Goal: Task Accomplishment & Management: Use online tool/utility

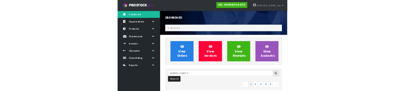
scroll to position [664, 291]
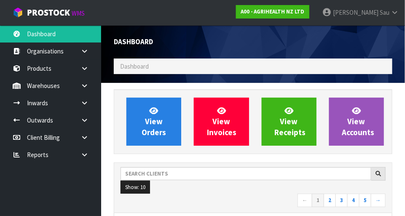
click at [325, 69] on ol "Dashboard" at bounding box center [253, 67] width 278 height 16
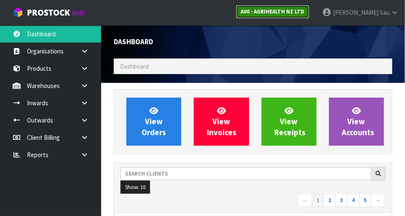
click at [309, 15] on link "A00 - AGRIHEALTH NZ LTD" at bounding box center [272, 11] width 73 height 13
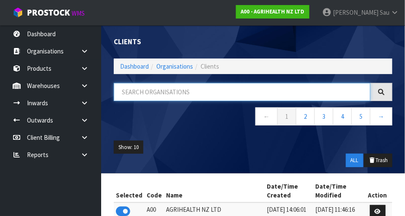
click at [260, 95] on input "text" at bounding box center [242, 92] width 256 height 18
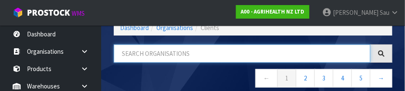
scroll to position [43, 0]
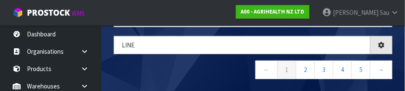
click at [206, 71] on nav "← 1 2 3 4 5 →" at bounding box center [253, 70] width 278 height 21
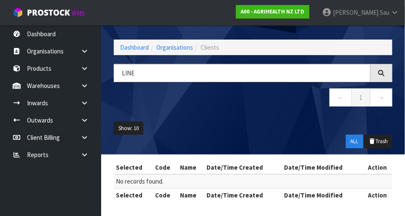
scroll to position [19, 0]
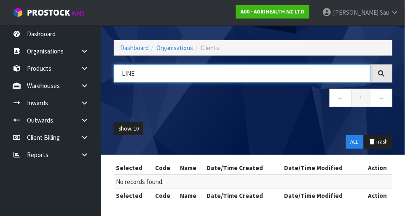
click at [248, 75] on input "LINE" at bounding box center [242, 73] width 256 height 18
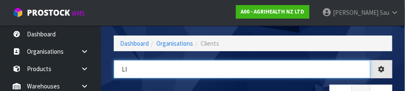
type input "L"
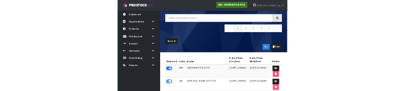
scroll to position [49, 0]
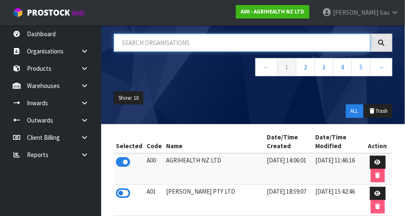
click at [214, 50] on input "text" at bounding box center [242, 43] width 256 height 18
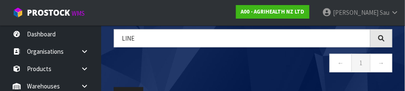
click at [191, 66] on nav "← 1 →" at bounding box center [253, 63] width 278 height 21
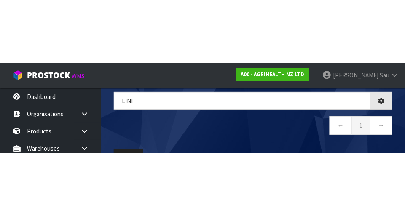
scroll to position [19, 0]
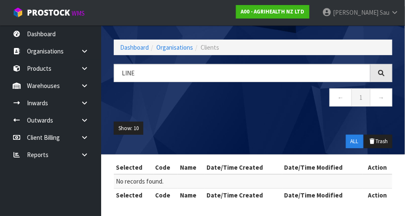
click at [88, 52] on icon at bounding box center [84, 51] width 8 height 6
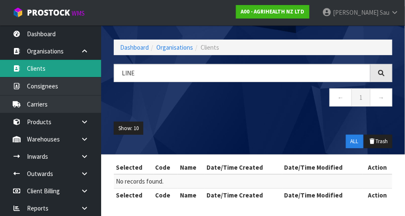
click at [51, 70] on link "Clients" at bounding box center [50, 68] width 101 height 17
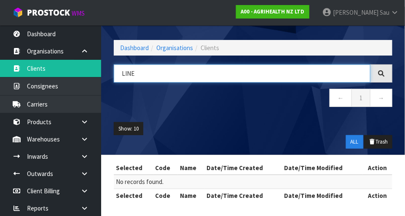
click at [236, 76] on input "LINE" at bounding box center [242, 73] width 256 height 18
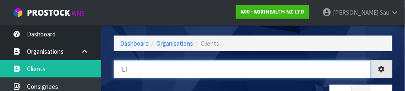
type input "L"
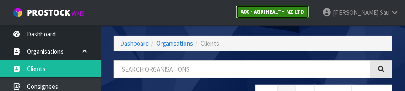
click at [301, 11] on strong "A00 - AGRIHEALTH NZ LTD" at bounding box center [272, 11] width 64 height 7
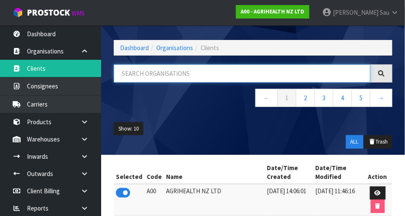
click at [207, 74] on input "text" at bounding box center [242, 73] width 256 height 18
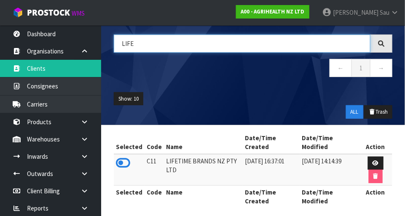
scroll to position [48, 0]
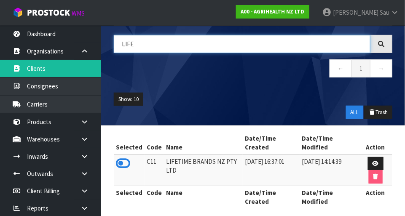
type input "LIFE"
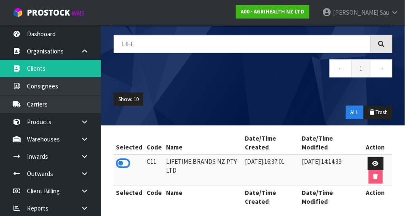
click at [145, 176] on td "C11" at bounding box center [153, 171] width 19 height 32
click at [120, 165] on icon at bounding box center [123, 163] width 14 height 13
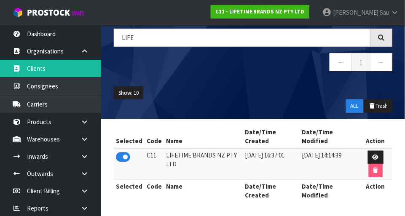
scroll to position [54, 0]
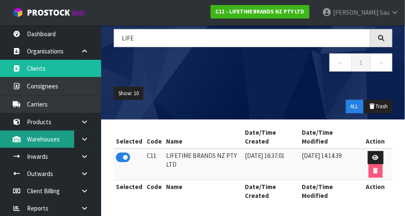
click at [64, 141] on link "Warehouses" at bounding box center [50, 139] width 101 height 17
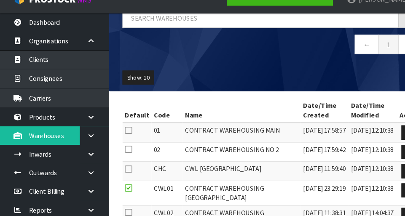
scroll to position [62, 0]
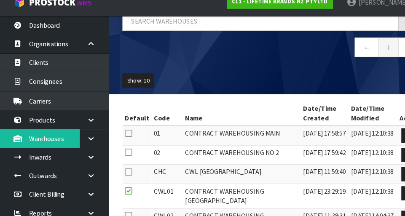
click at [91, 139] on link at bounding box center [87, 139] width 27 height 17
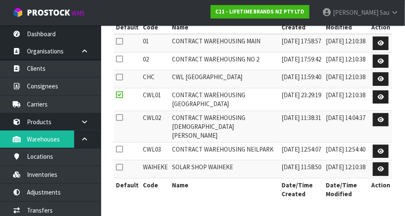
scroll to position [168, 0]
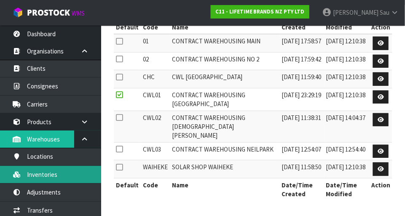
click at [39, 173] on link "Inventories" at bounding box center [50, 174] width 101 height 17
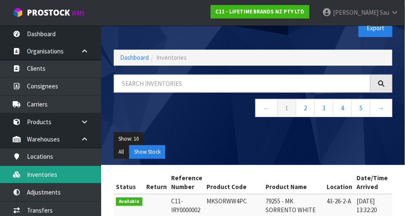
scroll to position [16, 0]
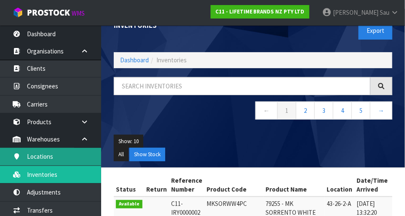
click at [39, 155] on link "Locations" at bounding box center [50, 156] width 101 height 17
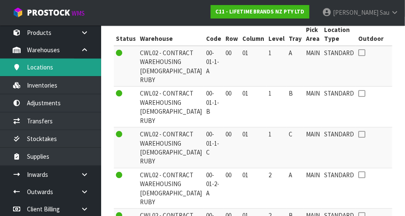
scroll to position [91, 0]
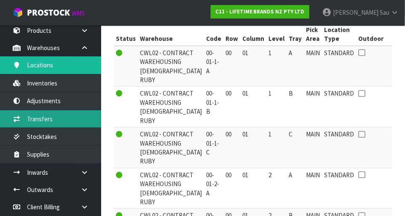
click at [37, 121] on link "Transfers" at bounding box center [50, 118] width 101 height 17
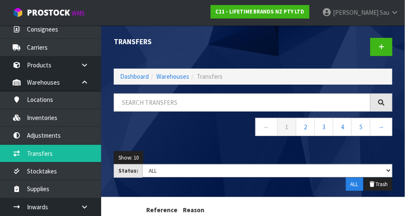
scroll to position [58, 0]
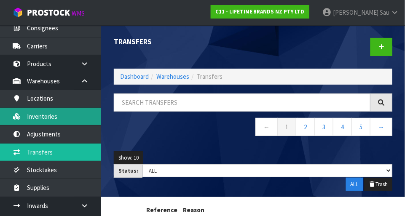
click at [69, 118] on link "Inventories" at bounding box center [50, 116] width 101 height 17
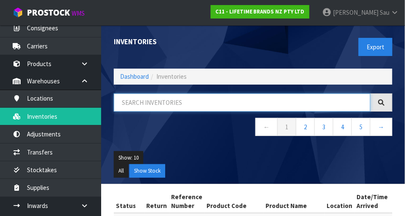
click at [285, 110] on input "text" at bounding box center [242, 102] width 256 height 18
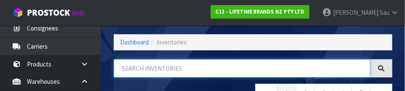
scroll to position [57, 0]
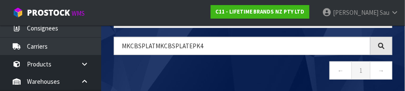
click at [224, 72] on nav "← 1 →" at bounding box center [253, 71] width 278 height 21
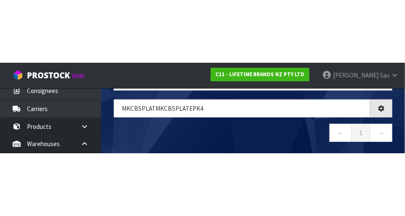
scroll to position [47, 0]
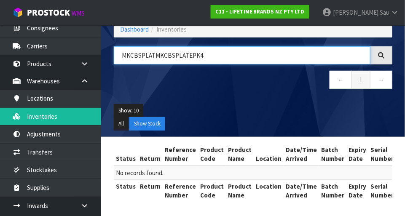
click at [271, 55] on input "MKCBSPLATMKCBSPLATEPK4" at bounding box center [242, 55] width 256 height 18
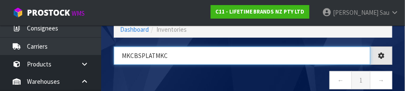
type input "MKCBSPLATMK"
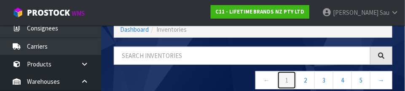
click at [292, 74] on link "1" at bounding box center [286, 80] width 19 height 18
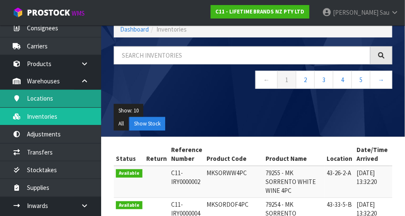
click at [30, 99] on link "Locations" at bounding box center [50, 98] width 101 height 17
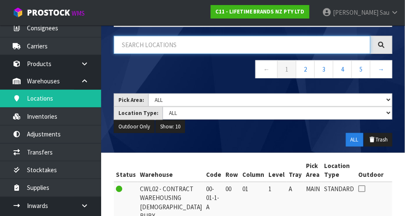
click at [216, 48] on input "text" at bounding box center [242, 45] width 256 height 18
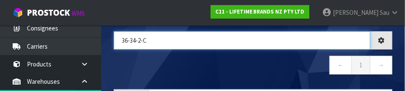
type input "36-34-2-C"
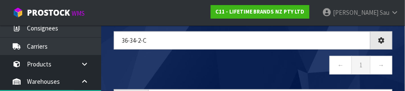
click at [239, 66] on nav "← 1 →" at bounding box center [253, 66] width 278 height 21
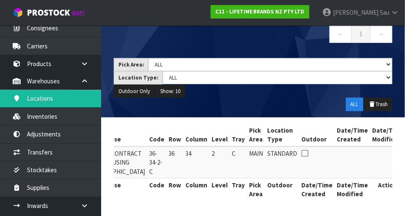
scroll to position [0, 56]
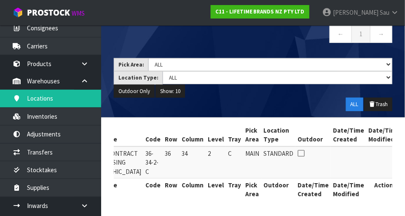
click at [404, 149] on link at bounding box center [413, 155] width 16 height 13
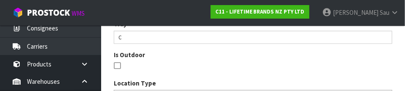
scroll to position [399, 0]
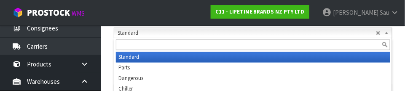
click at [403, 60] on section "Warehouse 01 - CONTRACT WAREHOUSING MAIN 02 - CONTRACT WAREHOUSING NO 2 CHC - C…" at bounding box center [253, 2] width 304 height 645
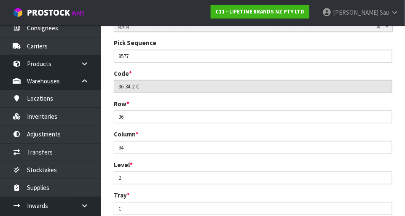
scroll to position [168, 0]
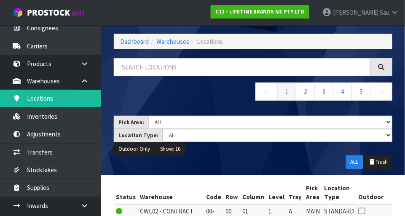
scroll to position [20, 0]
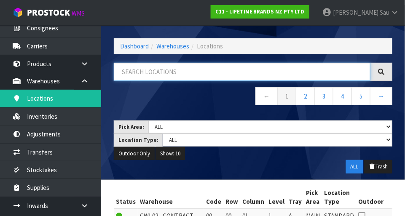
click at [231, 75] on input "text" at bounding box center [242, 72] width 256 height 18
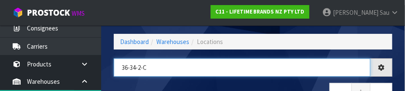
type input "36-34-2-C"
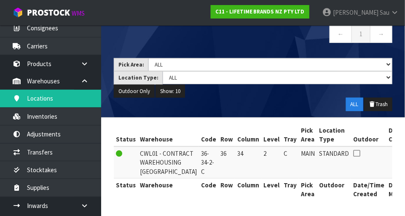
scroll to position [90, 0]
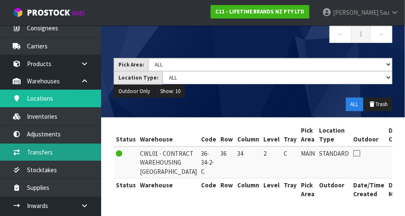
click at [38, 150] on link "Transfers" at bounding box center [50, 152] width 101 height 17
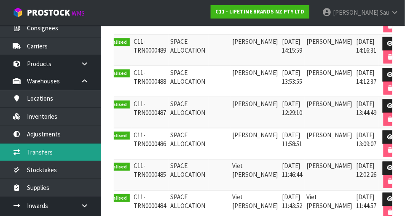
scroll to position [0, 12]
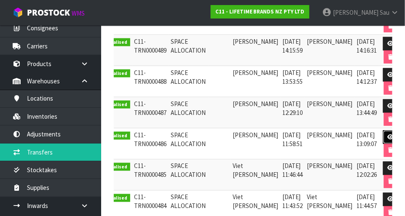
click at [387, 135] on icon at bounding box center [390, 136] width 6 height 5
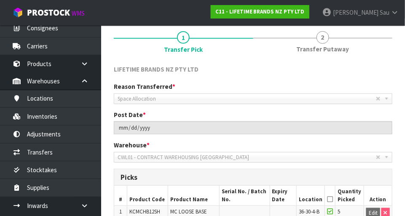
scroll to position [62, 0]
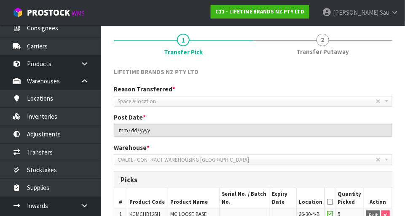
click at [328, 53] on span "Transfer Putaway" at bounding box center [322, 51] width 53 height 9
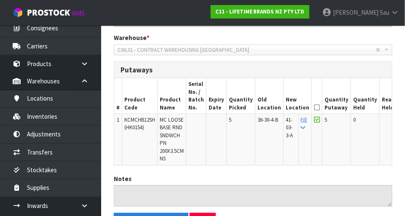
scroll to position [173, 0]
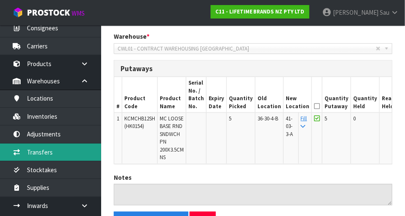
click at [34, 153] on link "Transfers" at bounding box center [50, 152] width 101 height 17
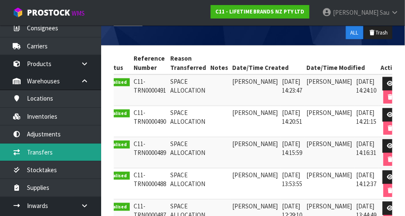
scroll to position [151, 0]
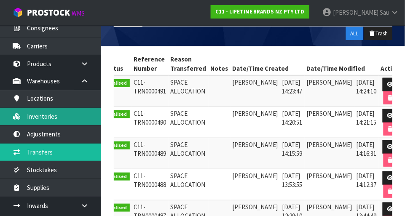
click at [35, 115] on link "Inventories" at bounding box center [50, 116] width 101 height 17
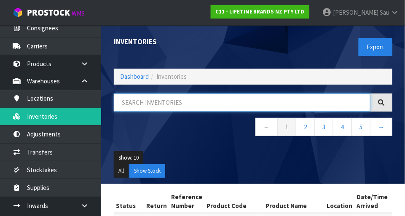
click at [262, 102] on input "text" at bounding box center [242, 102] width 256 height 18
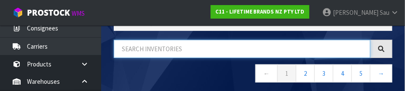
scroll to position [57, 0]
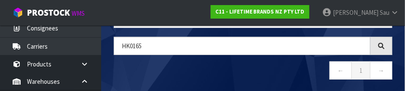
click at [221, 69] on nav "← 1 →" at bounding box center [253, 71] width 278 height 21
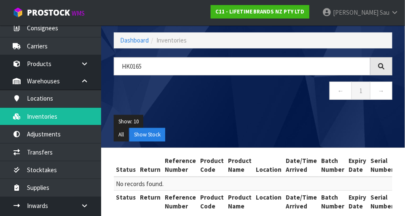
scroll to position [34, 0]
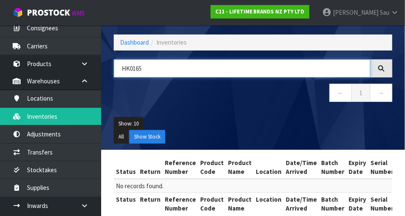
click at [258, 69] on input "HK0165" at bounding box center [242, 68] width 256 height 18
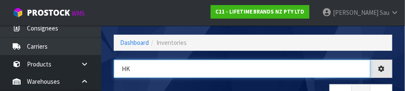
type input "H"
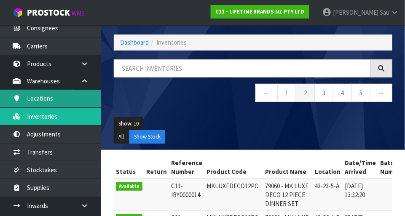
click at [35, 98] on link "Locations" at bounding box center [50, 98] width 101 height 17
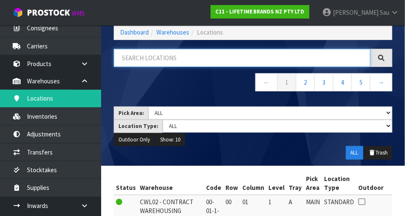
click at [231, 60] on input "text" at bounding box center [242, 58] width 256 height 18
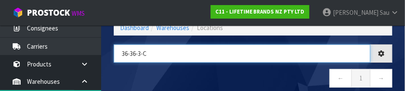
type input "36-36-3-C"
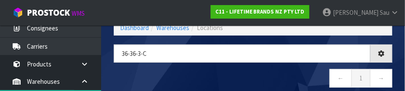
click at [215, 73] on nav "← 1 →" at bounding box center [253, 79] width 278 height 21
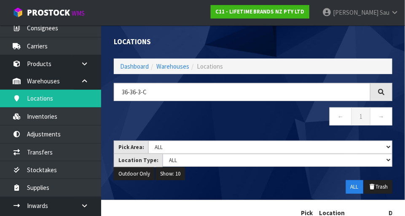
scroll to position [56, 0]
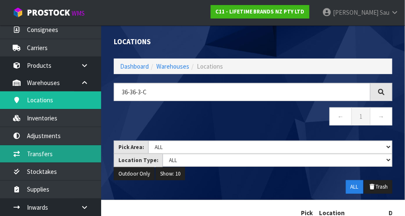
click at [45, 149] on link "Transfers" at bounding box center [50, 153] width 101 height 17
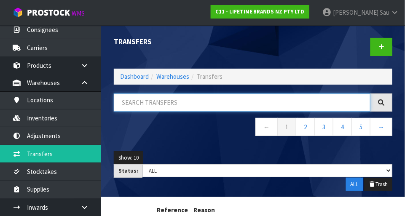
click at [275, 104] on input "text" at bounding box center [242, 102] width 256 height 18
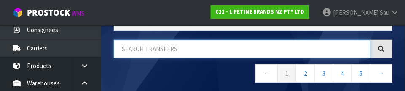
scroll to position [57, 0]
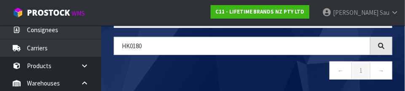
click at [245, 67] on nav "← 1 →" at bounding box center [253, 71] width 278 height 21
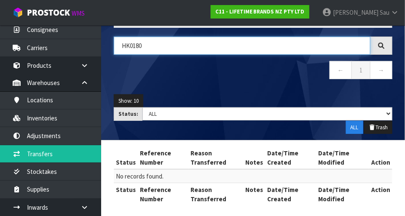
click at [309, 48] on input "HK0180" at bounding box center [242, 46] width 256 height 18
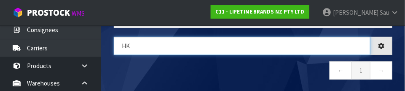
type input "H"
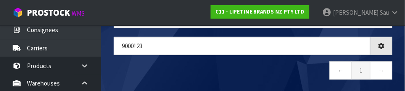
click at [190, 75] on nav "← 1 →" at bounding box center [253, 71] width 278 height 21
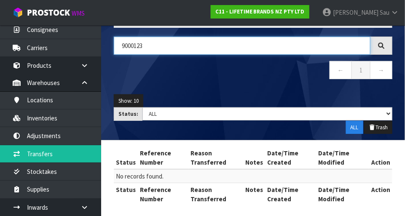
click at [268, 48] on input "9000123" at bounding box center [242, 46] width 256 height 18
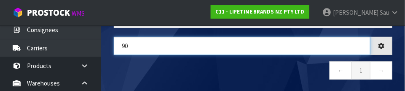
type input "9"
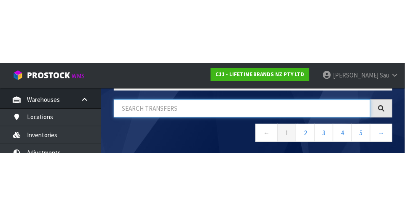
scroll to position [106, 0]
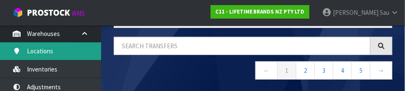
click at [39, 55] on link "Locations" at bounding box center [50, 50] width 101 height 17
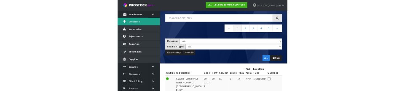
scroll to position [57, 0]
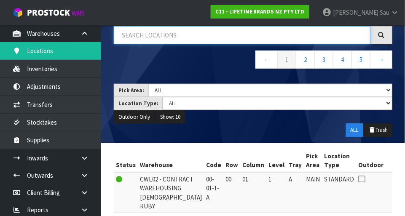
click at [180, 36] on input "text" at bounding box center [242, 35] width 256 height 18
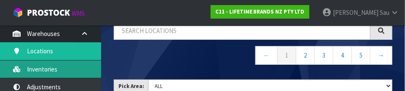
click at [72, 72] on link "Inventories" at bounding box center [50, 68] width 101 height 17
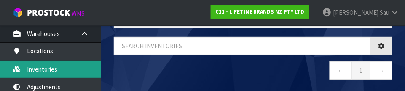
scroll to position [61, 0]
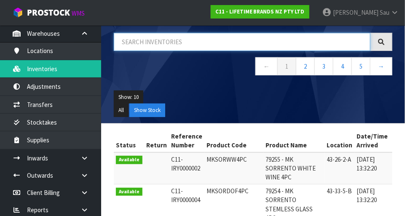
click at [187, 44] on input "text" at bounding box center [242, 42] width 256 height 18
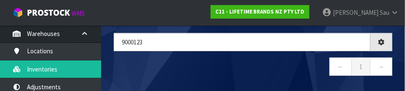
click at [198, 74] on nav "← 1 →" at bounding box center [253, 67] width 278 height 21
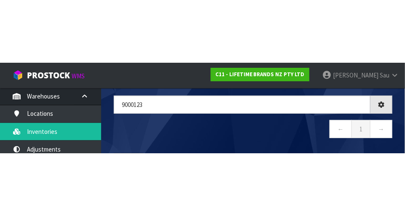
scroll to position [47, 0]
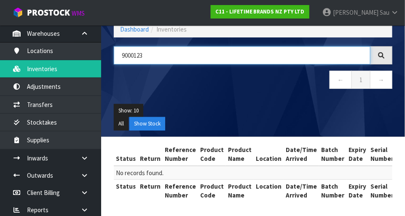
click at [220, 58] on input "9000123" at bounding box center [242, 55] width 256 height 18
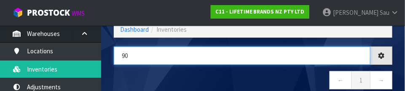
type input "9"
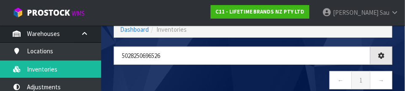
click at [152, 71] on nav "← 1 →" at bounding box center [253, 81] width 278 height 21
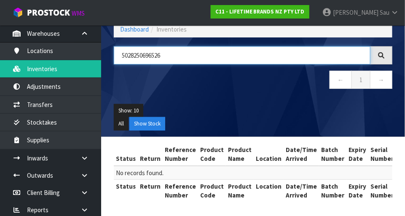
click at [321, 56] on input "5028250696526" at bounding box center [242, 55] width 256 height 18
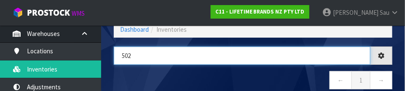
type input "50"
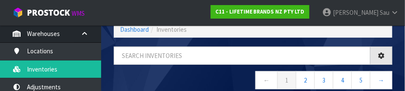
click at [219, 77] on nav "← 1 2 3 4 5 →" at bounding box center [253, 81] width 278 height 21
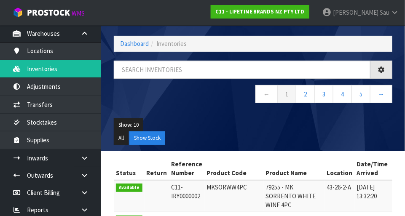
scroll to position [0, 0]
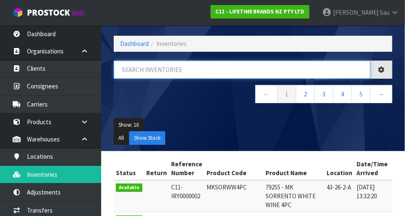
click at [222, 68] on input "text" at bounding box center [242, 70] width 256 height 18
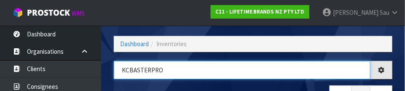
click at [267, 76] on input "KCBASTERPRO" at bounding box center [242, 70] width 256 height 18
type input "KCBASTERPRO"
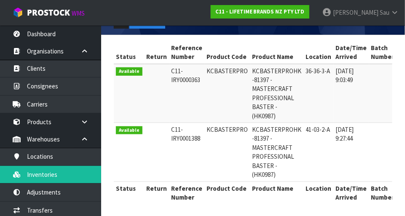
scroll to position [151, 0]
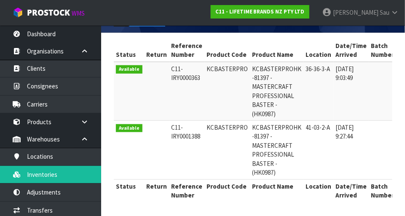
copy td "KCBASTERPRO"
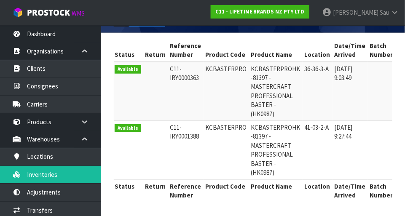
scroll to position [0, 1]
copy td "KCBASTERPRO"
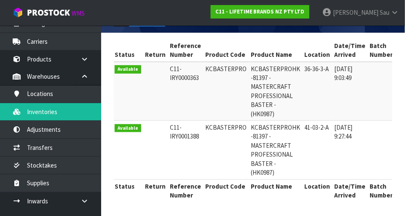
scroll to position [63, 0]
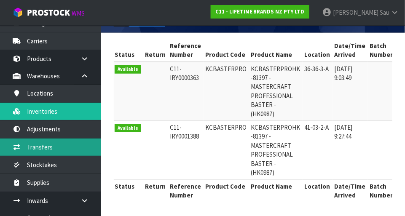
click at [72, 148] on link "Transfers" at bounding box center [50, 147] width 101 height 17
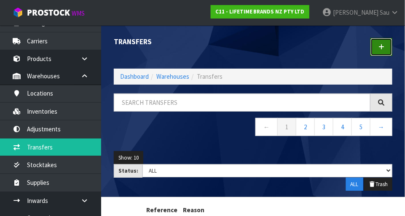
click at [381, 49] on icon at bounding box center [381, 47] width 6 height 6
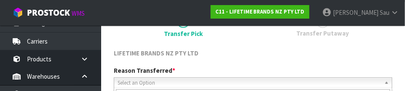
scroll to position [125, 0]
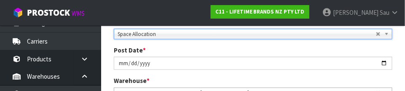
click at [394, 50] on div "Post Date * [DATE]" at bounding box center [252, 57] width 291 height 24
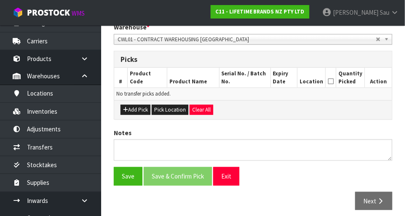
scroll to position [182, 0]
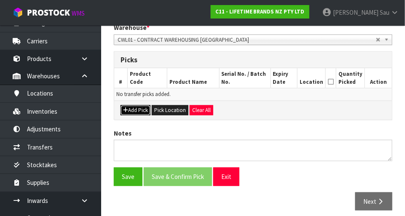
click at [137, 110] on button "Add Pick" at bounding box center [135, 110] width 30 height 10
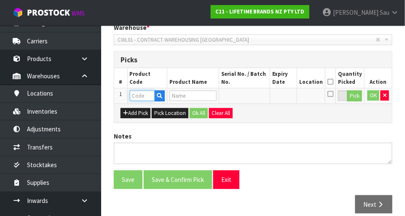
paste input "KCBASTERPRO"
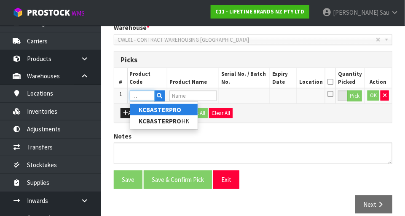
type input "KCBASTERPRO"
click at [289, 124] on div "LIFETIME BRANDS NZ PTY LTD Reason Transferred * Space Allocation Damage Expired…" at bounding box center [253, 83] width 278 height 272
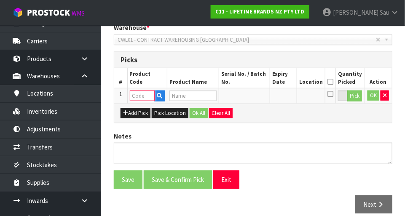
paste input "KCBASTERPRO"
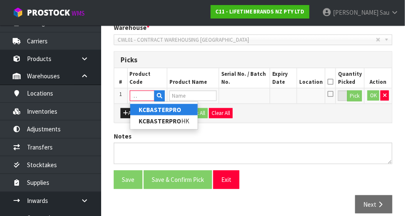
click at [184, 112] on link "KCBASTERPRO" at bounding box center [163, 109] width 67 height 11
type input "KCBASTERPRO"
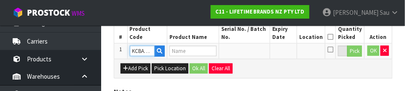
type input "KCBASTERPROHK -81397 - MASTERCRAFT PROFESSIONAL BASTER - (HK0987)"
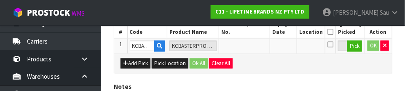
click at [299, 70] on div "Add Pick Pick Location Ok All Clear All" at bounding box center [252, 62] width 277 height 19
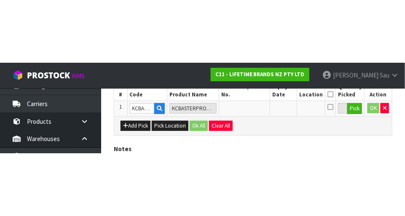
scroll to position [189, 0]
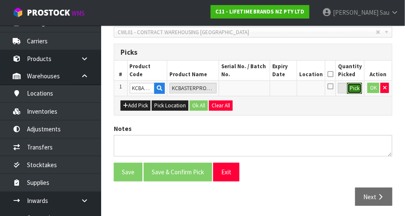
click at [359, 88] on button "Pick" at bounding box center [354, 88] width 15 height 11
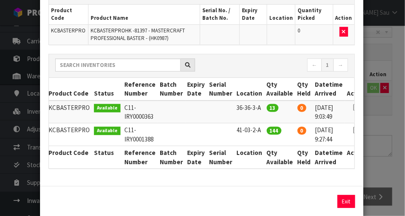
scroll to position [0, 3]
click at [353, 108] on icon at bounding box center [356, 107] width 7 height 0
click at [314, 204] on button "Assign Pick" at bounding box center [317, 201] width 35 height 13
type input "13"
click at [383, 149] on div "Pick Line Picks Product Code Product Name Serial No. / Batch No. Expiry Date Lo…" at bounding box center [202, 108] width 405 height 216
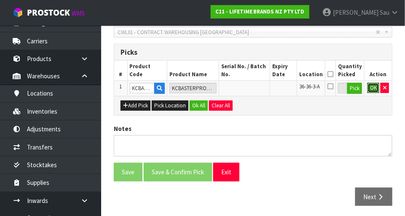
click at [372, 89] on button "OK" at bounding box center [373, 88] width 12 height 10
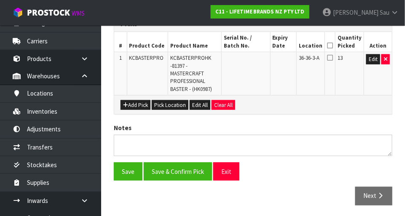
scroll to position [218, 0]
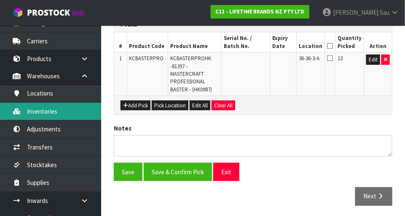
click at [68, 112] on link "Inventories" at bounding box center [50, 111] width 101 height 17
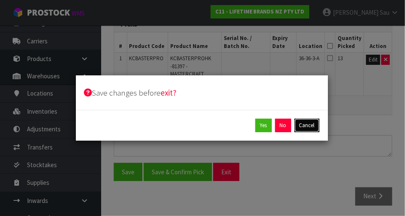
click at [313, 128] on button "Cancel" at bounding box center [306, 125] width 25 height 13
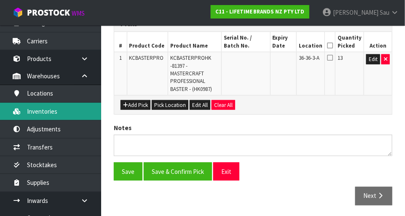
scroll to position [215, 0]
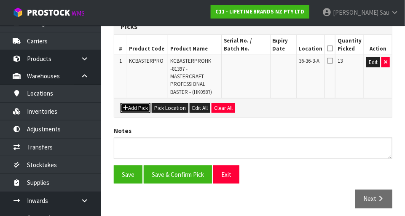
click at [141, 107] on button "Add Pick" at bounding box center [135, 108] width 30 height 10
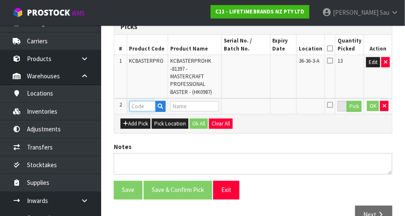
click at [146, 107] on input "text" at bounding box center [142, 106] width 27 height 11
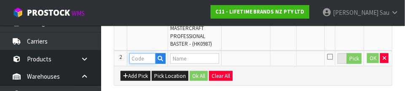
scroll to position [271, 0]
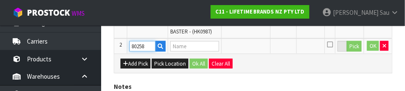
type input "80258"
click at [296, 64] on div "Add Pick Pick Location Ok All Clear All" at bounding box center [252, 62] width 277 height 19
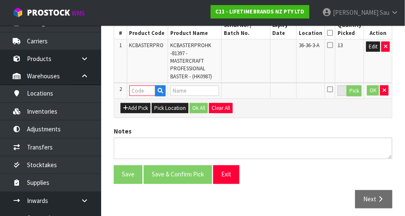
scroll to position [230, 0]
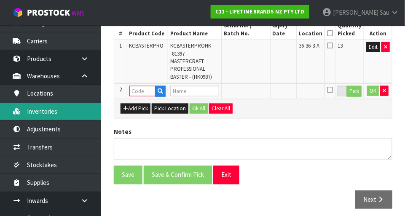
click at [36, 110] on link "Inventories" at bounding box center [50, 111] width 101 height 17
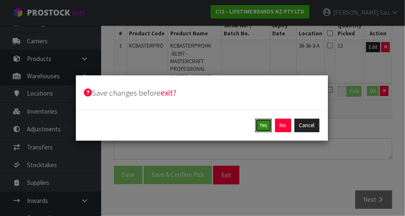
click at [267, 128] on button "Yes" at bounding box center [263, 125] width 16 height 13
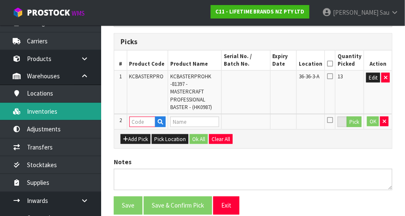
scroll to position [0, 0]
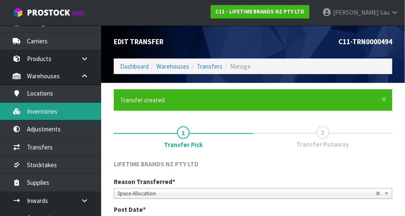
click at [80, 115] on link "Inventories" at bounding box center [50, 111] width 101 height 17
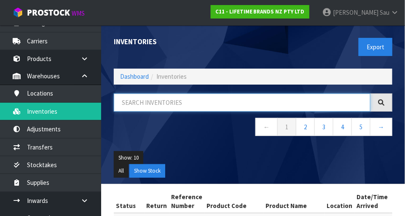
click at [205, 104] on input "text" at bounding box center [242, 102] width 256 height 18
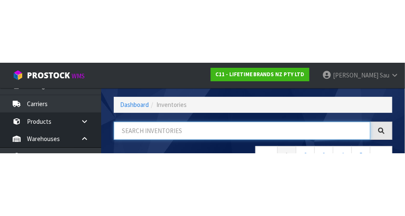
scroll to position [57, 0]
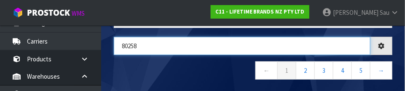
type input "80258"
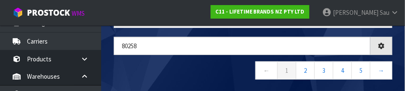
click at [198, 66] on nav "← 1 2 3 4 5 →" at bounding box center [253, 71] width 278 height 21
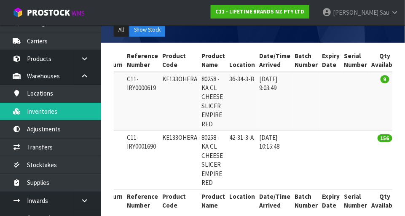
scroll to position [0, 43]
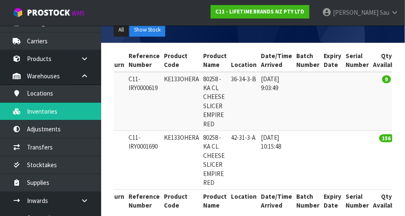
click at [185, 101] on td "KE133OHERA" at bounding box center [181, 101] width 39 height 59
copy td "KE133OHERA"
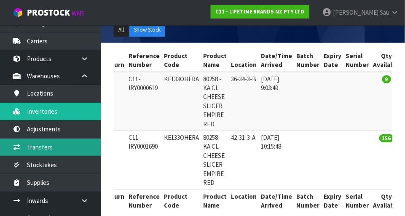
click at [69, 150] on link "Transfers" at bounding box center [50, 147] width 101 height 17
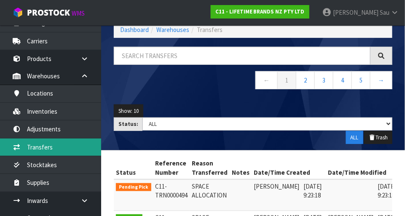
scroll to position [141, 0]
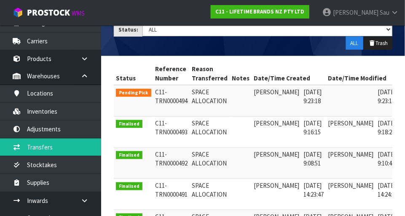
click at [301, 100] on td "[DATE] 9:23:18" at bounding box center [313, 101] width 24 height 32
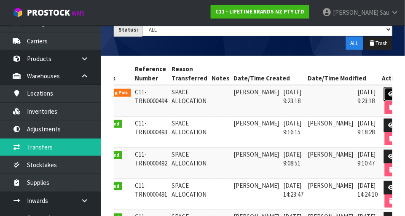
click at [385, 97] on link at bounding box center [392, 94] width 16 height 13
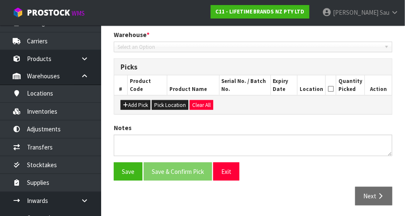
type input "[DATE]"
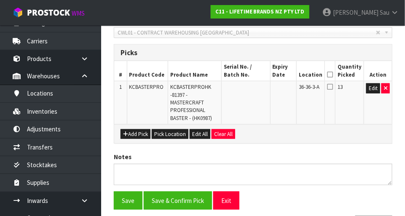
scroll to position [189, 0]
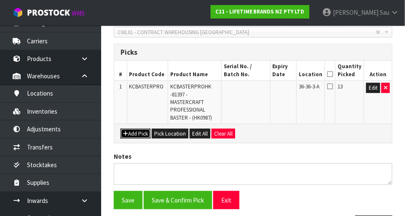
click at [144, 135] on button "Add Pick" at bounding box center [135, 134] width 30 height 10
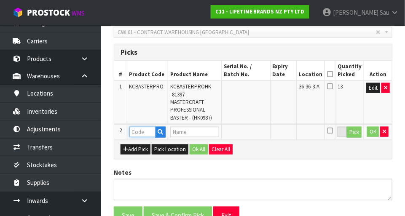
paste input "KE133OHERA"
type input "KE133OHERA"
click at [288, 147] on div "Add Pick Pick Location Ok All Clear All" at bounding box center [252, 149] width 277 height 19
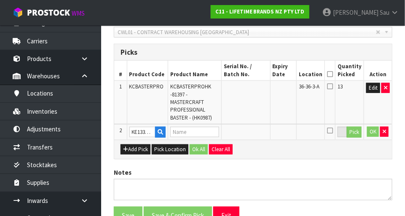
type input "80258 - KA CL CHEESE SLICER EMPIRE RED"
click at [355, 136] on button "Pick" at bounding box center [354, 132] width 15 height 11
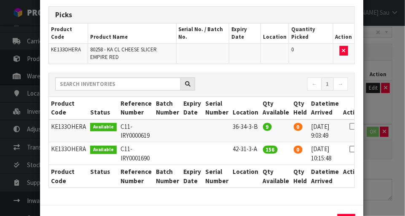
scroll to position [43, 0]
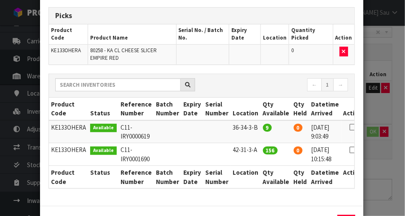
click at [349, 128] on icon at bounding box center [352, 127] width 7 height 0
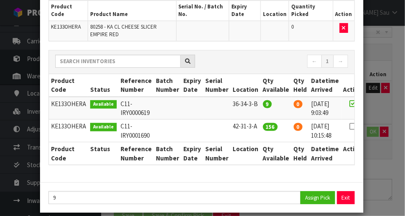
scroll to position [64, 0]
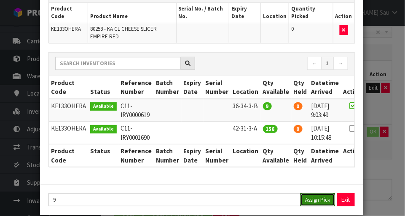
click at [319, 198] on button "Assign Pick" at bounding box center [317, 199] width 35 height 13
type input "9"
click at [390, 112] on div "Pick Line Picks Product Code Product Name Serial No. / Batch No. Expiry Date Lo…" at bounding box center [202, 108] width 405 height 216
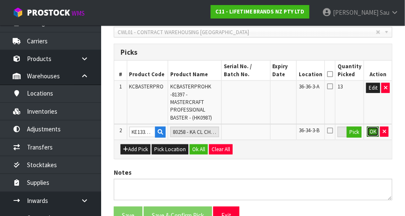
click at [376, 135] on button "OK" at bounding box center [373, 132] width 12 height 10
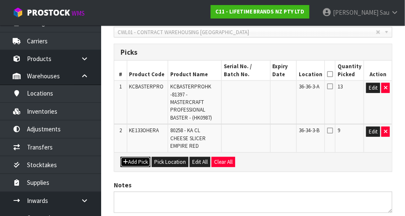
click at [147, 157] on button "Add Pick" at bounding box center [135, 162] width 30 height 10
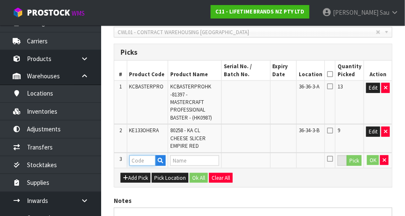
click at [145, 155] on input "text" at bounding box center [142, 160] width 27 height 11
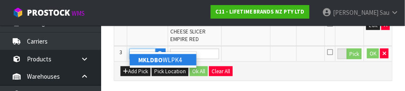
scroll to position [0, 2]
click at [181, 63] on link "MKLDBOW LPK4" at bounding box center [163, 59] width 67 height 11
type input "MKLDBOWLPK4"
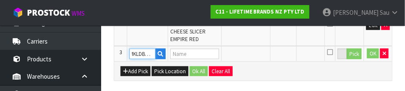
scroll to position [0, 0]
type input "79067 - MK LUXE DECO CEREAL BOWL 14CM 4PC"
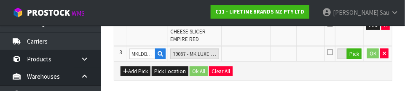
click at [292, 64] on div "Add Pick Pick Location Ok All Clear All" at bounding box center [252, 70] width 277 height 19
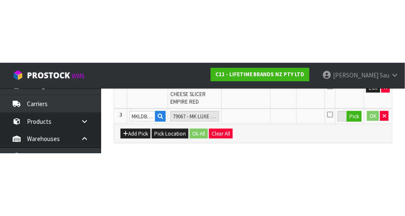
scroll to position [254, 0]
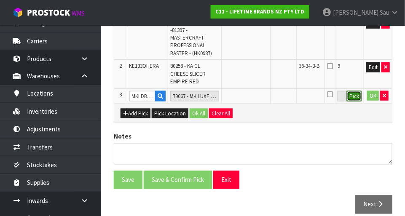
click at [352, 92] on button "Pick" at bounding box center [354, 96] width 15 height 11
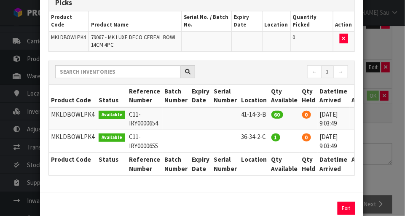
scroll to position [0, 10]
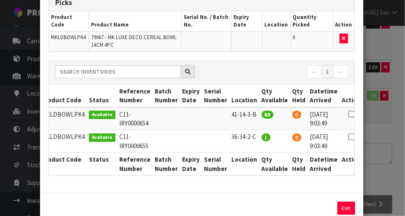
click at [348, 137] on icon at bounding box center [351, 137] width 7 height 0
click at [320, 207] on button "Assign Pick" at bounding box center [317, 208] width 35 height 13
type input "1"
click at [383, 150] on div "Pick Line Picks Product Code Product Name Serial No. / Batch No. Expiry Date Lo…" at bounding box center [202, 108] width 405 height 216
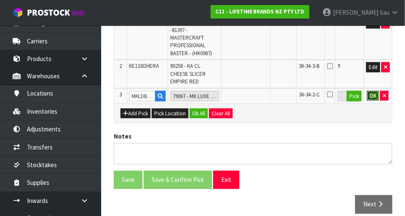
click at [375, 91] on button "OK" at bounding box center [373, 96] width 12 height 10
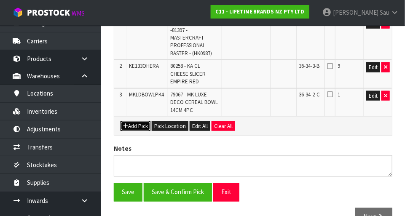
click at [141, 121] on button "Add Pick" at bounding box center [135, 126] width 30 height 10
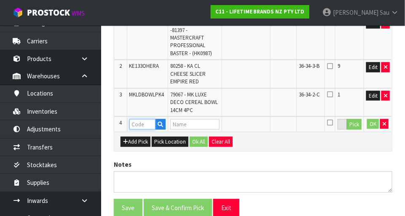
click at [144, 119] on input "text" at bounding box center [142, 124] width 27 height 11
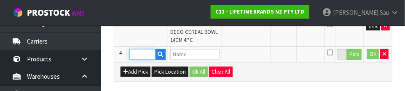
scroll to position [0, 16]
type input "MKLBSPLATEPK4"
click at [305, 64] on div "Add Pick Pick Location Ok All Clear All" at bounding box center [252, 71] width 277 height 19
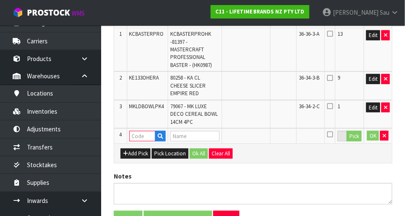
scroll to position [240, 0]
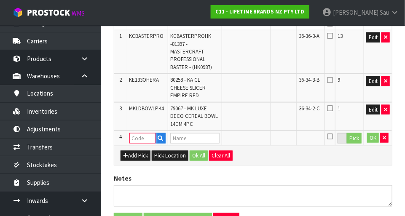
click at [146, 133] on input "text" at bounding box center [142, 138] width 27 height 11
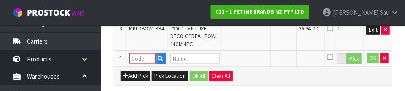
scroll to position [320, 0]
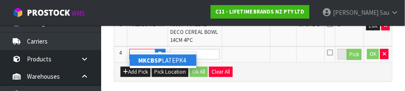
click at [175, 63] on link "MKCBSP LATEPK4" at bounding box center [163, 59] width 67 height 11
type input "MKCBSPLATEPK4"
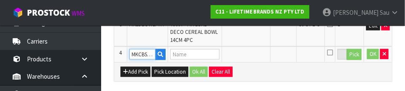
type input "79036 - MK CRANBORNE SIDE PLATE 21CM 4PC"
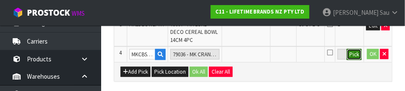
click at [353, 50] on button "Pick" at bounding box center [354, 54] width 15 height 11
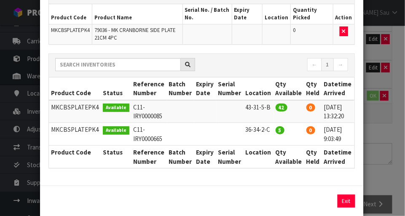
scroll to position [0, 13]
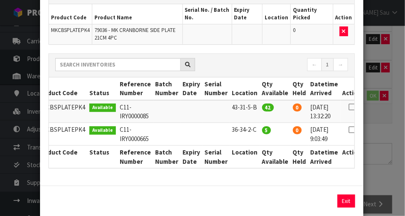
click at [348, 130] on icon at bounding box center [351, 130] width 7 height 0
click at [319, 202] on button "Assign Pick" at bounding box center [317, 201] width 35 height 13
type input "5"
click at [383, 139] on div "Pick Line Picks Product Code Product Name Serial No. / Batch No. Expiry Date Lo…" at bounding box center [202, 108] width 405 height 216
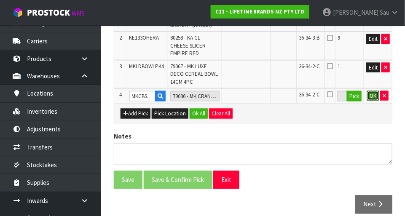
click at [375, 91] on button "OK" at bounding box center [373, 96] width 12 height 10
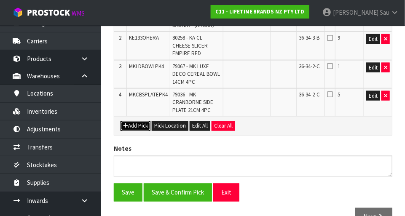
click at [134, 125] on button "Add Pick" at bounding box center [135, 126] width 30 height 10
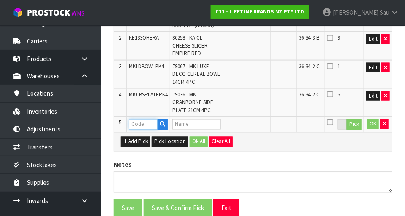
click at [147, 124] on input "text" at bounding box center [143, 124] width 29 height 11
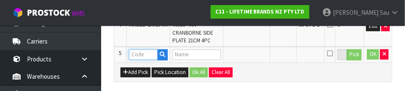
scroll to position [356, 0]
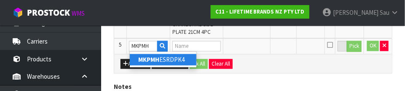
click at [184, 63] on link "MKPMH ESRDPK4" at bounding box center [163, 59] width 67 height 11
type input "MKPMHESRDPK4"
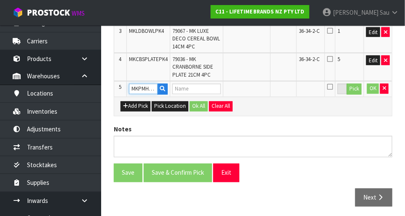
type input "79311 - MK ROUND PLACEMAT SET OF 4 HESSIAN"
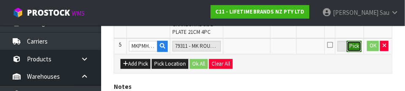
click at [356, 50] on button "Pick" at bounding box center [354, 46] width 15 height 11
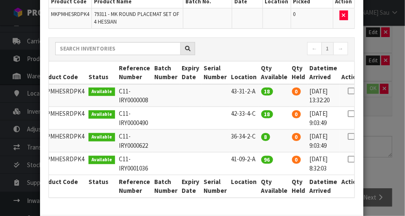
scroll to position [0, 12]
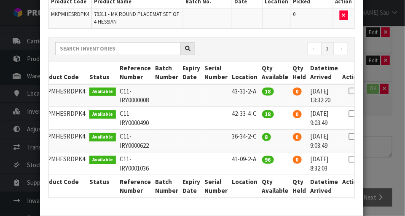
click at [348, 136] on icon at bounding box center [351, 136] width 7 height 0
click at [385, 132] on div "Pick Line Picks Product Code Product Name Serial No. / Batch No. Expiry Date Lo…" at bounding box center [202, 108] width 405 height 216
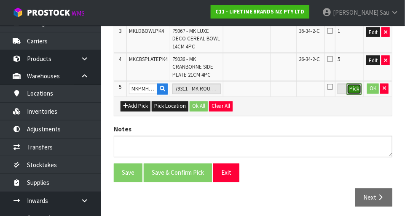
click at [355, 91] on button "Pick" at bounding box center [354, 89] width 15 height 11
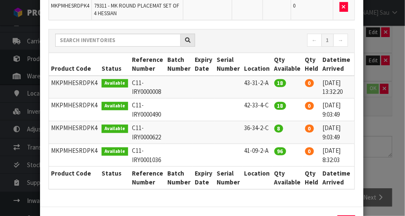
scroll to position [0, 13]
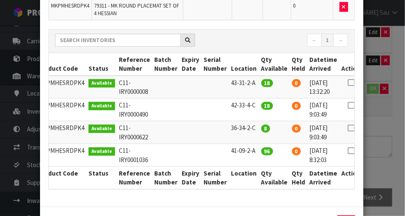
click at [347, 128] on icon at bounding box center [350, 128] width 7 height 0
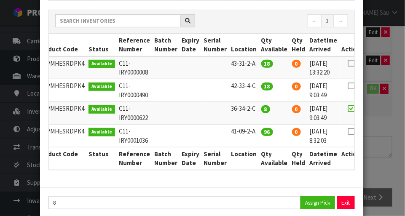
scroll to position [104, 0]
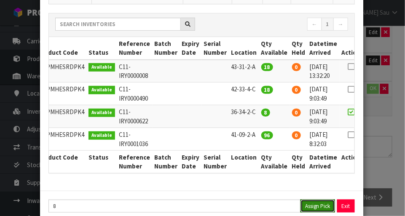
click at [317, 209] on button "Assign Pick" at bounding box center [317, 206] width 35 height 13
type input "8"
click at [390, 136] on div "Pick Line Picks Product Code Product Name Serial No. / Batch No. Expiry Date Lo…" at bounding box center [202, 108] width 405 height 216
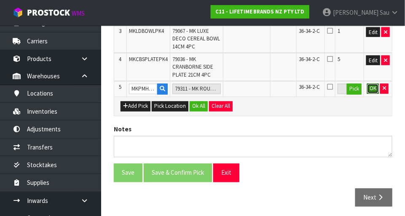
click at [372, 91] on button "OK" at bounding box center [373, 89] width 12 height 10
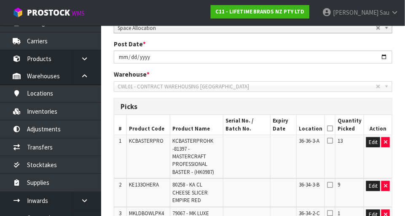
scroll to position [0, 0]
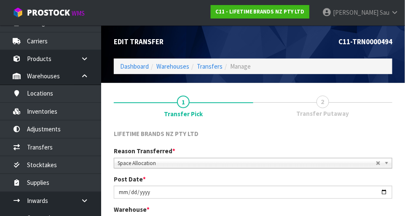
click at [325, 104] on span "2" at bounding box center [322, 102] width 13 height 13
click at [329, 109] on span "Transfer Putaway" at bounding box center [322, 113] width 53 height 9
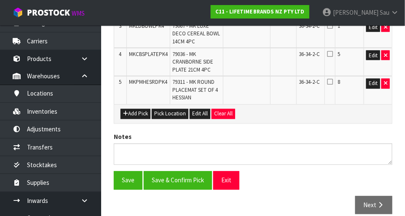
scroll to position [322, 0]
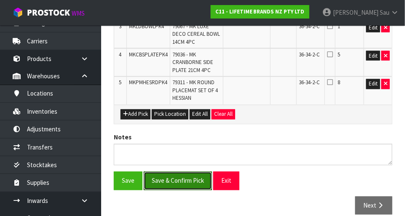
click at [168, 183] on button "Save & Confirm Pick" at bounding box center [178, 181] width 68 height 18
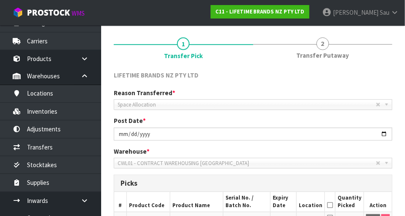
scroll to position [0, 0]
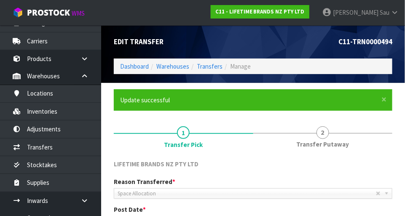
click at [327, 138] on link "2 Transfer Putaway" at bounding box center [322, 136] width 139 height 33
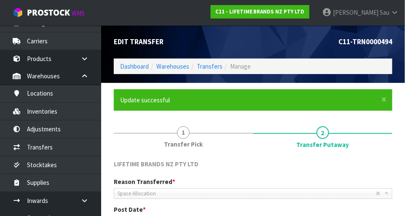
click at [178, 138] on link "1 Transfer Pick" at bounding box center [183, 136] width 139 height 33
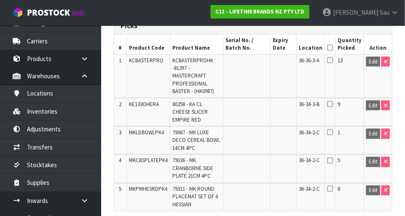
scroll to position [248, 0]
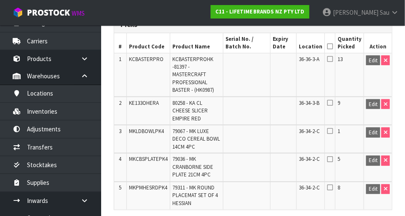
click at [333, 131] on icon at bounding box center [330, 131] width 6 height 7
click at [333, 129] on icon at bounding box center [330, 131] width 6 height 7
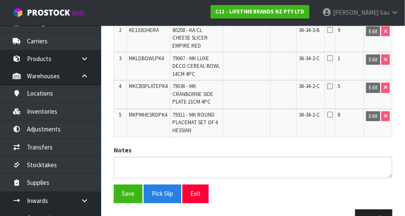
scroll to position [320, 0]
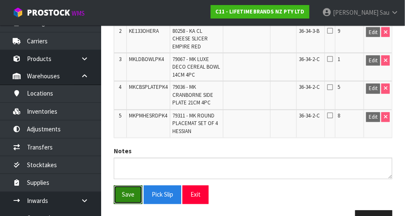
click at [131, 193] on button "Save" at bounding box center [128, 195] width 29 height 18
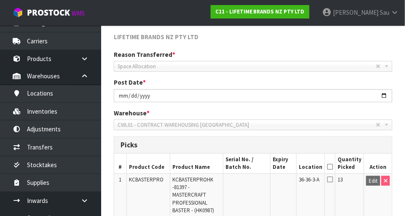
scroll to position [0, 0]
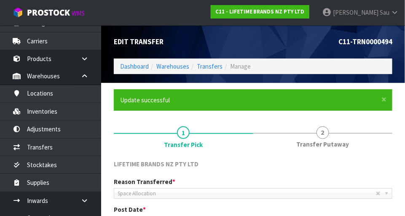
click at [327, 135] on span "2" at bounding box center [322, 132] width 13 height 13
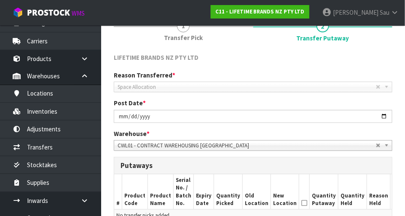
scroll to position [108, 0]
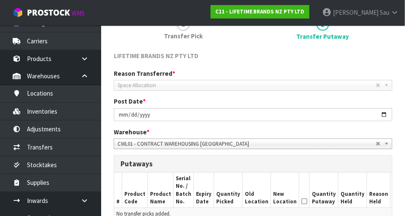
click at [379, 85] on abbr at bounding box center [378, 85] width 5 height 5
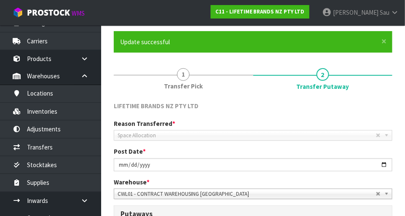
scroll to position [50, 0]
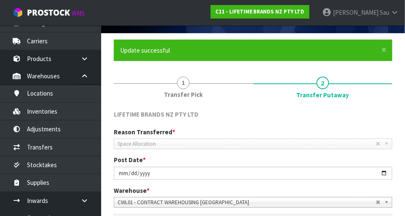
click at [188, 85] on span "1" at bounding box center [183, 83] width 13 height 13
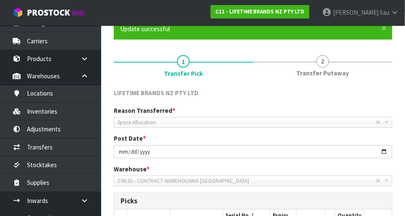
scroll to position [0, 0]
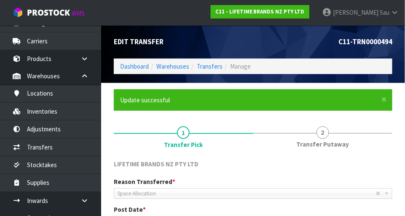
click at [323, 136] on span "2" at bounding box center [322, 132] width 13 height 13
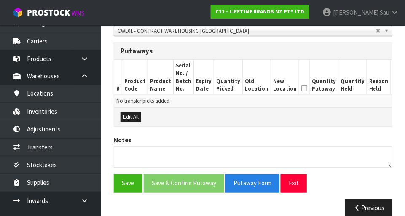
scroll to position [221, 0]
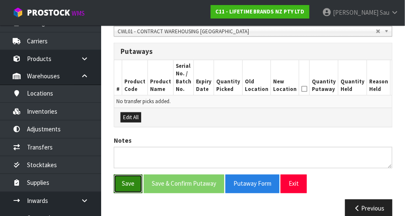
click at [127, 189] on button "Save" at bounding box center [128, 184] width 29 height 18
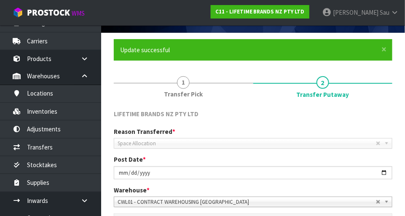
scroll to position [49, 0]
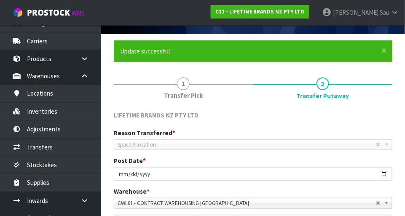
click at [187, 88] on span "1" at bounding box center [183, 83] width 13 height 13
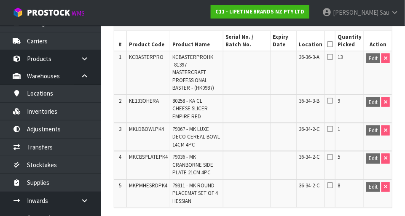
scroll to position [252, 0]
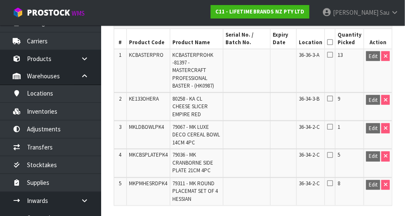
click at [331, 128] on icon at bounding box center [330, 126] width 6 height 7
click at [330, 127] on icon at bounding box center [330, 126] width 6 height 7
click at [333, 128] on icon at bounding box center [330, 126] width 6 height 7
click at [333, 42] on icon at bounding box center [330, 42] width 6 height 0
click at [333, 101] on icon at bounding box center [330, 98] width 6 height 7
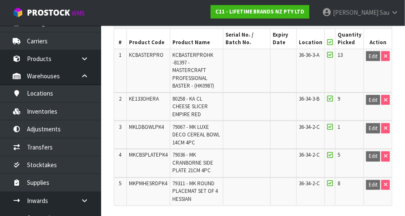
click at [330, 98] on icon at bounding box center [330, 98] width 6 height 7
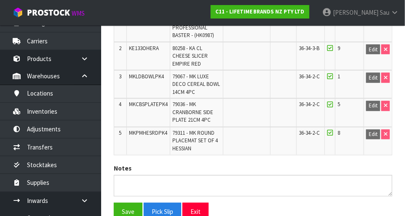
scroll to position [343, 0]
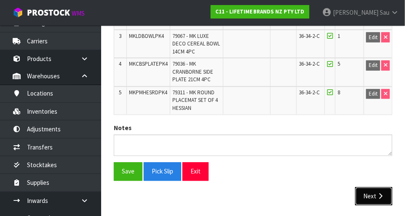
click at [375, 196] on button "Next" at bounding box center [373, 196] width 37 height 18
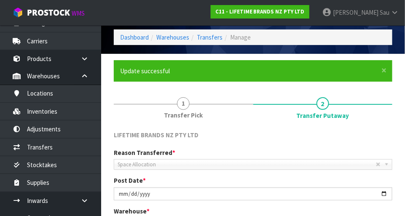
scroll to position [28, 0]
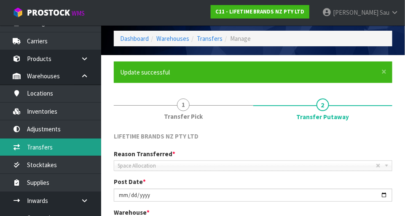
click at [37, 145] on link "Transfers" at bounding box center [50, 147] width 101 height 17
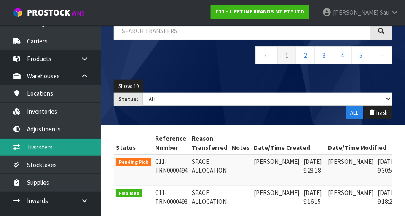
scroll to position [72, 0]
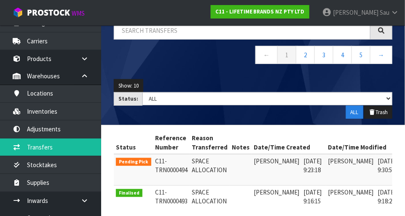
click at [352, 166] on td "[PERSON_NAME]" at bounding box center [351, 170] width 50 height 32
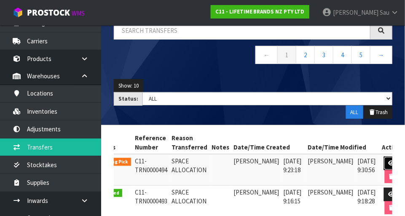
click at [388, 162] on icon at bounding box center [391, 162] width 6 height 5
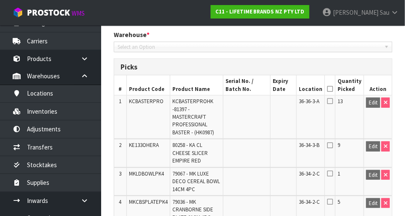
type input "[DATE]"
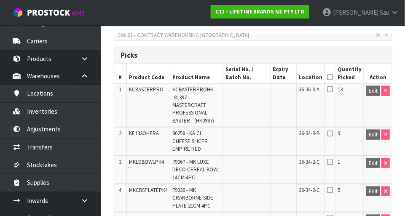
scroll to position [188, 0]
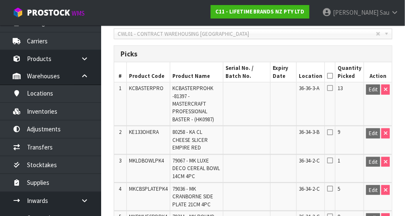
click at [331, 76] on icon at bounding box center [330, 76] width 6 height 0
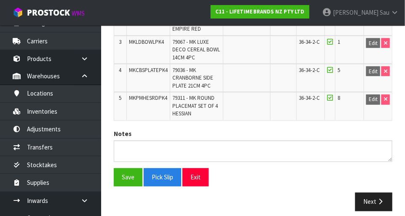
scroll to position [312, 0]
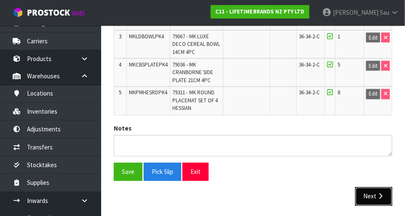
click at [377, 195] on icon "button" at bounding box center [380, 196] width 8 height 6
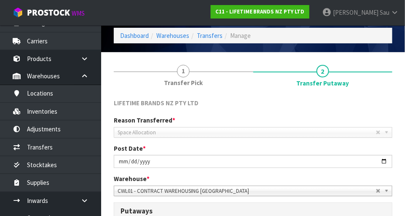
scroll to position [0, 0]
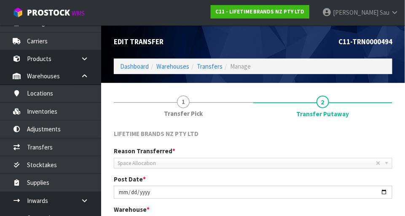
click at [185, 108] on link "1 Transfer Pick" at bounding box center [183, 105] width 139 height 33
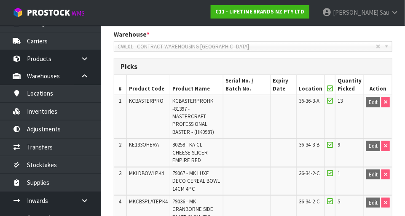
scroll to position [173, 0]
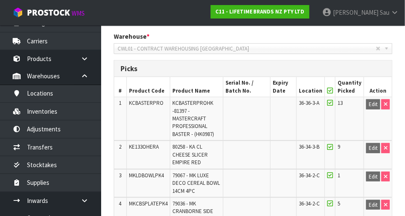
click at [333, 91] on icon at bounding box center [330, 91] width 6 height 0
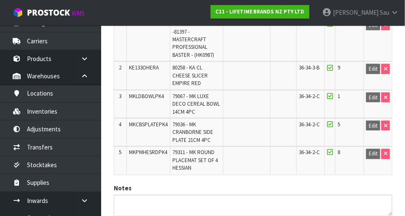
scroll to position [312, 0]
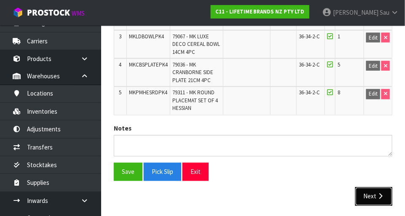
click at [376, 195] on button "Next" at bounding box center [373, 196] width 37 height 18
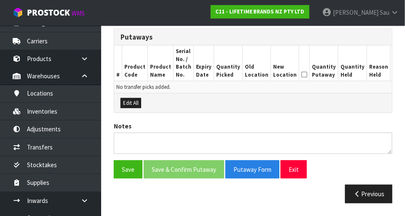
scroll to position [0, 0]
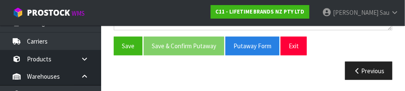
click at [378, 43] on div "Save Save & Confirm Putaway Putaway Form Exit" at bounding box center [252, 46] width 291 height 18
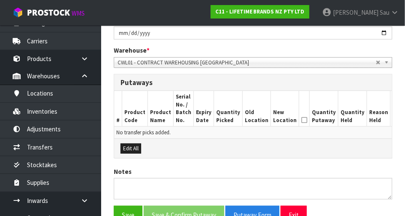
scroll to position [154, 0]
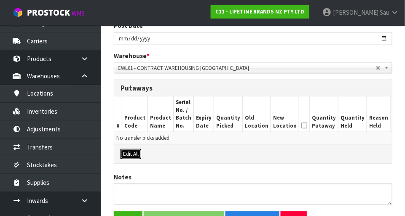
click at [141, 156] on button "Edit All" at bounding box center [130, 154] width 21 height 10
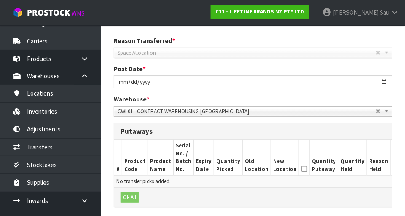
scroll to position [109, 0]
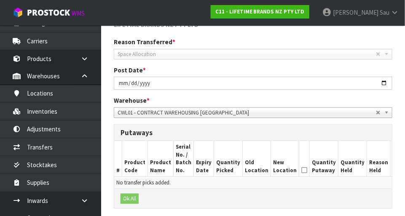
click at [301, 170] on icon at bounding box center [304, 170] width 6 height 0
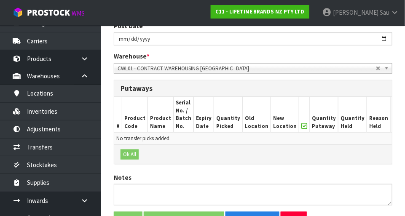
scroll to position [153, 0]
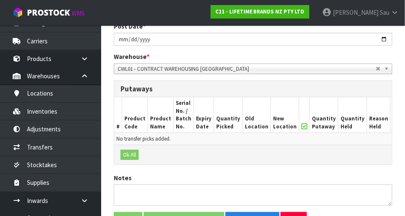
click at [301, 126] on icon at bounding box center [304, 126] width 6 height 0
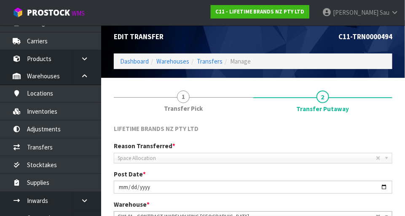
scroll to position [5, 0]
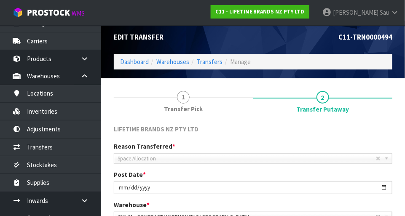
click at [187, 92] on span "1" at bounding box center [183, 97] width 13 height 13
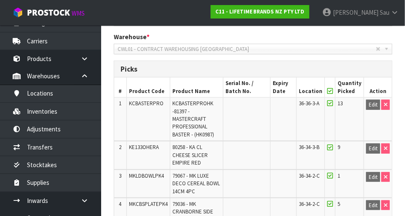
scroll to position [172, 0]
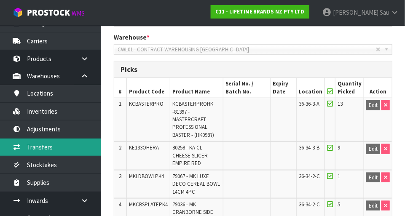
click at [36, 145] on link "Transfers" at bounding box center [50, 147] width 101 height 17
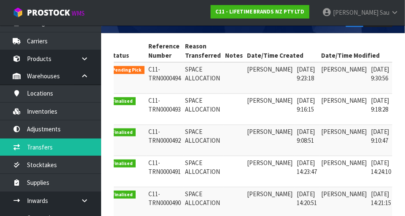
scroll to position [0, 20]
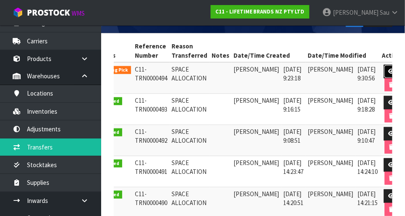
click at [384, 73] on link at bounding box center [392, 71] width 16 height 13
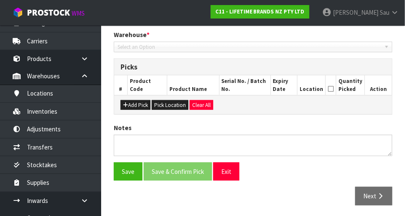
type input "[DATE]"
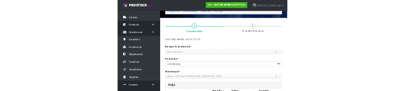
scroll to position [37, 0]
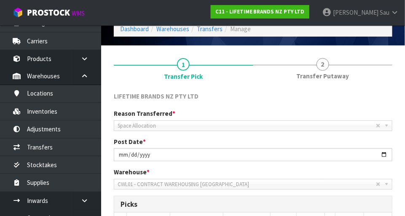
click at [320, 65] on span "2" at bounding box center [322, 64] width 13 height 13
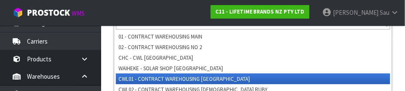
scroll to position [221, 0]
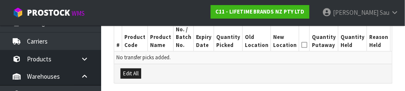
click at [346, 72] on div "Edit All" at bounding box center [252, 73] width 277 height 19
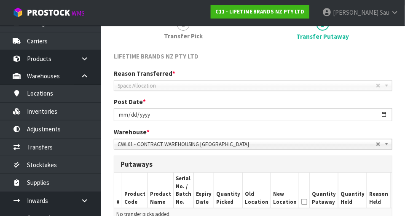
scroll to position [0, 0]
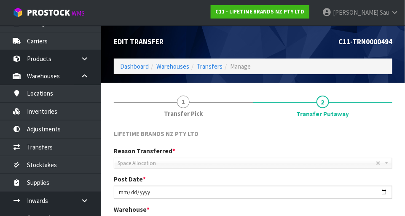
click at [189, 102] on span "1" at bounding box center [183, 102] width 13 height 13
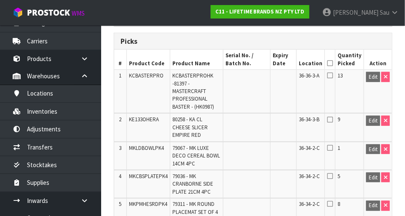
scroll to position [202, 0]
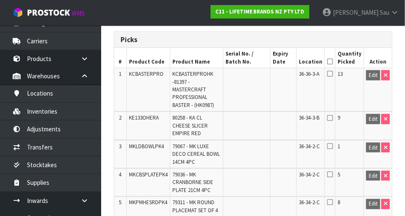
click at [332, 61] on icon at bounding box center [330, 61] width 6 height 0
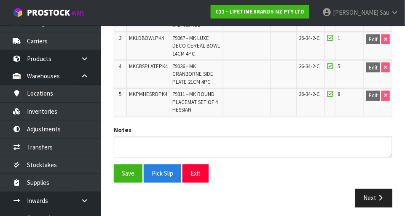
scroll to position [309, 0]
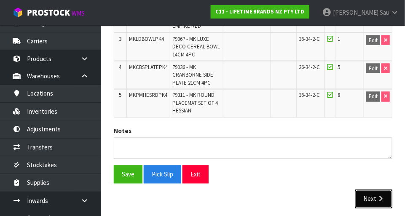
click at [369, 196] on button "Next" at bounding box center [373, 199] width 37 height 18
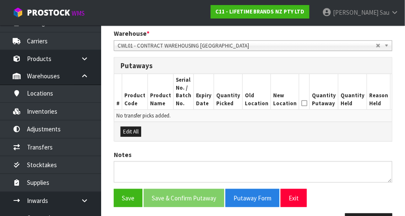
scroll to position [175, 0]
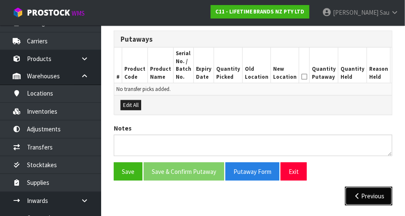
click at [360, 197] on button "Previous" at bounding box center [368, 196] width 47 height 18
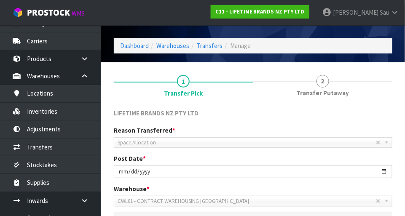
scroll to position [10, 0]
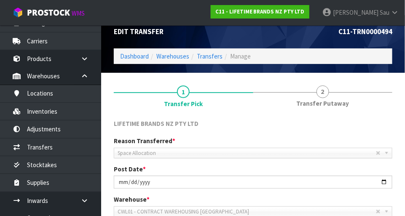
click at [317, 91] on span "2" at bounding box center [322, 91] width 13 height 13
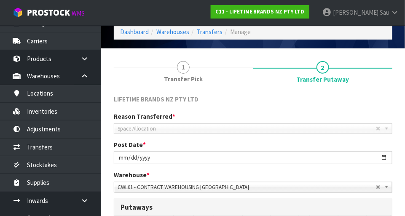
scroll to position [34, 0]
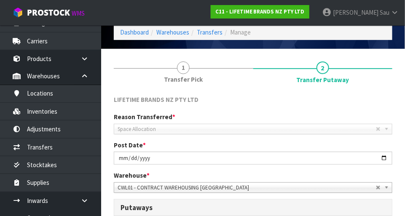
click at [189, 69] on span "1" at bounding box center [183, 67] width 13 height 13
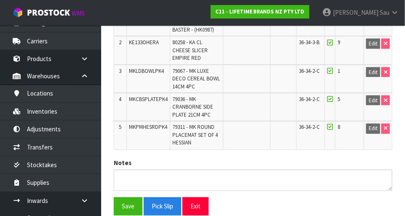
scroll to position [279, 0]
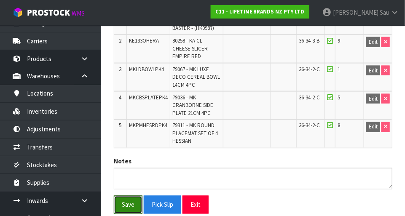
click at [130, 205] on button "Save" at bounding box center [128, 205] width 29 height 18
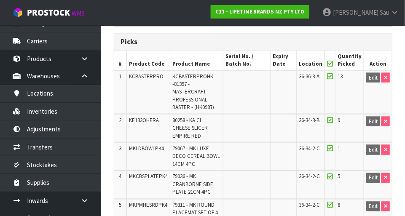
scroll to position [0, 0]
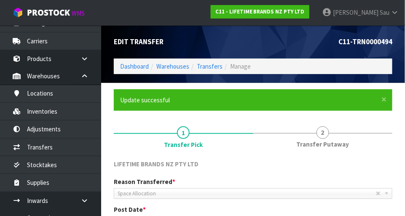
click at [325, 125] on link "2 Transfer Putaway" at bounding box center [322, 136] width 139 height 33
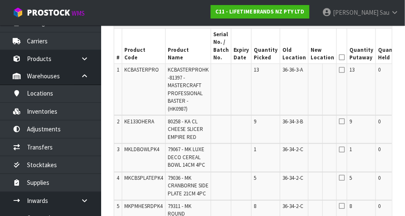
scroll to position [0, 43]
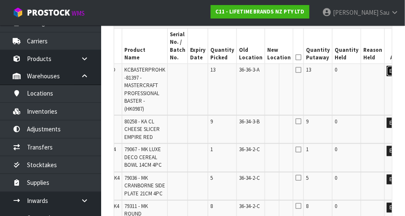
click at [387, 71] on button "Edit" at bounding box center [394, 71] width 14 height 10
click at [387, 119] on button "Edit" at bounding box center [394, 123] width 14 height 10
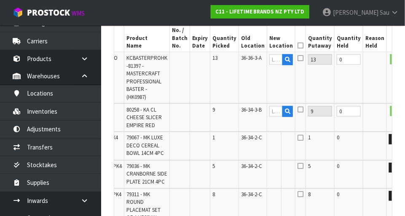
scroll to position [0, 42]
click at [388, 141] on button "Edit" at bounding box center [395, 139] width 14 height 10
click at [269, 141] on input "text" at bounding box center [275, 139] width 13 height 11
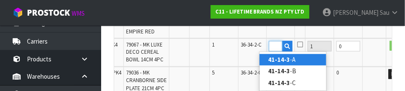
scroll to position [0, 13]
type input "41-14-3-B"
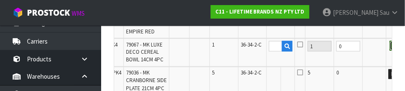
click at [390, 46] on button "OK" at bounding box center [396, 46] width 12 height 10
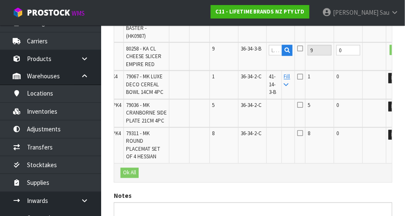
scroll to position [326, 0]
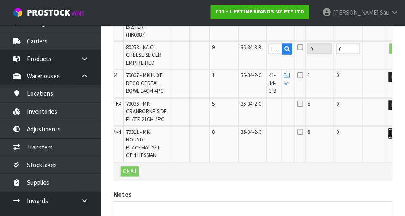
click at [388, 139] on button "Edit" at bounding box center [395, 134] width 14 height 10
click at [269, 139] on input "text" at bounding box center [275, 134] width 13 height 11
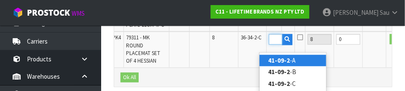
scroll to position [0, 13]
type input "41-09-2-A"
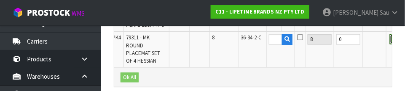
click at [390, 44] on button "OK" at bounding box center [396, 39] width 12 height 10
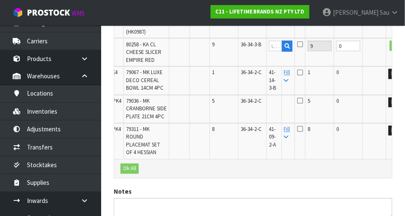
scroll to position [327, 0]
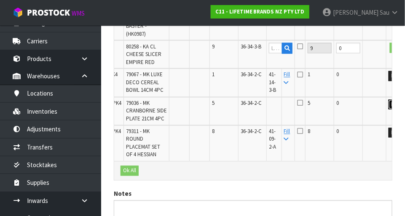
click at [388, 102] on button "Edit" at bounding box center [395, 105] width 14 height 10
click at [269, 107] on input "text" at bounding box center [275, 105] width 13 height 11
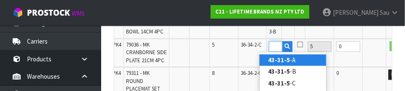
scroll to position [0, 13]
type input "43-31-5-B"
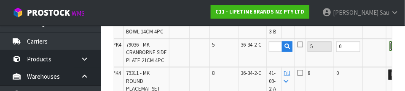
click at [390, 44] on button "OK" at bounding box center [396, 46] width 12 height 10
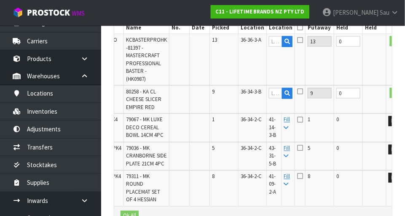
scroll to position [278, 0]
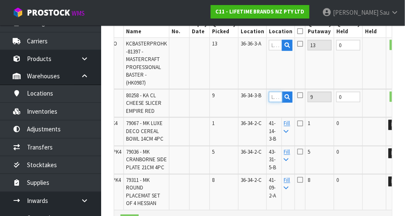
click at [269, 95] on input "text" at bounding box center [275, 97] width 13 height 11
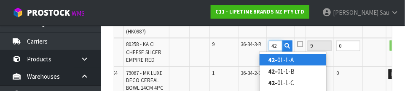
scroll to position [0, 0]
type input "4"
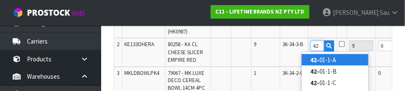
type input "4"
type input "42-31-3-A"
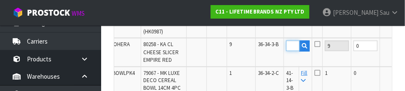
scroll to position [0, 31]
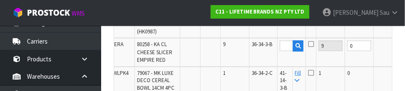
click at [400, 47] on button "OK" at bounding box center [406, 45] width 12 height 10
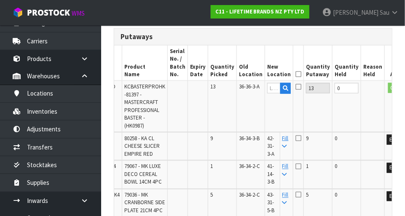
scroll to position [236, 0]
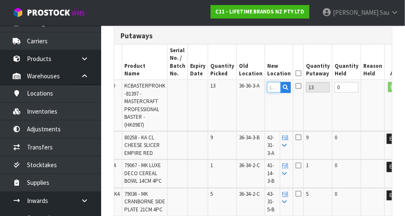
click at [267, 89] on input "text" at bounding box center [273, 87] width 13 height 11
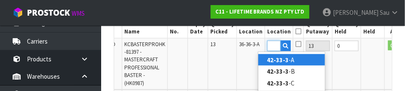
scroll to position [0, 13]
type input "42-33-3-A"
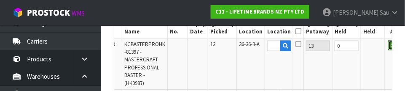
click at [388, 48] on button "OK" at bounding box center [394, 45] width 12 height 10
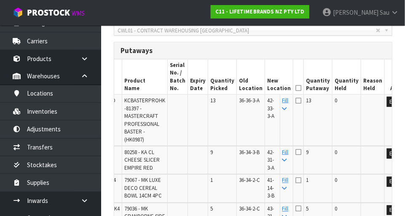
scroll to position [220, 0]
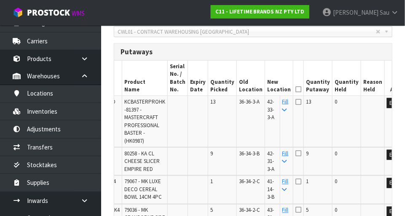
click at [295, 89] on icon at bounding box center [298, 89] width 6 height 0
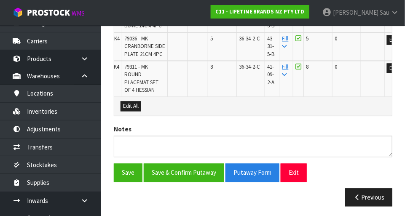
scroll to position [400, 0]
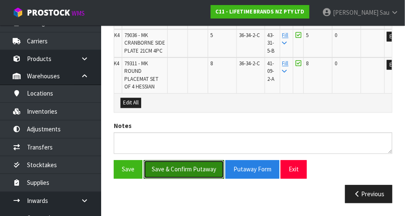
click at [176, 175] on button "Save & Confirm Putaway" at bounding box center [184, 169] width 80 height 18
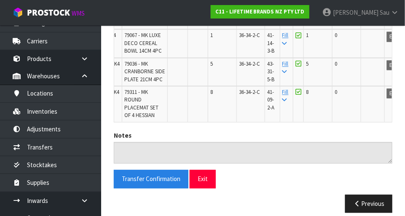
scroll to position [365, 0]
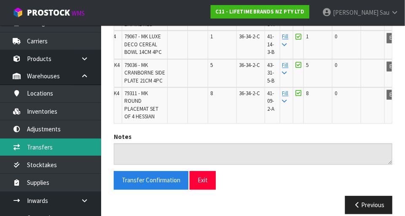
click at [40, 145] on link "Transfers" at bounding box center [50, 147] width 101 height 17
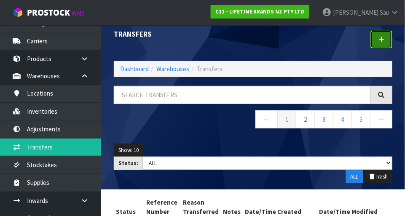
click at [384, 39] on icon at bounding box center [381, 39] width 6 height 6
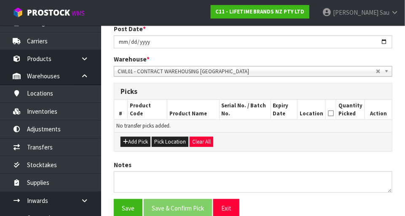
scroll to position [133, 0]
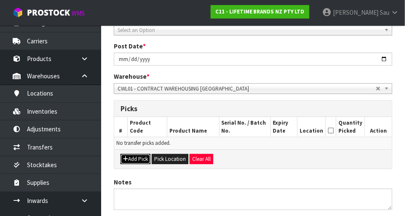
click at [142, 159] on button "Add Pick" at bounding box center [135, 159] width 30 height 10
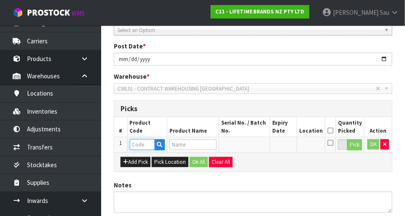
click at [146, 147] on input "text" at bounding box center [142, 144] width 25 height 11
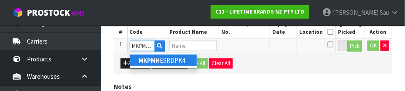
scroll to position [0, 3]
click at [187, 61] on link "MKPMHES RDPK4" at bounding box center [163, 59] width 67 height 11
type input "MKPMHESRDPK4"
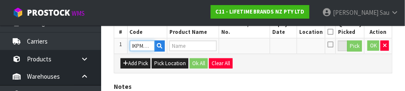
scroll to position [0, 0]
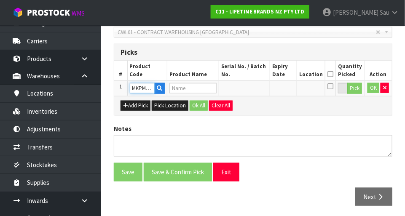
type input "79311 - MK ROUND PLACEMAT SET OF 4 HESSIAN"
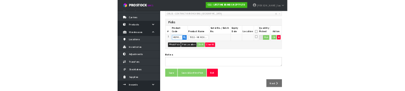
scroll to position [227, 0]
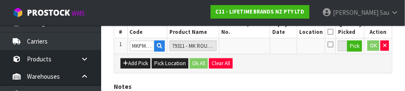
click at [299, 68] on div "Add Pick Pick Location Ok All Clear All" at bounding box center [252, 62] width 277 height 19
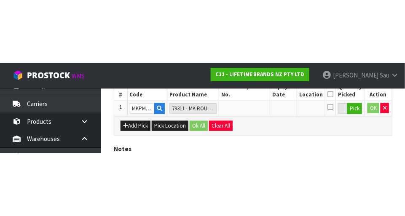
scroll to position [189, 0]
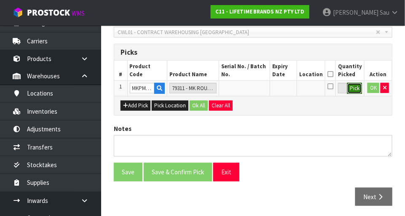
click at [355, 87] on button "Pick" at bounding box center [354, 88] width 15 height 11
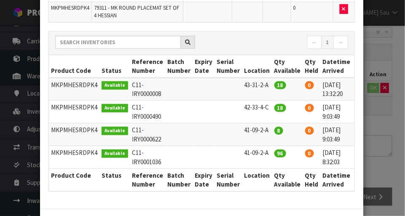
scroll to position [0, 13]
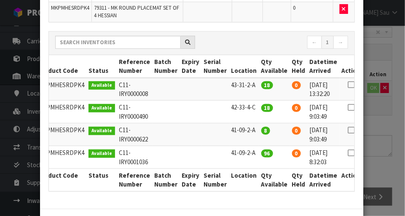
click at [347, 107] on icon at bounding box center [350, 107] width 7 height 0
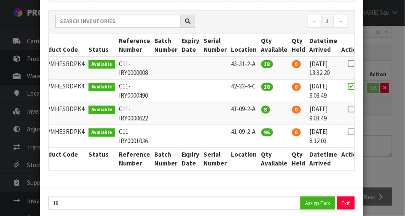
scroll to position [108, 0]
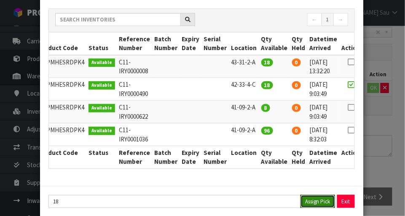
click at [316, 202] on button "Assign Pick" at bounding box center [317, 201] width 35 height 13
type input "18"
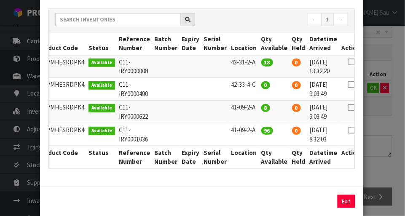
click at [382, 131] on div "Pick Line Picks Product Code Product Name Serial No. / Batch No. Expiry Date Lo…" at bounding box center [202, 108] width 405 height 216
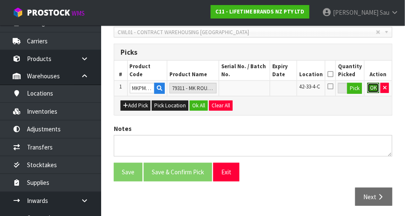
click at [371, 89] on button "OK" at bounding box center [373, 88] width 12 height 10
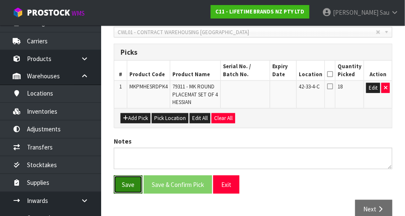
click at [135, 185] on button "Save" at bounding box center [128, 185] width 29 height 18
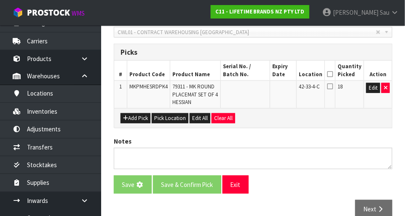
scroll to position [0, 0]
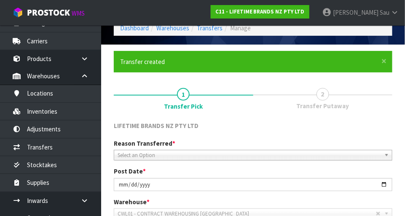
scroll to position [37, 0]
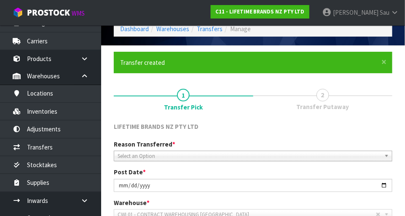
click at [324, 97] on span "2" at bounding box center [322, 95] width 13 height 13
click at [320, 100] on span "2" at bounding box center [322, 95] width 13 height 13
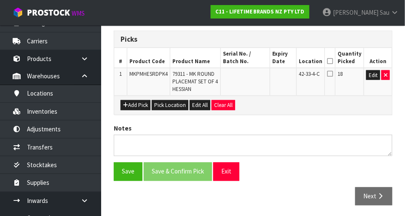
scroll to position [226, 0]
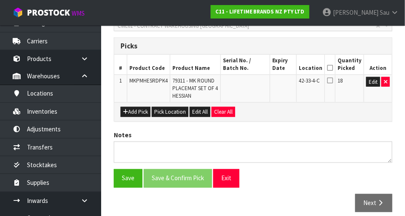
click at [333, 77] on icon at bounding box center [330, 80] width 6 height 7
click at [0, 0] on input "checkbox" at bounding box center [0, 0] width 0 height 0
click at [333, 68] on icon at bounding box center [330, 68] width 6 height 0
click at [132, 179] on button "Save" at bounding box center [128, 178] width 29 height 18
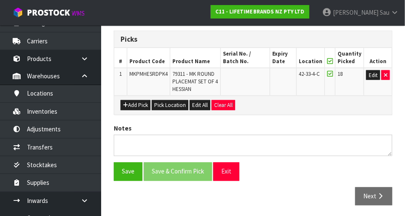
scroll to position [0, 0]
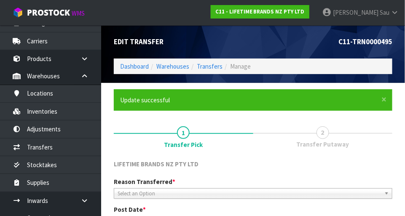
click at [320, 131] on span "2" at bounding box center [322, 132] width 13 height 13
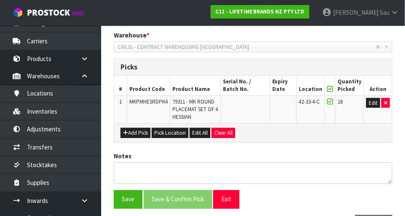
scroll to position [209, 0]
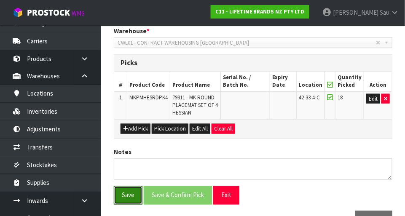
click at [128, 194] on button "Save" at bounding box center [128, 195] width 29 height 18
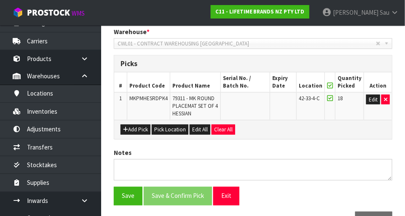
click at [333, 86] on icon at bounding box center [330, 85] width 6 height 0
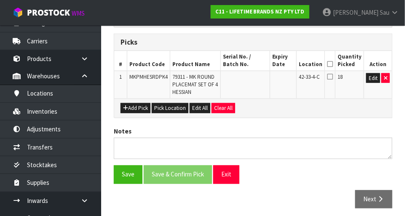
scroll to position [232, 0]
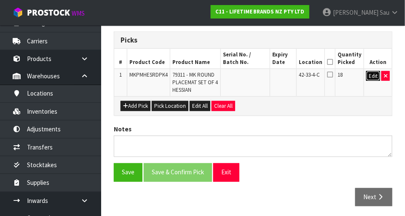
click at [374, 79] on button "Edit" at bounding box center [373, 76] width 14 height 10
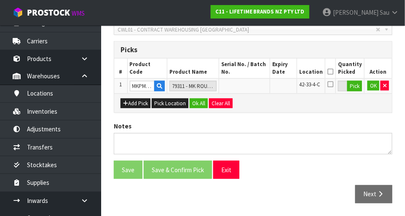
scroll to position [220, 0]
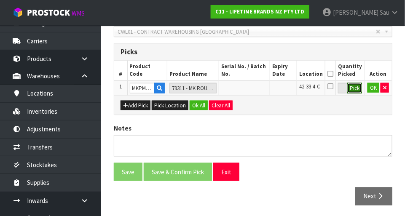
click at [356, 90] on button "Pick" at bounding box center [354, 88] width 15 height 11
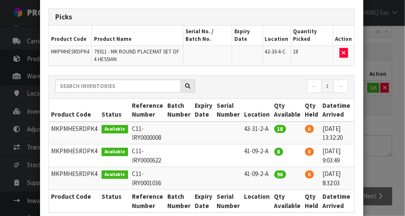
scroll to position [0, 0]
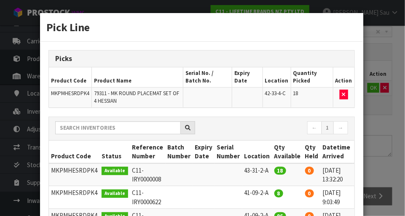
click at [388, 100] on div "Pick Line Picks Product Code Product Name Serial No. / Batch No. Expiry Date Lo…" at bounding box center [202, 108] width 405 height 216
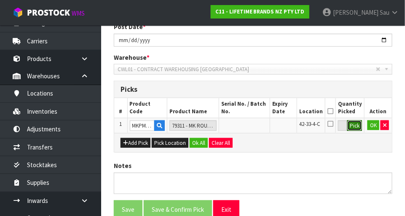
scroll to position [172, 0]
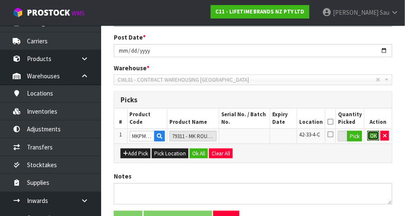
click at [370, 137] on button "OK" at bounding box center [373, 136] width 12 height 10
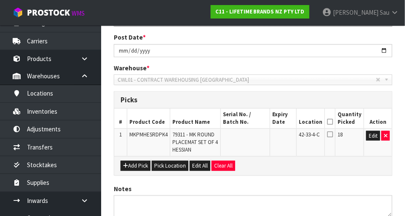
scroll to position [233, 0]
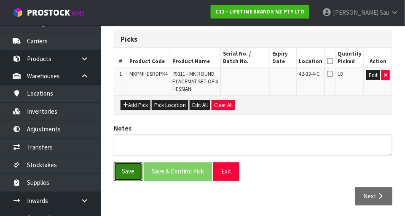
click at [128, 171] on button "Save" at bounding box center [128, 172] width 29 height 18
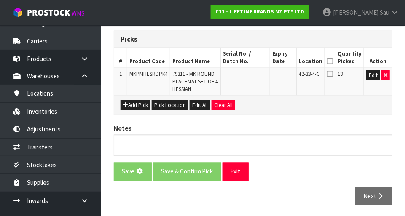
scroll to position [0, 0]
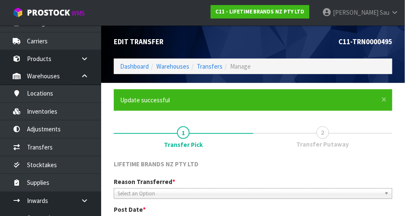
click at [325, 133] on span "2" at bounding box center [322, 132] width 13 height 13
click at [325, 140] on span "Transfer Putaway" at bounding box center [322, 144] width 53 height 9
click at [321, 136] on span "2" at bounding box center [322, 132] width 13 height 13
click at [322, 137] on span "2" at bounding box center [322, 132] width 13 height 13
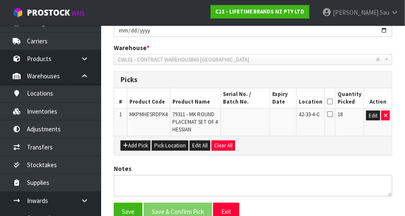
scroll to position [192, 0]
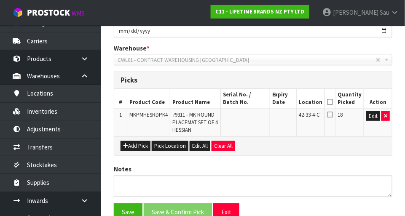
click at [333, 111] on icon at bounding box center [330, 114] width 6 height 7
click at [0, 0] on input "checkbox" at bounding box center [0, 0] width 0 height 0
click at [333, 102] on icon at bounding box center [330, 102] width 6 height 0
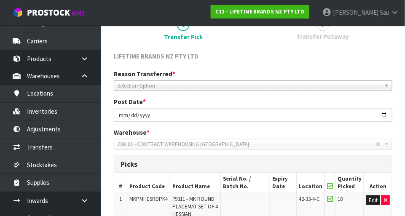
scroll to position [108, 0]
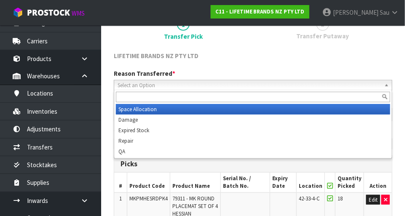
click at [377, 88] on span "Select an Option" at bounding box center [248, 85] width 263 height 10
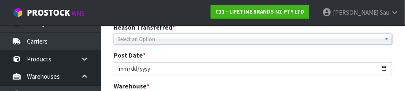
scroll to position [155, 0]
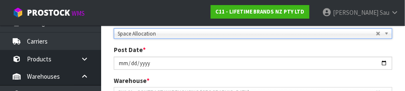
click at [396, 50] on div "Post Date * [DATE]" at bounding box center [252, 57] width 291 height 24
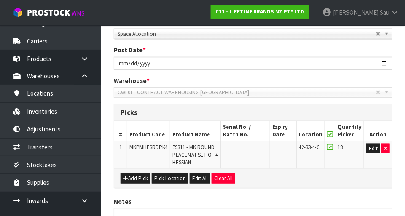
scroll to position [233, 0]
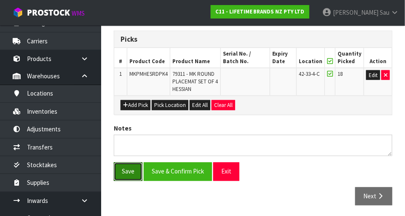
click at [133, 173] on button "Save" at bounding box center [128, 172] width 29 height 18
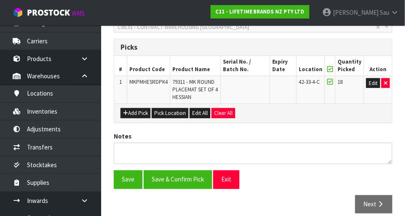
scroll to position [224, 0]
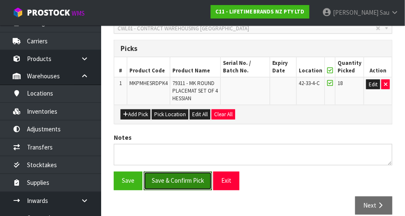
click at [165, 182] on button "Save & Confirm Pick" at bounding box center [178, 181] width 68 height 18
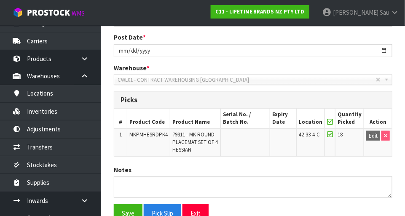
scroll to position [215, 0]
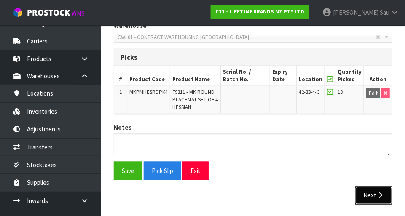
click at [379, 197] on button "Next" at bounding box center [373, 196] width 37 height 18
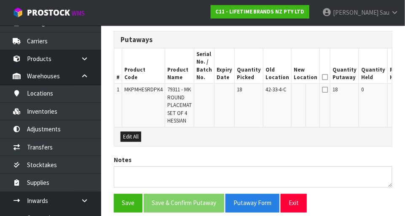
scroll to position [228, 0]
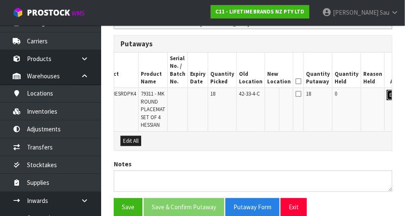
click at [387, 96] on button "Edit" at bounding box center [394, 95] width 14 height 10
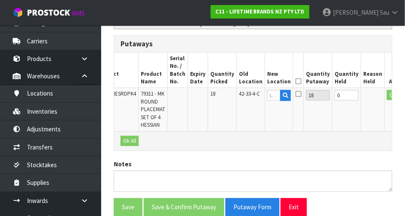
scroll to position [0, 24]
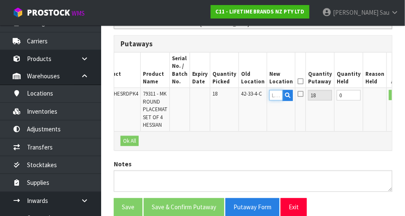
click at [269, 95] on input "text" at bounding box center [275, 95] width 13 height 11
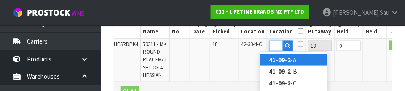
scroll to position [0, 13]
type input "41-09-2-A"
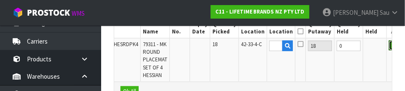
click at [389, 48] on button "OK" at bounding box center [395, 45] width 12 height 10
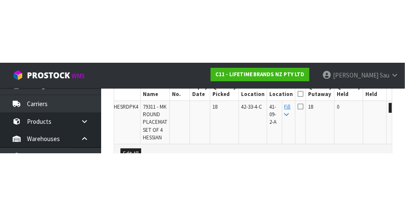
scroll to position [272, 0]
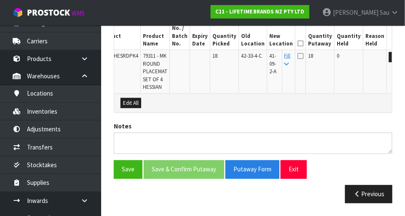
click at [297, 43] on icon at bounding box center [300, 43] width 6 height 0
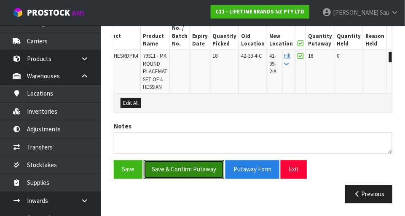
click at [189, 169] on button "Save & Confirm Putaway" at bounding box center [184, 169] width 80 height 18
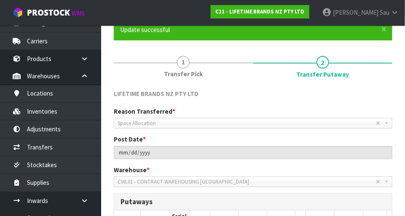
scroll to position [253, 0]
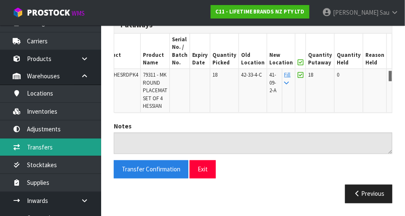
click at [36, 149] on link "Transfers" at bounding box center [50, 147] width 101 height 17
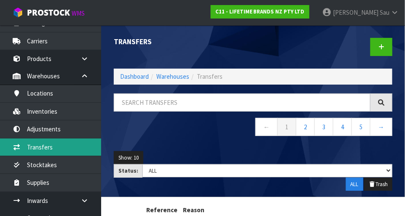
click at [37, 150] on link "Transfers" at bounding box center [50, 147] width 101 height 17
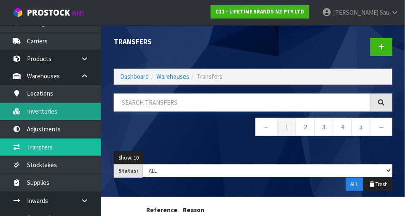
click at [42, 115] on link "Inventories" at bounding box center [50, 111] width 101 height 17
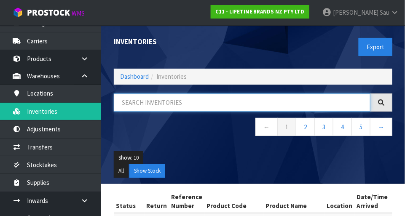
click at [233, 103] on input "text" at bounding box center [242, 102] width 256 height 18
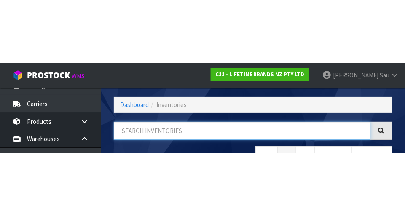
scroll to position [57, 0]
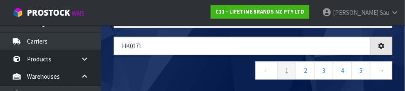
click at [194, 72] on nav "← 1 2 3 4 5 →" at bounding box center [253, 71] width 278 height 21
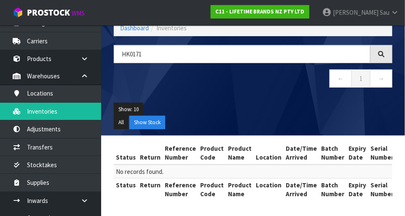
scroll to position [47, 0]
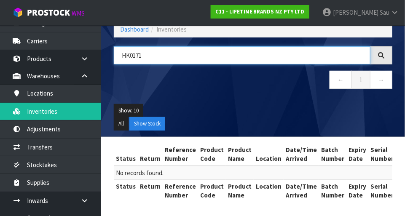
click at [187, 51] on input "HK0171" at bounding box center [242, 55] width 256 height 18
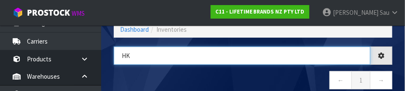
type input "H"
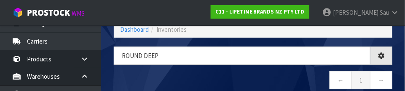
click at [232, 71] on nav "← 1 →" at bounding box center [253, 81] width 278 height 21
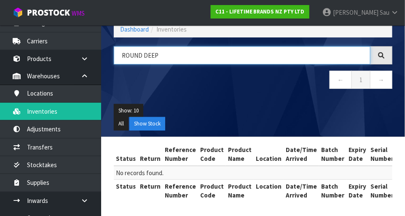
click at [214, 56] on input "ROUND DEEP" at bounding box center [242, 55] width 256 height 18
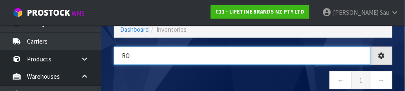
type input "R"
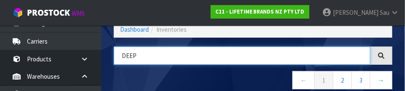
type input "DEEP"
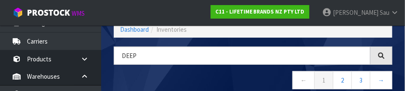
click at [212, 75] on nav "← 1 2 3 →" at bounding box center [253, 81] width 278 height 21
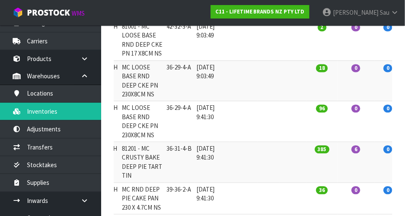
scroll to position [398, 0]
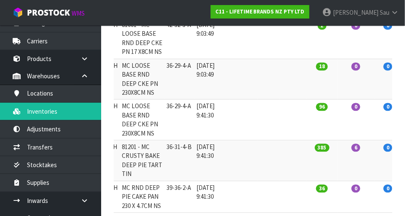
click at [351, 180] on td "6" at bounding box center [355, 161] width 37 height 41
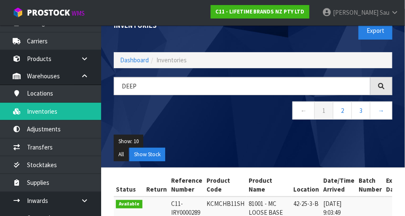
scroll to position [0, 0]
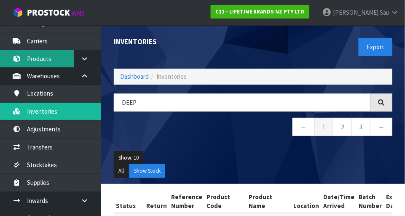
click at [64, 55] on link "Products" at bounding box center [50, 58] width 101 height 17
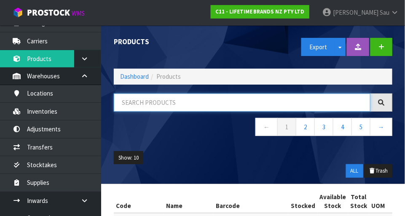
click at [165, 101] on input "text" at bounding box center [242, 102] width 256 height 18
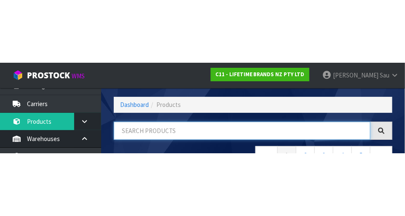
scroll to position [57, 0]
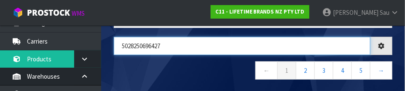
type input "5028250696427"
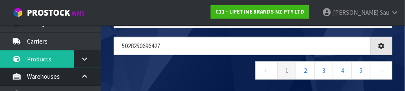
click at [211, 67] on nav "← 1 2 3 4 5 →" at bounding box center [253, 71] width 278 height 21
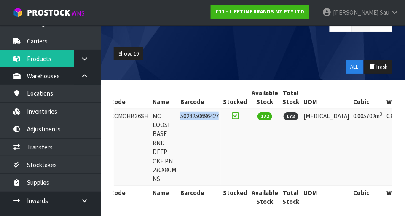
scroll to position [0, 0]
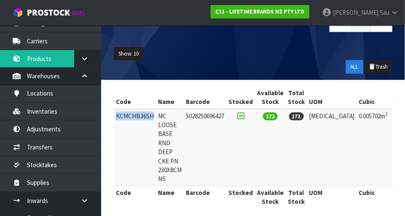
copy td "KCMCHB36SH"
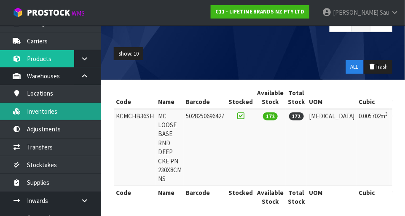
click at [59, 114] on link "Inventories" at bounding box center [50, 111] width 101 height 17
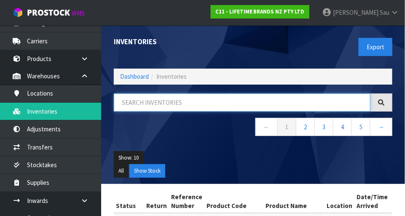
paste input "KCMCHB36SH"
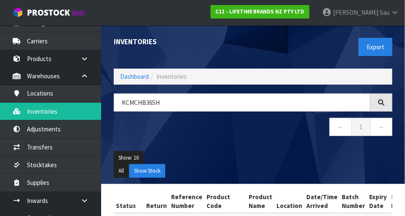
click at [213, 150] on div "Show: 10 5 10 25 50 All Show Stock" at bounding box center [252, 164] width 291 height 39
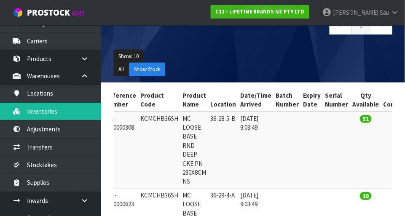
scroll to position [101, 0]
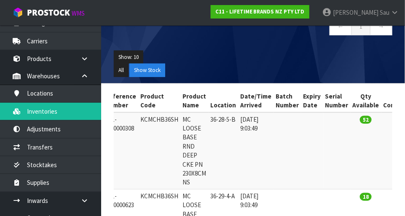
click at [351, 147] on td "52" at bounding box center [365, 150] width 31 height 77
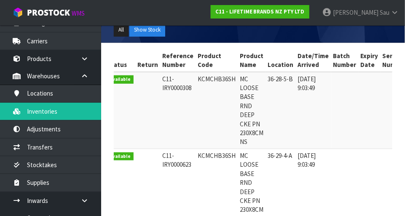
scroll to position [0, 0]
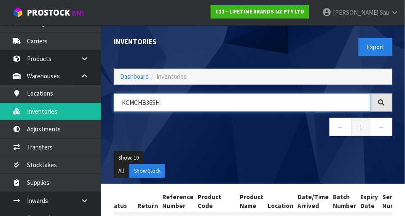
click at [183, 101] on input "KCMCHB36SH" at bounding box center [242, 102] width 256 height 18
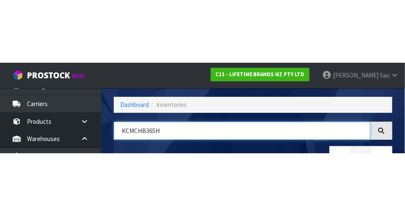
scroll to position [57, 0]
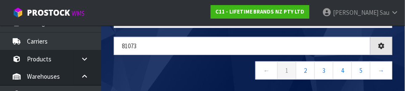
click at [190, 69] on nav "← 1 2 3 4 5 →" at bounding box center [253, 71] width 278 height 21
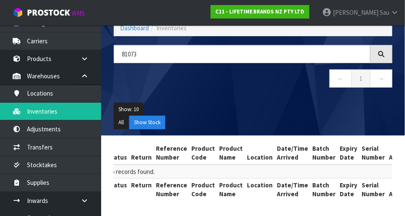
scroll to position [47, 0]
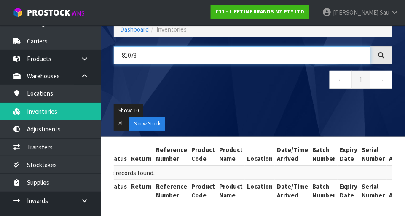
click at [170, 58] on input "81073" at bounding box center [242, 55] width 256 height 18
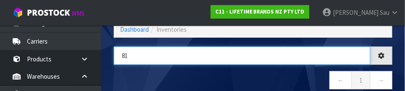
type input "8"
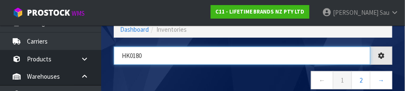
click at [213, 62] on input "HK0180" at bounding box center [242, 55] width 256 height 18
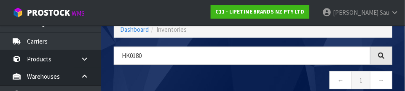
click at [257, 75] on nav "← 1 →" at bounding box center [253, 81] width 278 height 21
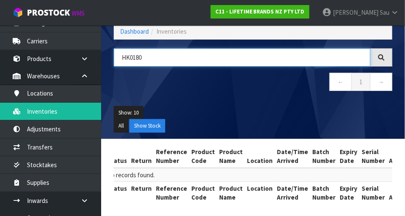
scroll to position [45, 0]
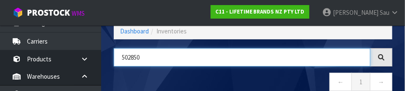
click at [135, 54] on input "502850" at bounding box center [242, 57] width 256 height 18
click at [171, 53] on input "5028250" at bounding box center [242, 57] width 256 height 18
click at [224, 64] on input "5028250696526" at bounding box center [242, 57] width 256 height 18
type input "5028250696526"
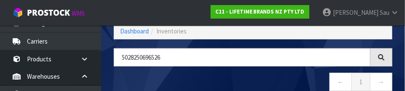
click at [256, 76] on nav "← 1 →" at bounding box center [253, 82] width 278 height 21
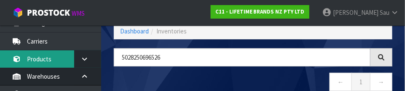
click at [53, 54] on link "Products" at bounding box center [50, 58] width 101 height 17
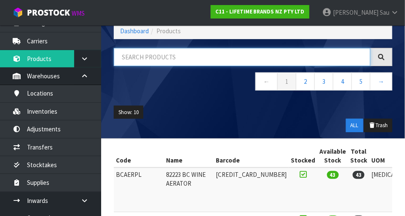
click at [152, 63] on input "text" at bounding box center [242, 57] width 256 height 18
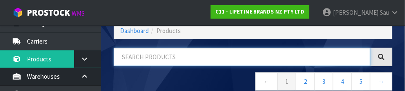
click at [152, 56] on input "text" at bounding box center [242, 57] width 256 height 18
paste input "5028250696526"
type input "5028250696526"
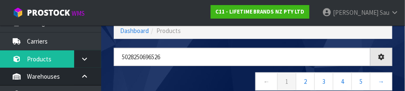
click at [207, 72] on nav "← 1 2 3 4 5 →" at bounding box center [253, 82] width 278 height 21
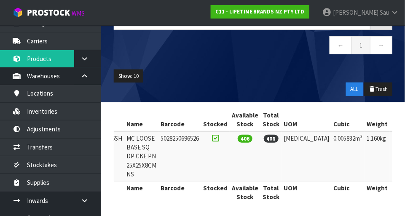
scroll to position [0, 0]
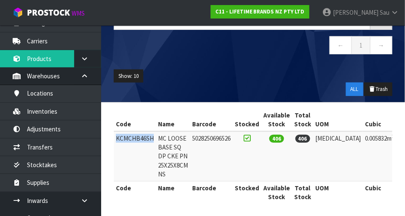
copy td "KCMCHB46SH"
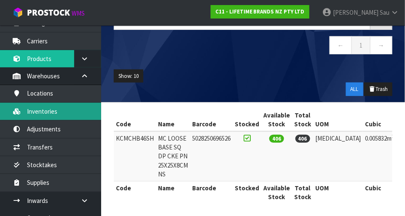
click at [61, 110] on link "Inventories" at bounding box center [50, 111] width 101 height 17
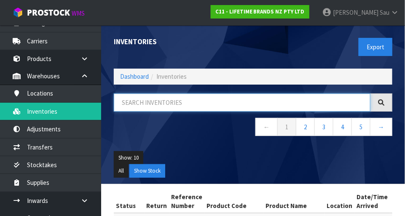
paste input "KCMCHB46SH"
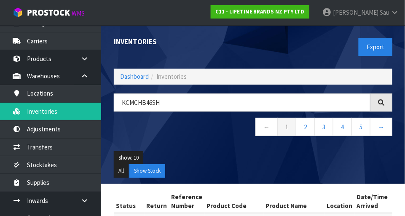
click at [208, 139] on div "KCMCHB46SH ← 1 2 3 4 5 →" at bounding box center [252, 118] width 291 height 51
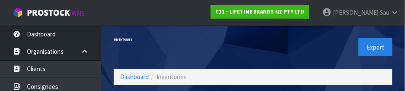
scroll to position [57, 0]
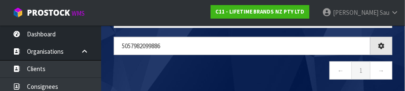
click at [248, 64] on nav "← 1 →" at bounding box center [253, 71] width 278 height 21
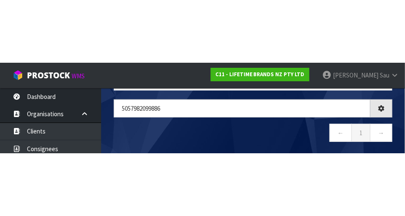
scroll to position [47, 0]
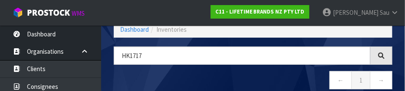
click at [207, 71] on nav "← 1 →" at bounding box center [253, 81] width 278 height 21
click at [205, 74] on nav "← 1 →" at bounding box center [253, 81] width 278 height 21
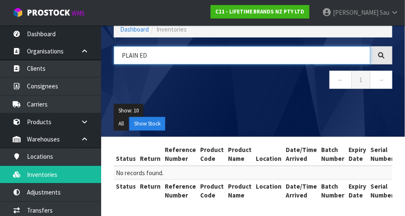
click at [203, 51] on input "PLAIN ED" at bounding box center [242, 55] width 256 height 18
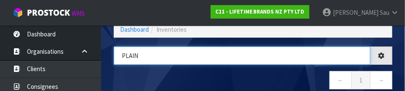
click at [254, 63] on input "PLAIN" at bounding box center [242, 55] width 256 height 18
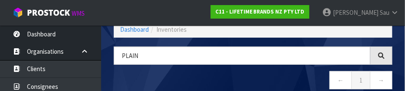
click at [250, 78] on nav "← 1 →" at bounding box center [253, 81] width 278 height 21
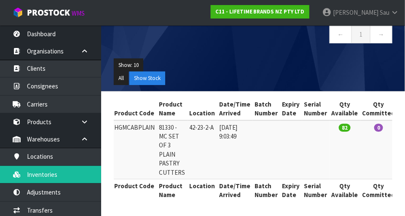
scroll to position [0, 0]
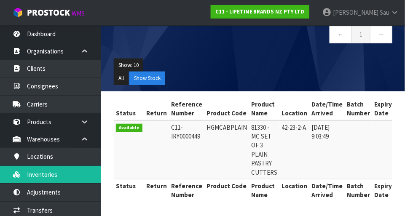
copy td "HGMCABPLAIN"
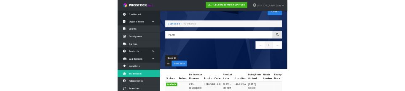
scroll to position [19, 0]
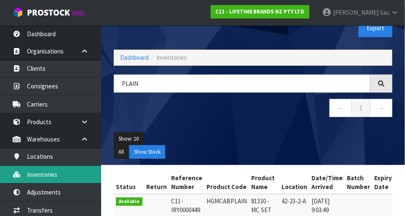
click at [59, 171] on link "Inventories" at bounding box center [50, 174] width 101 height 17
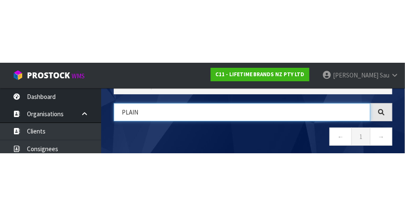
scroll to position [57, 0]
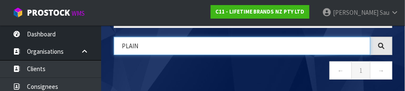
paste input "HGMCABPLAIN"
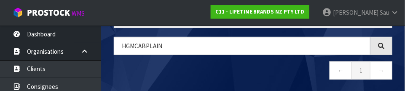
click at [230, 69] on nav "← 1 →" at bounding box center [253, 71] width 278 height 21
click at [217, 67] on nav "← 1 →" at bounding box center [253, 71] width 278 height 21
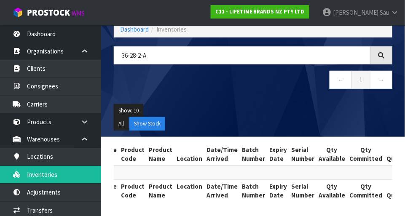
scroll to position [0, 135]
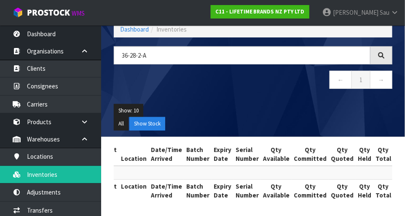
click at [277, 107] on ul "Show: 10 5 10 25 50" at bounding box center [253, 110] width 278 height 13
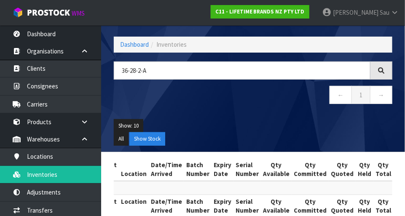
scroll to position [0, 0]
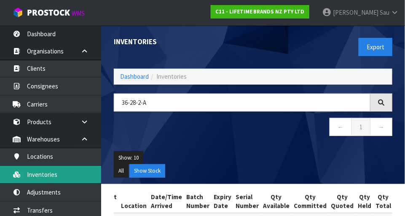
click at [50, 172] on link "Inventories" at bounding box center [50, 174] width 101 height 17
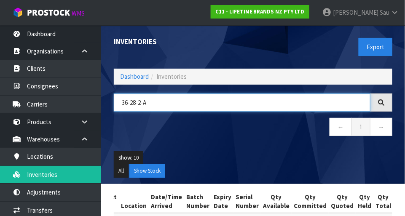
click at [136, 101] on input "36-28-2-A" at bounding box center [242, 102] width 256 height 18
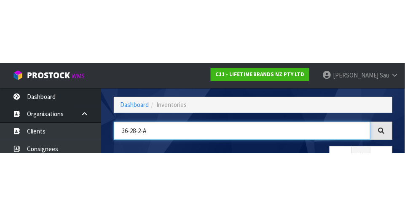
scroll to position [57, 0]
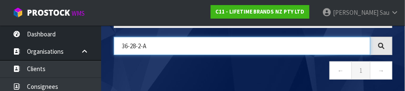
click at [171, 44] on input "36-28-2-A" at bounding box center [242, 46] width 256 height 18
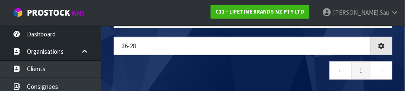
click at [266, 59] on div "36-28 ← 1 →" at bounding box center [252, 62] width 291 height 51
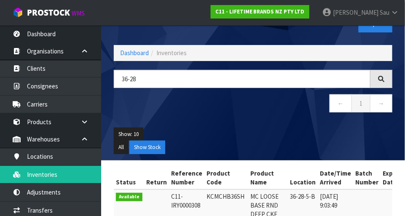
scroll to position [0, 0]
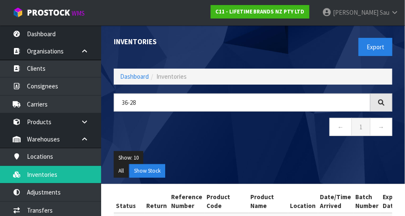
click at [313, 158] on ul "Show: 10 5 10 25 50" at bounding box center [253, 157] width 278 height 13
click at [312, 155] on ul "Show: 10 5 10 25 50" at bounding box center [253, 157] width 278 height 13
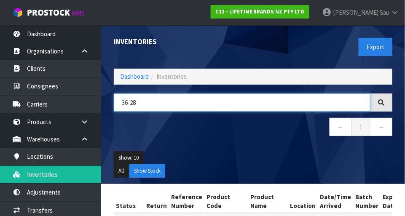
click at [162, 104] on input "36-28" at bounding box center [242, 102] width 256 height 18
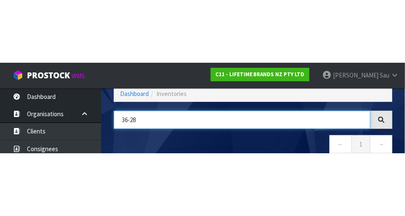
scroll to position [57, 0]
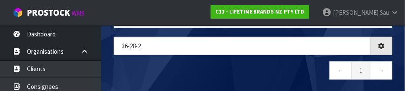
click at [199, 65] on nav "← 1 →" at bounding box center [253, 71] width 278 height 21
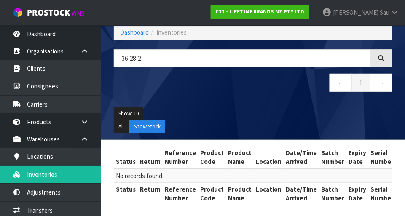
scroll to position [43, 0]
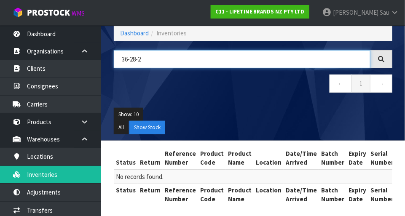
click at [190, 60] on input "36-28-2" at bounding box center [242, 59] width 256 height 18
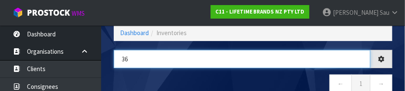
type input "3"
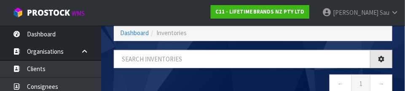
click at [250, 82] on nav "← 1 →" at bounding box center [253, 84] width 278 height 21
click at [250, 77] on nav "← 1 →" at bounding box center [253, 84] width 278 height 21
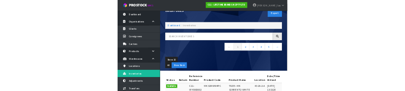
scroll to position [0, 0]
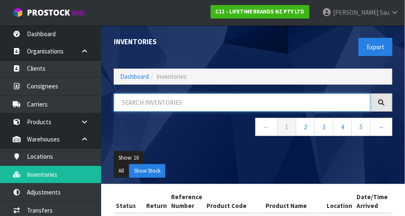
click at [176, 103] on input "text" at bounding box center [242, 102] width 256 height 18
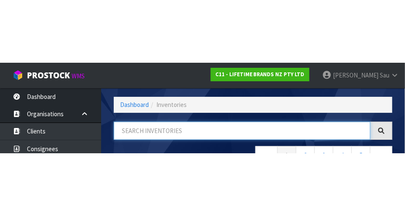
scroll to position [57, 0]
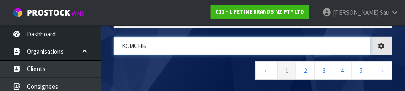
type input "KCMCHB"
type input "KCMCHB36SH"
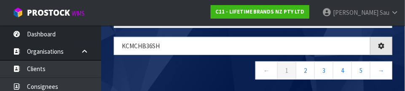
click at [201, 70] on nav "← 1 2 3 4 5 →" at bounding box center [253, 71] width 278 height 21
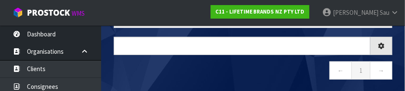
click at [231, 75] on nav "← 1 →" at bounding box center [253, 71] width 278 height 21
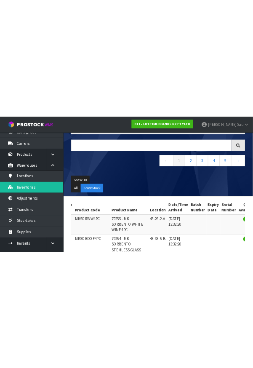
scroll to position [0, 0]
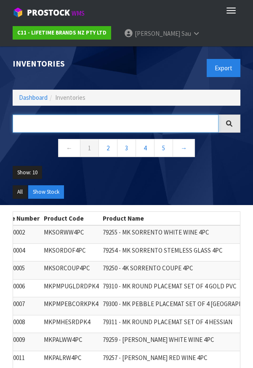
click at [83, 126] on input "text" at bounding box center [116, 124] width 206 height 18
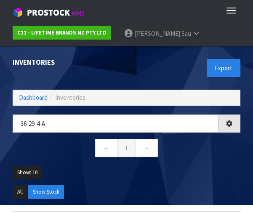
click at [168, 179] on ul "Show: 10 5 10 25 50" at bounding box center [127, 176] width 228 height 20
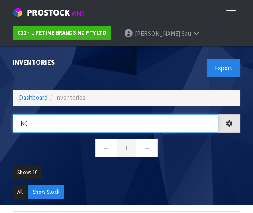
type input "KC"
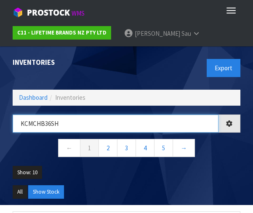
type input "KCMCHB36SH"
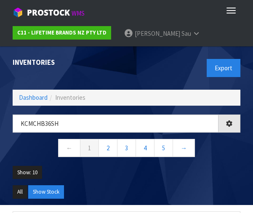
click at [197, 181] on ul "Show: 10 5 10 25 50" at bounding box center [127, 176] width 228 height 20
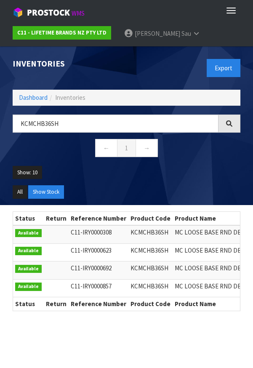
click at [198, 175] on ul "Show: 10 5 10 25 50" at bounding box center [127, 176] width 228 height 20
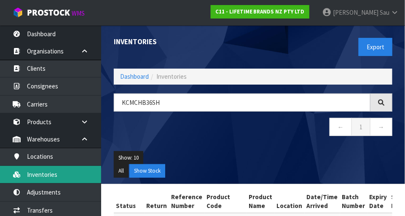
click at [44, 179] on link "Inventories" at bounding box center [50, 174] width 101 height 17
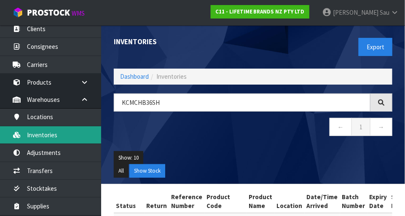
scroll to position [46, 0]
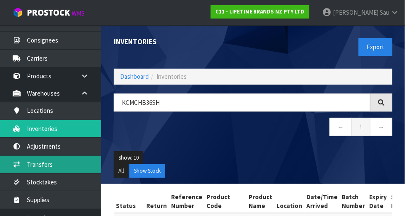
click at [41, 166] on link "Transfers" at bounding box center [50, 164] width 101 height 17
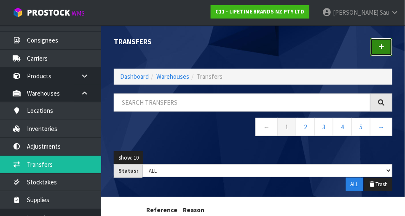
click at [382, 49] on icon at bounding box center [381, 47] width 6 height 6
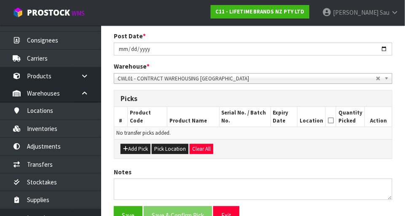
scroll to position [143, 0]
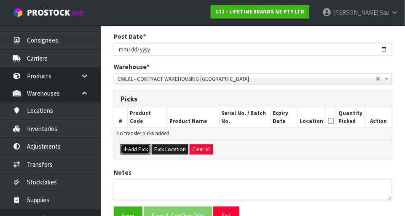
click at [138, 149] on button "Add Pick" at bounding box center [135, 149] width 30 height 10
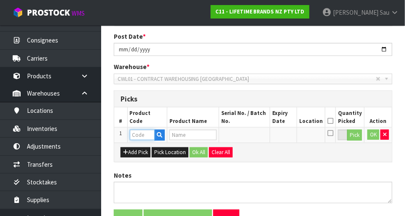
click at [144, 135] on input "text" at bounding box center [142, 135] width 25 height 11
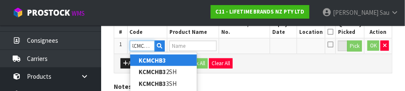
scroll to position [0, 4]
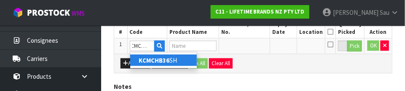
click at [171, 63] on link "KCMCHB36 SH" at bounding box center [163, 59] width 67 height 11
type input "KCMCHB36SH"
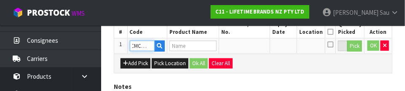
scroll to position [0, 0]
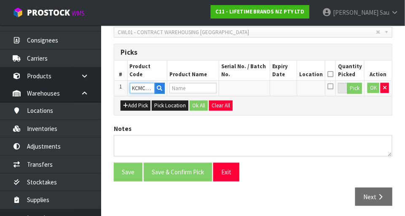
type input "MC LOOSE BASE RND DEEP CKE PN 230X8CM NS"
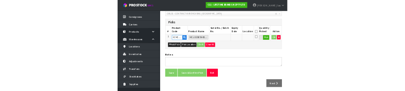
scroll to position [227, 0]
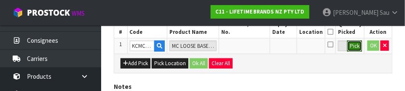
click at [354, 48] on button "Pick" at bounding box center [354, 45] width 15 height 11
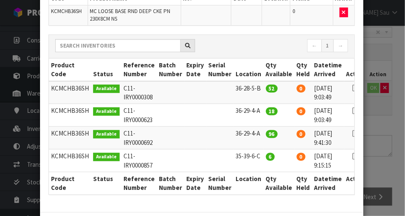
scroll to position [82, 0]
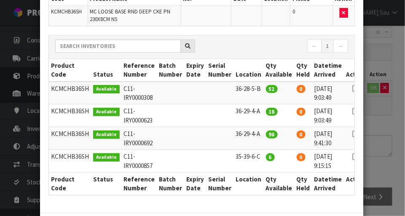
click at [352, 157] on icon at bounding box center [355, 157] width 7 height 0
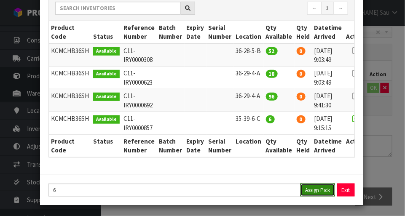
click at [318, 192] on button "Assign Pick" at bounding box center [317, 190] width 35 height 13
type input "6"
click at [352, 51] on icon at bounding box center [355, 51] width 7 height 0
click at [313, 184] on button "Assign Pick" at bounding box center [317, 190] width 35 height 13
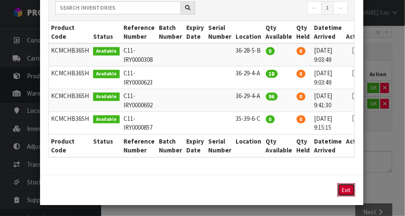
click at [349, 188] on button "Exit" at bounding box center [346, 190] width 18 height 13
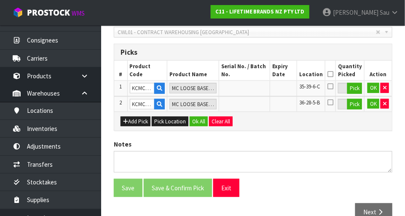
click at [333, 74] on icon at bounding box center [330, 74] width 6 height 0
click at [194, 119] on button "Ok All" at bounding box center [198, 122] width 18 height 10
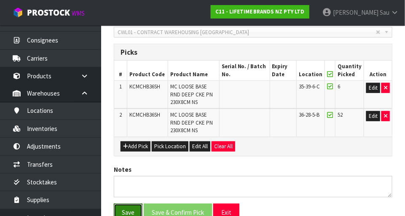
click at [136, 204] on button "Save" at bounding box center [128, 213] width 29 height 18
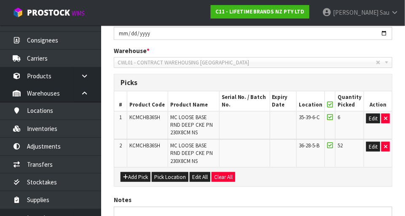
scroll to position [0, 0]
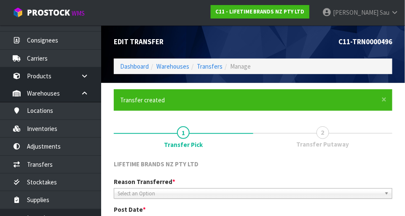
click at [321, 135] on span "2" at bounding box center [322, 132] width 13 height 13
click at [325, 141] on span "Transfer Putaway" at bounding box center [322, 144] width 53 height 9
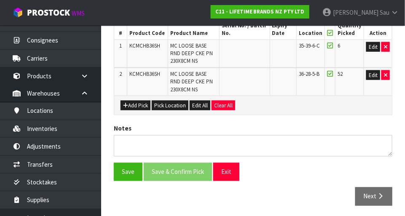
scroll to position [257, 0]
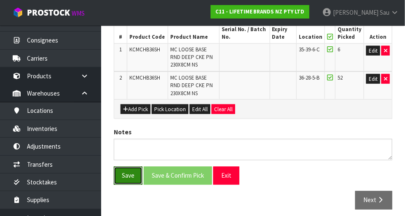
click at [132, 176] on button "Save" at bounding box center [128, 176] width 29 height 18
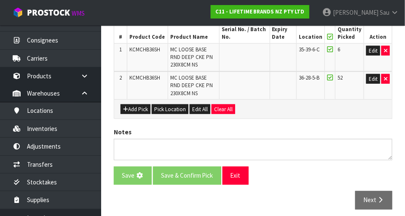
scroll to position [0, 0]
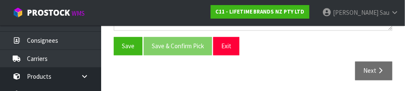
click at [319, 64] on div "Next" at bounding box center [252, 70] width 291 height 18
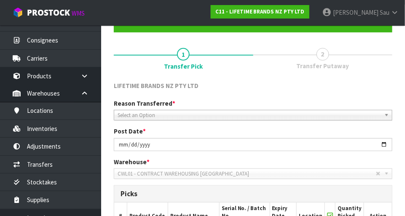
scroll to position [64, 0]
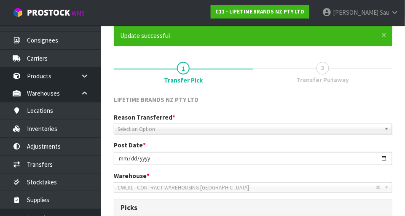
click at [326, 75] on span "Transfer Putaway" at bounding box center [322, 79] width 53 height 9
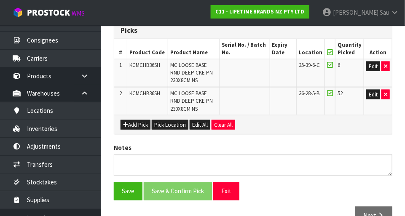
scroll to position [261, 0]
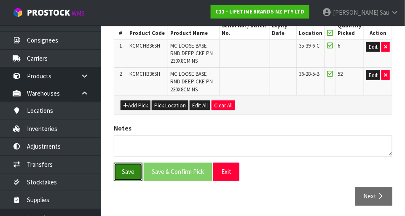
click at [135, 169] on button "Save" at bounding box center [128, 172] width 29 height 18
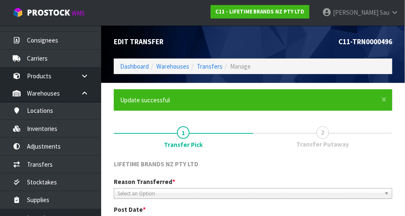
click at [323, 140] on span "Transfer Putaway" at bounding box center [322, 144] width 53 height 9
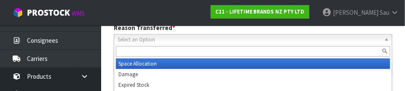
scroll to position [155, 0]
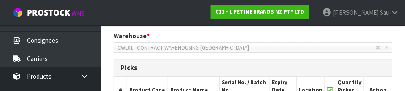
click at [302, 59] on div "Picks" at bounding box center [252, 67] width 277 height 17
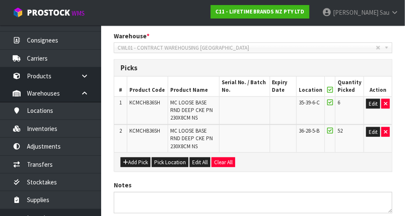
scroll to position [261, 0]
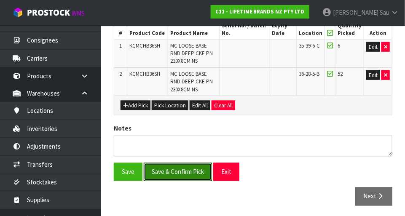
click at [189, 172] on button "Save & Confirm Pick" at bounding box center [178, 172] width 68 height 18
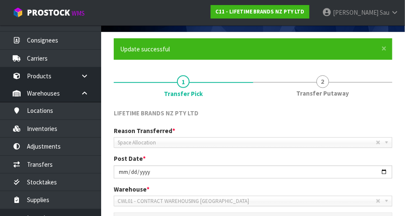
scroll to position [52, 0]
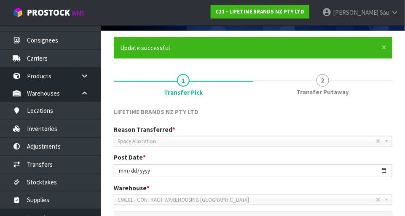
click at [327, 82] on span "2" at bounding box center [322, 80] width 13 height 13
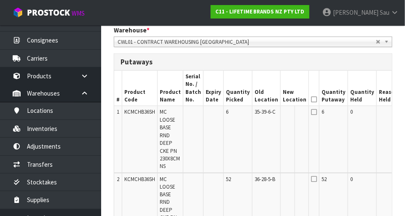
scroll to position [0, 16]
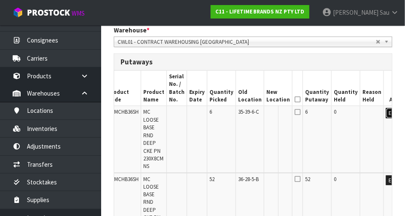
click at [386, 114] on button "Edit" at bounding box center [393, 113] width 14 height 10
click at [266, 113] on input "text" at bounding box center [272, 113] width 13 height 11
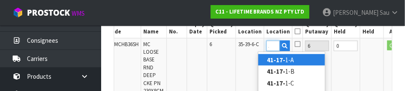
scroll to position [0, 11]
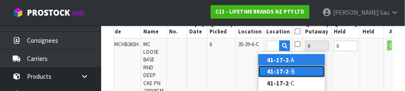
click at [291, 71] on link "41-17-2 -B" at bounding box center [291, 70] width 67 height 11
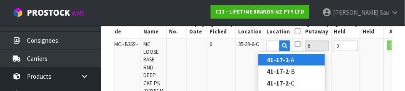
type input "41-17-2-B"
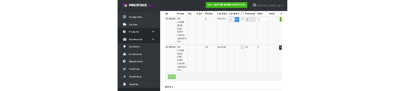
scroll to position [274, 0]
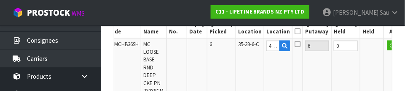
click at [384, 75] on td "OK" at bounding box center [398, 71] width 28 height 67
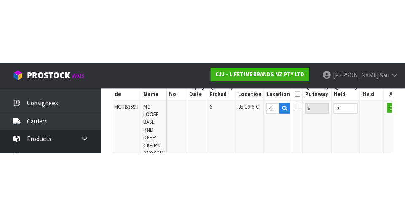
scroll to position [278, 0]
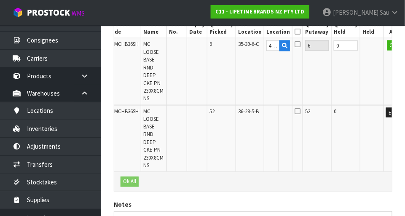
click at [294, 32] on icon at bounding box center [297, 32] width 6 height 0
click at [387, 47] on button "OK" at bounding box center [393, 45] width 12 height 10
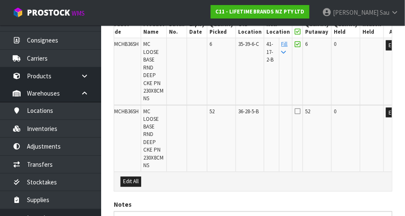
click at [279, 47] on td "Fill" at bounding box center [285, 71] width 13 height 67
click at [281, 53] on icon at bounding box center [283, 52] width 5 height 5
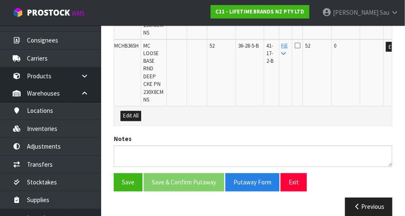
scroll to position [345, 0]
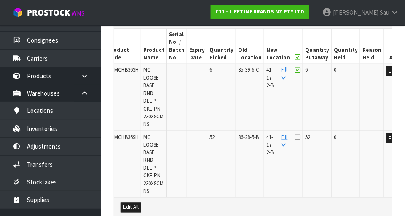
click at [294, 136] on icon at bounding box center [297, 136] width 6 height 7
click at [0, 0] on input "checkbox" at bounding box center [0, 0] width 0 height 0
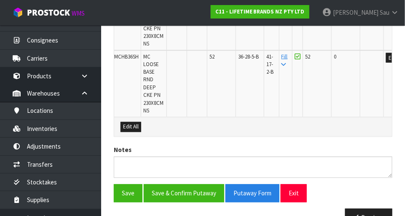
scroll to position [341, 0]
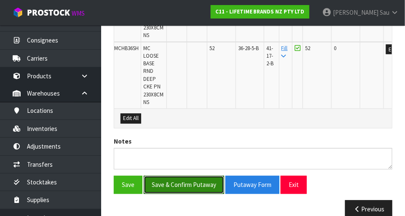
click at [197, 182] on button "Save & Confirm Putaway" at bounding box center [184, 185] width 80 height 18
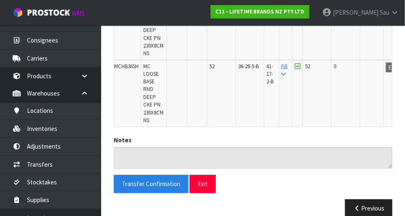
scroll to position [336, 0]
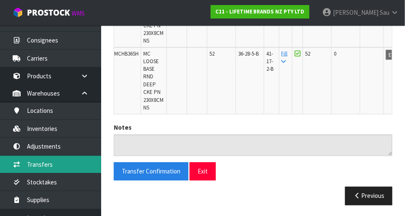
click at [56, 164] on link "Transfers" at bounding box center [50, 164] width 101 height 17
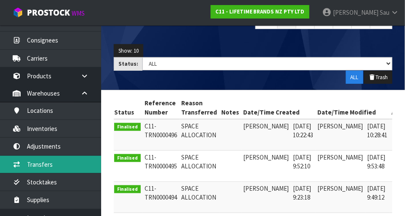
scroll to position [0, 13]
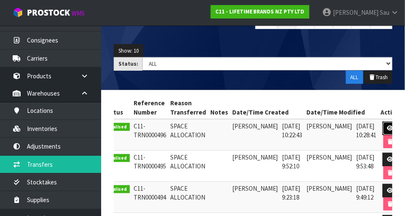
click at [387, 126] on icon at bounding box center [390, 127] width 6 height 5
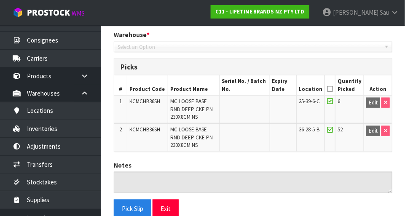
scroll to position [212, 0]
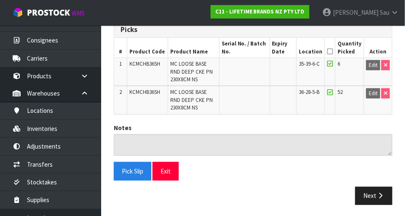
type input "[DATE]"
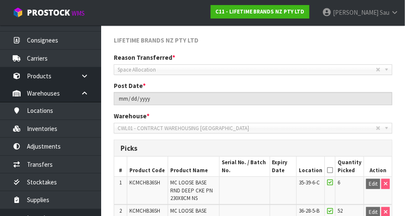
scroll to position [92, 0]
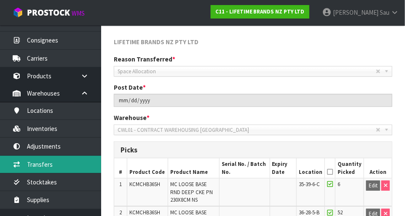
click at [42, 165] on link "Transfers" at bounding box center [50, 164] width 101 height 17
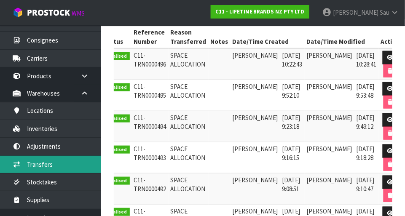
scroll to position [0, 11]
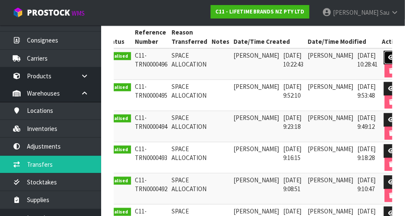
click at [384, 56] on link at bounding box center [392, 57] width 16 height 13
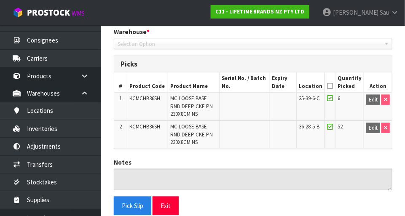
scroll to position [212, 0]
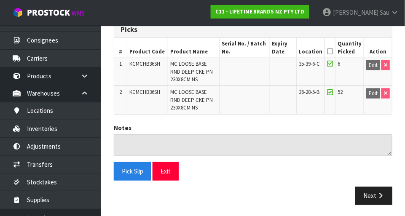
type input "[DATE]"
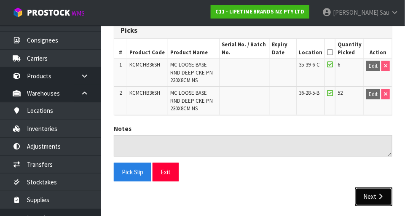
click at [360, 192] on button "Next" at bounding box center [373, 197] width 37 height 18
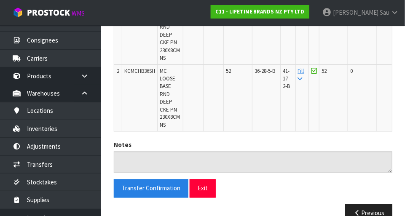
scroll to position [288, 0]
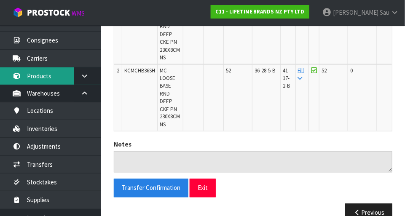
click at [46, 76] on link "Products" at bounding box center [50, 75] width 101 height 17
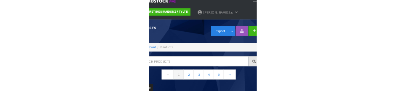
scroll to position [1, 0]
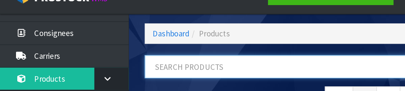
click at [168, 66] on input "text" at bounding box center [242, 67] width 256 height 18
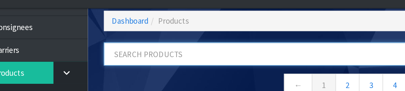
scroll to position [47, 0]
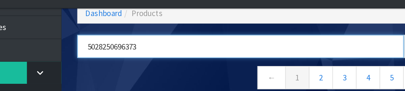
type input "5028250696373"
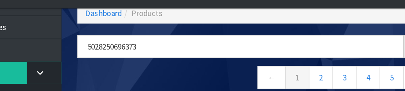
click at [219, 72] on nav "← 1 2 3 4 5 →" at bounding box center [253, 81] width 278 height 21
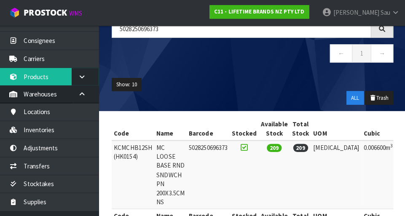
scroll to position [73, 0]
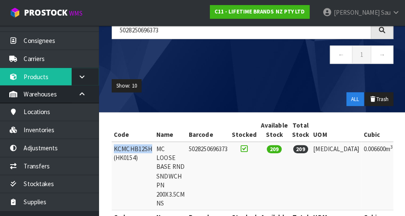
copy td "KCMCHB12SH"
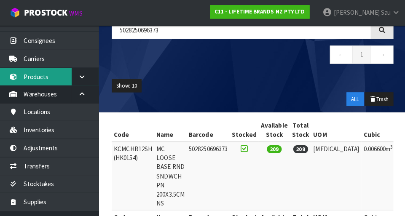
click at [50, 75] on link "Products" at bounding box center [50, 75] width 101 height 17
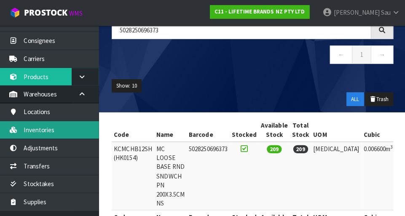
click at [61, 124] on link "Inventories" at bounding box center [50, 128] width 101 height 17
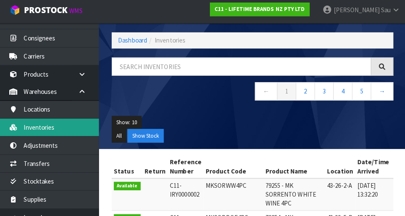
scroll to position [70, 0]
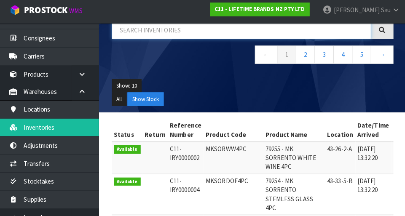
paste input "KCMCHB12SH"
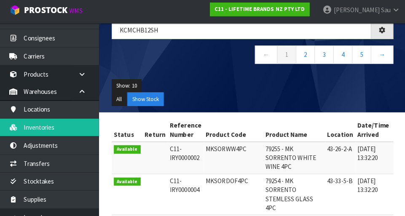
click at [216, 66] on nav "← 1 2 3 4 5 →" at bounding box center [253, 58] width 278 height 21
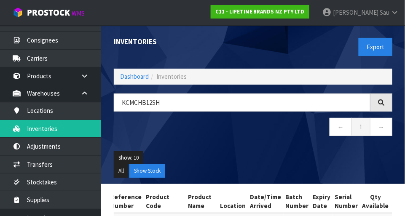
scroll to position [0, 0]
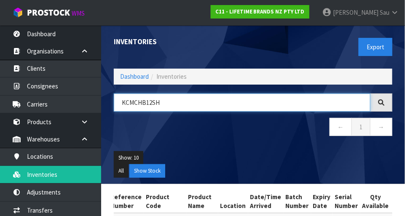
click at [155, 102] on input "KCMCHB12SH" at bounding box center [242, 102] width 256 height 18
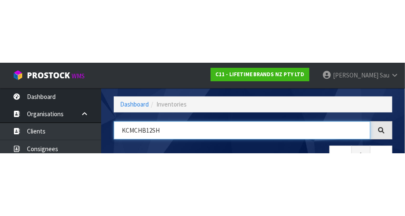
scroll to position [57, 0]
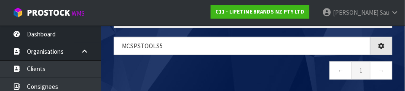
click at [212, 68] on nav "← 1 →" at bounding box center [253, 71] width 278 height 21
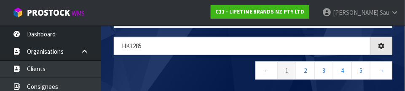
click at [221, 64] on nav "← 1 2 3 4 5 →" at bounding box center [253, 71] width 278 height 21
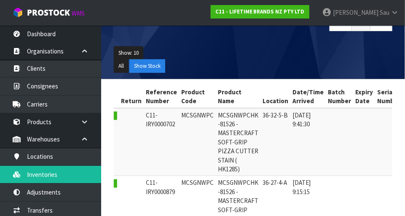
scroll to position [107, 0]
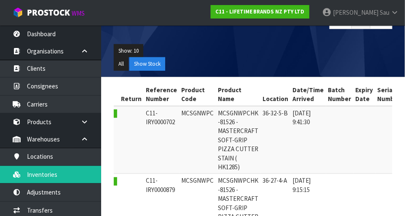
copy td "MCSGNWPC"
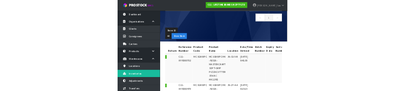
scroll to position [0, 0]
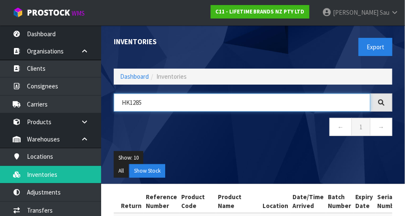
click at [155, 103] on input "HK1285" at bounding box center [242, 102] width 256 height 18
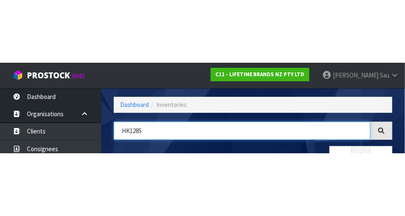
scroll to position [57, 0]
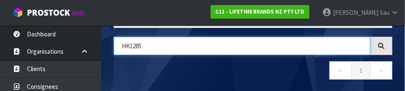
paste input "MCSGNWPC"
type input "MCSGNWPC"
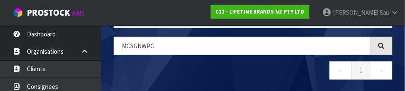
click at [221, 67] on nav "← 1 →" at bounding box center [253, 71] width 278 height 21
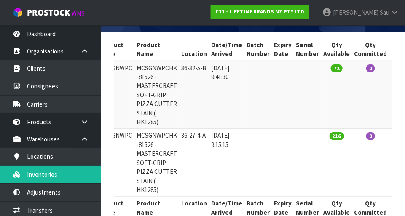
scroll to position [0, 106]
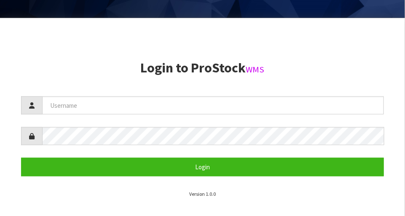
scroll to position [197, 0]
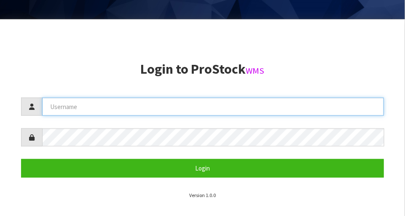
click at [168, 107] on input "text" at bounding box center [212, 107] width 341 height 18
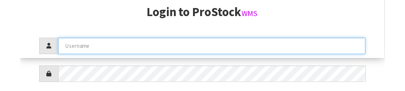
scroll to position [127, 0]
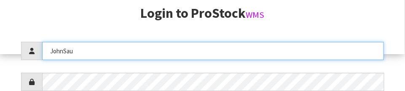
type input "JohnSau"
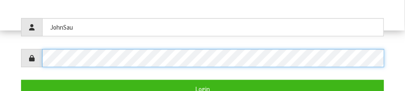
scroll to position [149, 0]
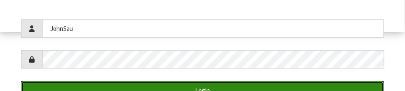
click at [334, 88] on button "Login" at bounding box center [202, 90] width 363 height 18
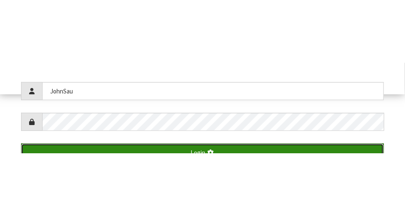
scroll to position [216, 0]
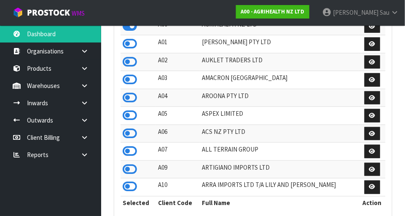
scroll to position [664, 291]
click at [317, 23] on ul "A00 - AGRIHEALTH NZ LTD [PERSON_NAME] Logout" at bounding box center [317, 12] width 188 height 25
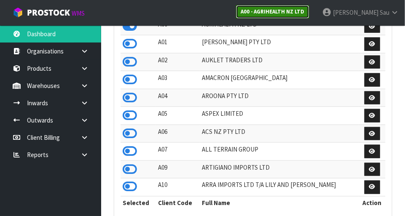
click at [309, 18] on link "A00 - AGRIHEALTH NZ LTD" at bounding box center [272, 11] width 73 height 13
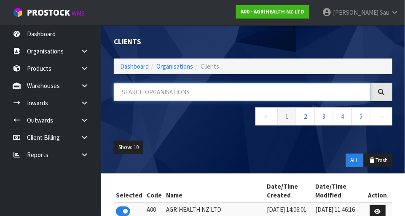
click at [238, 89] on input "text" at bounding box center [242, 92] width 256 height 18
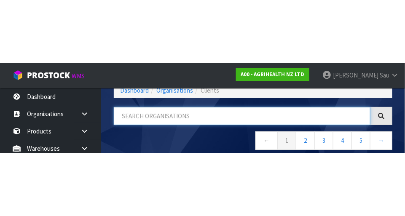
scroll to position [43, 0]
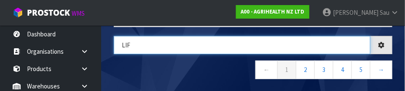
type input "LIF"
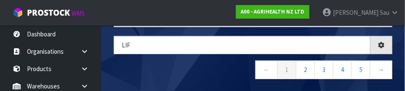
click at [204, 72] on nav "← 1 2 3 4 5 →" at bounding box center [253, 70] width 278 height 21
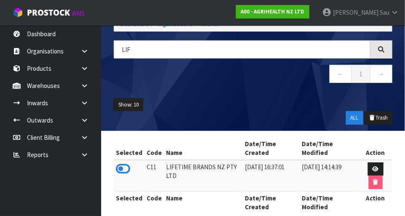
click at [127, 170] on icon at bounding box center [123, 169] width 14 height 13
click at [252, 102] on ul "Show: 10 5 10 25 50" at bounding box center [253, 104] width 278 height 13
click at [88, 85] on icon at bounding box center [84, 86] width 8 height 6
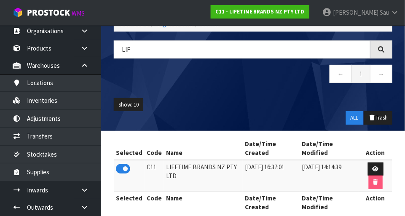
scroll to position [18, 0]
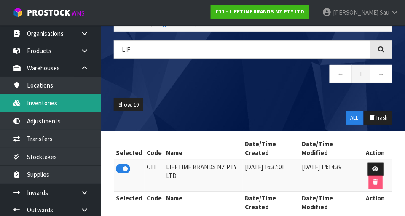
click at [83, 106] on link "Inventories" at bounding box center [50, 102] width 101 height 17
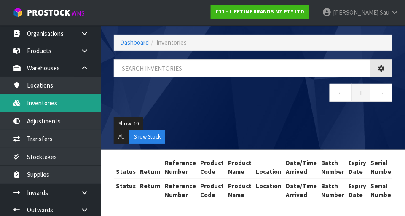
scroll to position [43, 0]
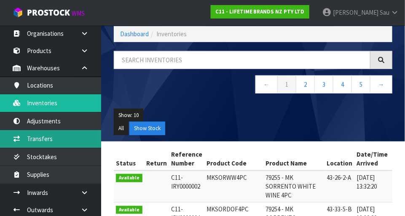
click at [77, 139] on link "Transfers" at bounding box center [50, 138] width 101 height 17
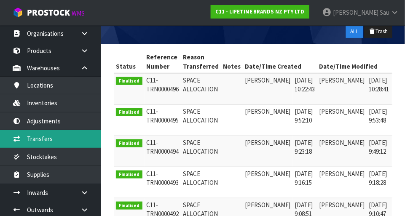
scroll to position [0, 13]
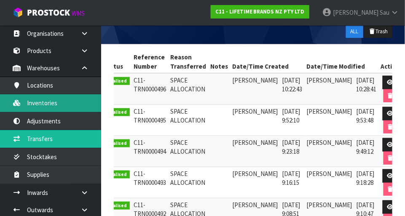
click at [37, 104] on link "Inventories" at bounding box center [50, 102] width 101 height 17
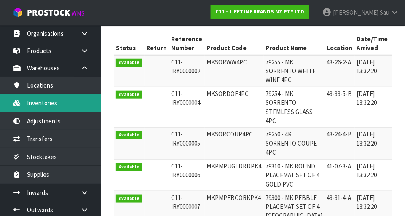
scroll to position [157, 0]
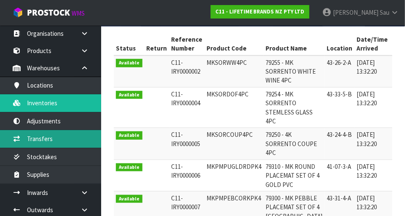
click at [39, 142] on link "Transfers" at bounding box center [50, 138] width 101 height 17
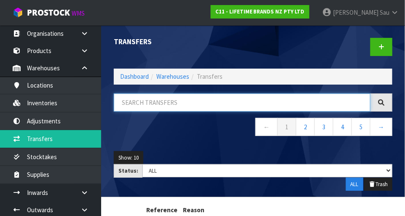
click at [188, 101] on input "text" at bounding box center [242, 102] width 256 height 18
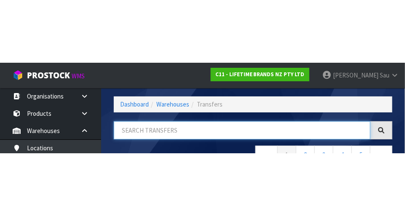
scroll to position [57, 0]
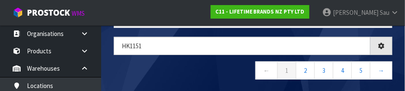
click at [170, 72] on nav "← 1 2 3 4 5 →" at bounding box center [253, 71] width 278 height 21
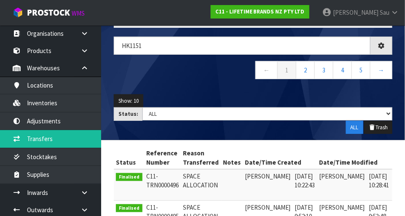
type input "HK1151"
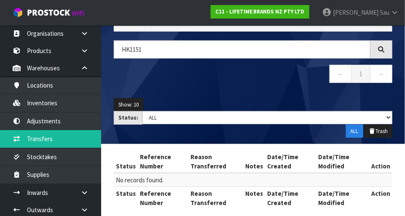
scroll to position [52, 0]
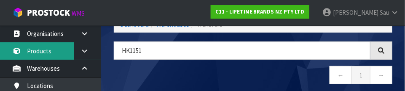
click at [51, 51] on link "Products" at bounding box center [50, 50] width 101 height 17
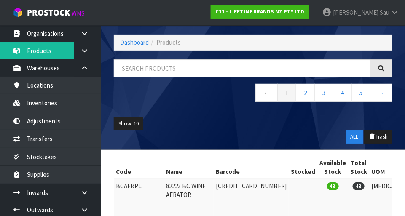
click at [156, 84] on nav "← 1 2 3 4 5 →" at bounding box center [253, 94] width 278 height 21
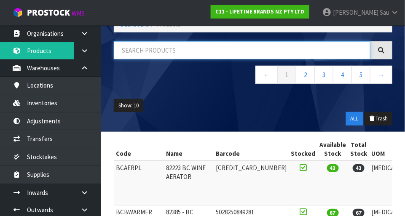
click at [171, 51] on input "text" at bounding box center [242, 50] width 256 height 18
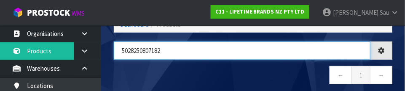
type input "5028250807182"
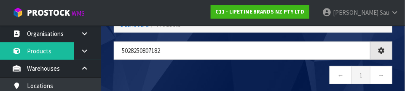
click at [178, 75] on nav "← 1 →" at bounding box center [253, 76] width 278 height 21
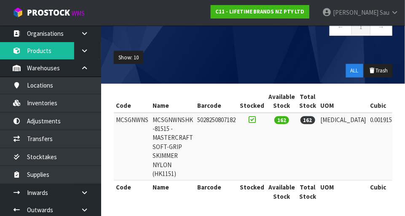
scroll to position [98, 0]
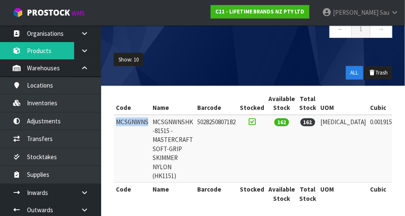
copy td "MCSGNWNS"
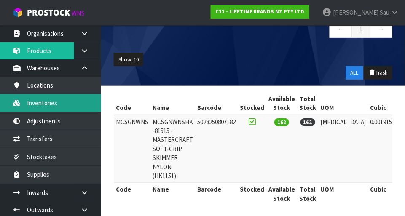
click at [59, 103] on link "Inventories" at bounding box center [50, 102] width 101 height 17
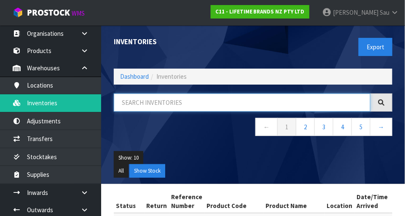
paste input "MCSGNWNS"
type input "MCSGNWNS"
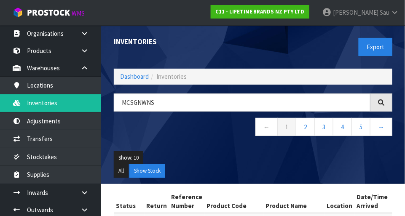
click at [228, 151] on ul "Show: 10 5 10 25 50" at bounding box center [253, 157] width 278 height 13
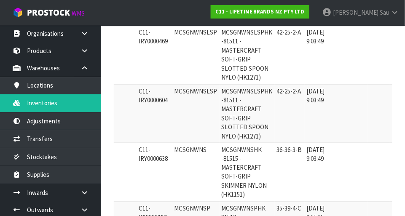
scroll to position [244, 0]
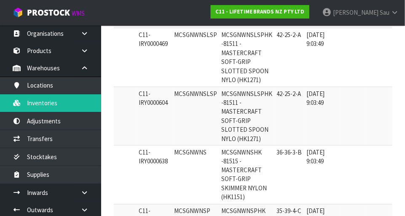
copy td "MCSGNWNS"
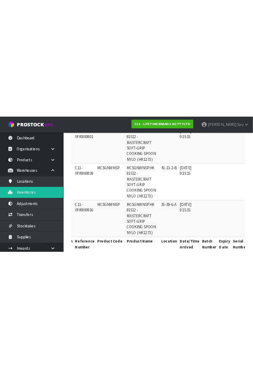
scroll to position [0, 0]
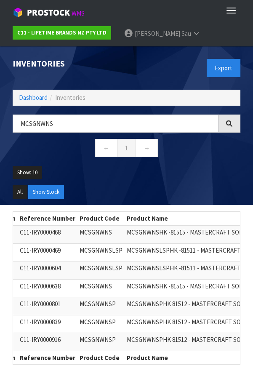
copy td "MCSGNWNS"
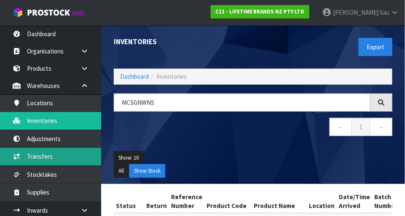
click at [50, 158] on link "Transfers" at bounding box center [50, 156] width 101 height 17
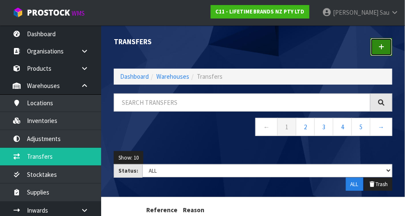
click at [380, 51] on link at bounding box center [381, 47] width 22 height 18
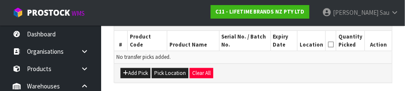
scroll to position [211, 0]
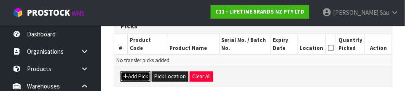
click at [136, 75] on button "Add Pick" at bounding box center [135, 76] width 30 height 10
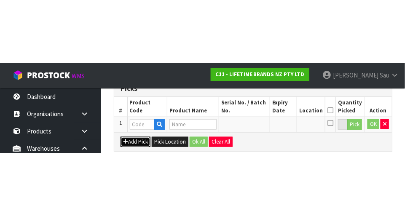
scroll to position [189, 0]
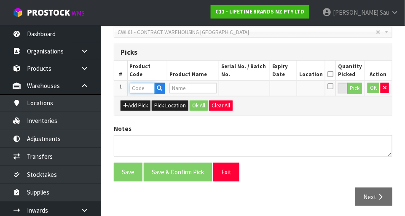
paste input "MCSGNWNS"
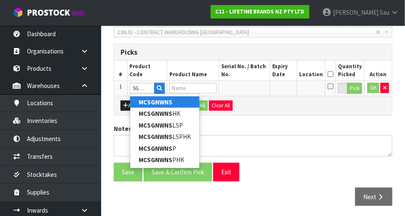
click at [165, 103] on strong "MCSGNWNS" at bounding box center [156, 102] width 34 height 8
type input "MCSGNWNS"
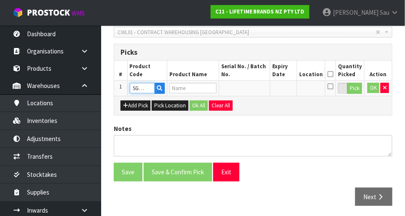
scroll to position [0, 0]
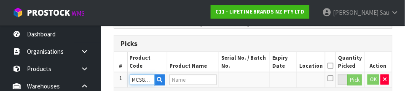
type input "MCSGNWNSHK -81515 - MASTERCRAFT SOFT-GRIP SKIMMER NYLON (HK1151)"
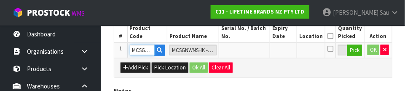
scroll to position [227, 0]
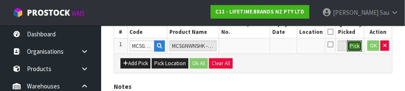
click at [354, 49] on button "Pick" at bounding box center [354, 45] width 15 height 11
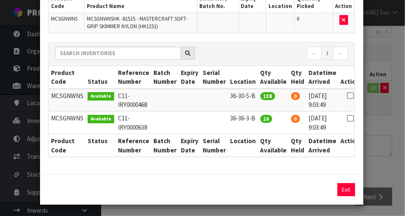
scroll to position [72, 0]
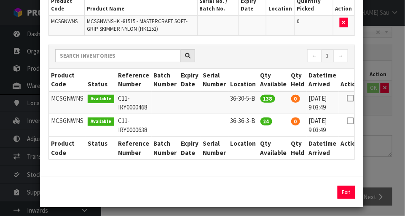
click at [347, 98] on icon at bounding box center [350, 98] width 7 height 0
click at [320, 193] on button "Assign Pick" at bounding box center [317, 192] width 35 height 13
type input "138"
click at [347, 121] on icon at bounding box center [350, 121] width 7 height 0
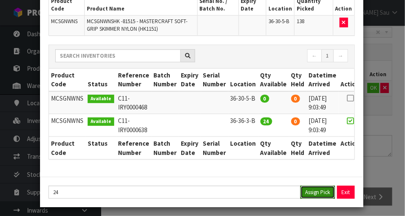
click at [322, 194] on button "Assign Pick" at bounding box center [317, 192] width 35 height 13
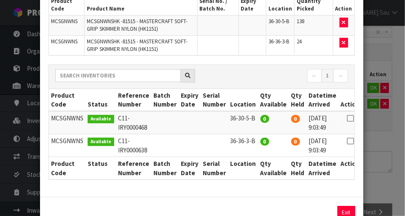
click at [390, 171] on div "Pick Line Picks Product Code Product Name Serial No. / Batch No. Expiry Date Lo…" at bounding box center [202, 108] width 405 height 216
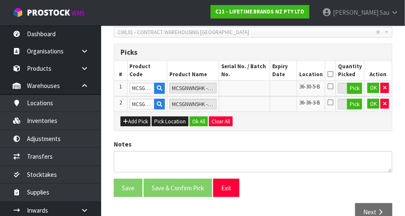
click at [333, 74] on icon at bounding box center [330, 74] width 6 height 0
click at [200, 123] on button "Ok All" at bounding box center [198, 122] width 18 height 10
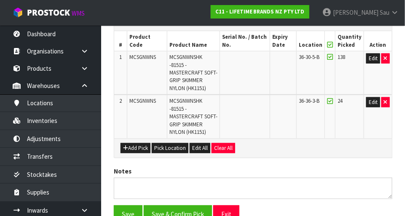
scroll to position [261, 0]
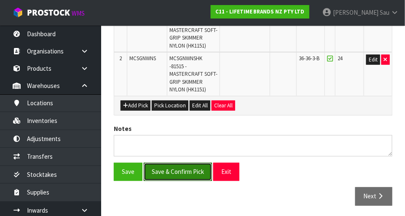
click at [183, 171] on button "Save & Confirm Pick" at bounding box center [178, 172] width 68 height 18
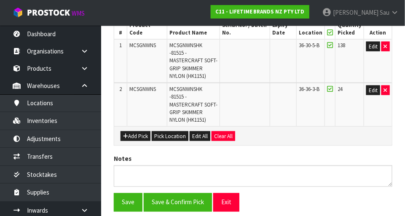
scroll to position [0, 0]
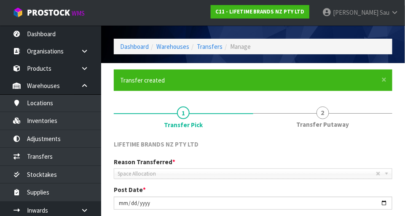
scroll to position [16, 0]
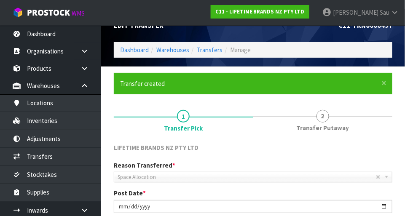
click at [323, 119] on span "2" at bounding box center [322, 116] width 13 height 13
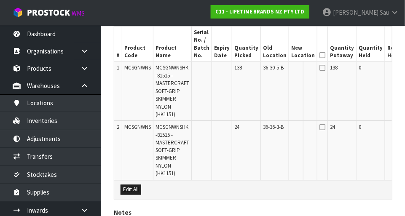
scroll to position [0, 25]
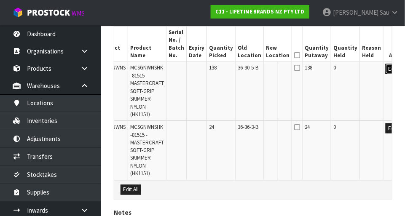
click at [385, 71] on button "Edit" at bounding box center [392, 69] width 14 height 10
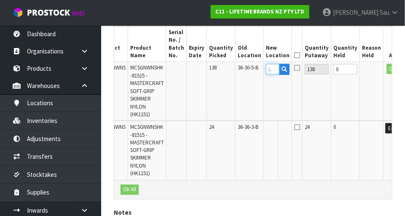
click at [266, 70] on input "text" at bounding box center [272, 69] width 13 height 11
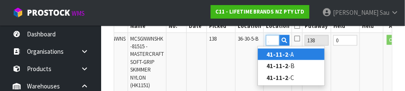
scroll to position [277, 0]
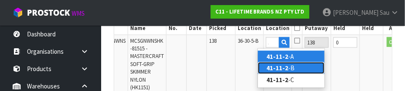
click at [289, 66] on link "41-11-2 -B" at bounding box center [291, 67] width 67 height 11
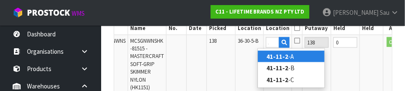
type input "41-11-2-B"
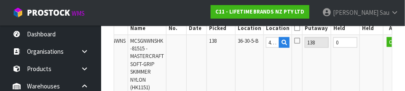
click at [360, 62] on td at bounding box center [372, 64] width 24 height 59
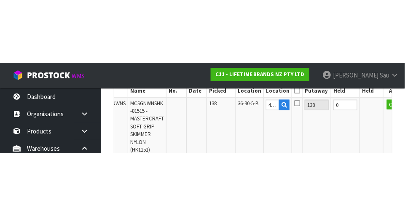
scroll to position [281, 0]
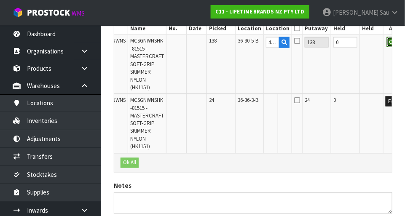
click at [387, 42] on button "OK" at bounding box center [393, 42] width 12 height 10
click at [281, 49] on icon at bounding box center [283, 48] width 5 height 5
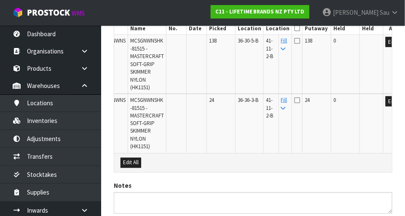
click at [294, 28] on icon at bounding box center [297, 28] width 6 height 0
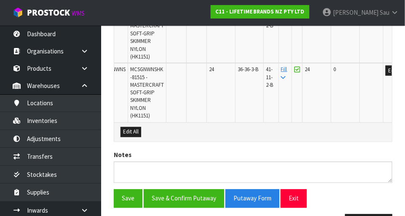
scroll to position [339, 0]
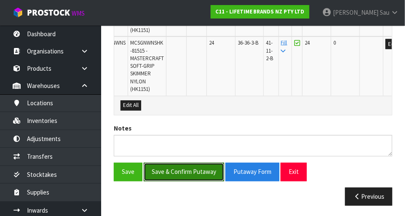
click at [188, 171] on button "Save & Confirm Putaway" at bounding box center [184, 172] width 80 height 18
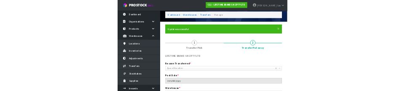
scroll to position [0, 0]
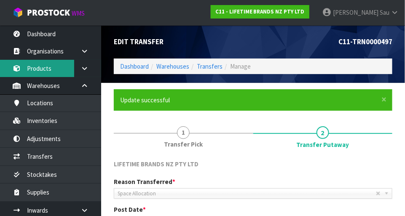
click at [49, 69] on link "Products" at bounding box center [50, 68] width 101 height 17
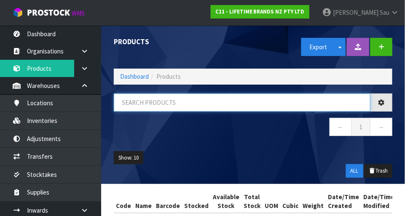
click at [160, 99] on input "text" at bounding box center [242, 102] width 256 height 18
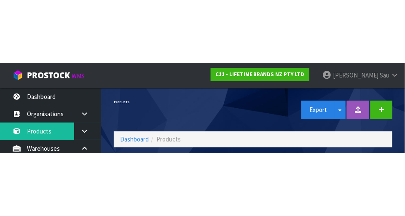
scroll to position [57, 0]
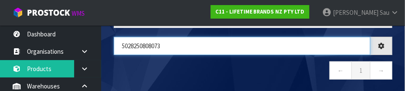
type input "5028250808073"
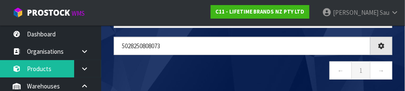
click at [191, 68] on nav "← 1 →" at bounding box center [253, 71] width 278 height 21
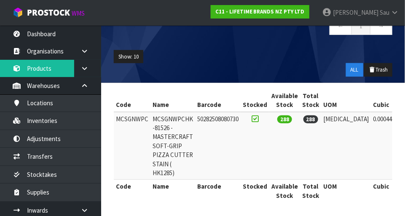
scroll to position [0, 3]
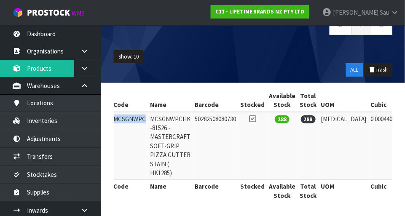
copy td "MCSGNWPC"
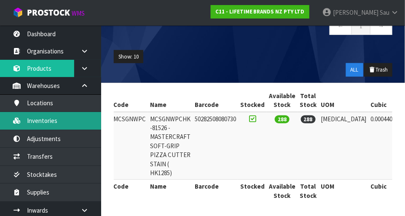
click at [64, 124] on link "Inventories" at bounding box center [50, 120] width 101 height 17
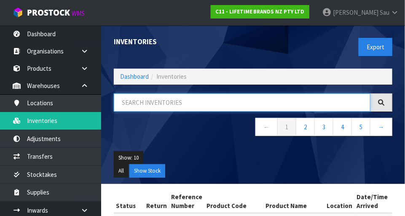
paste input "MCSGNWPC"
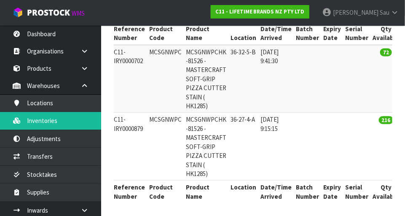
scroll to position [0, 56]
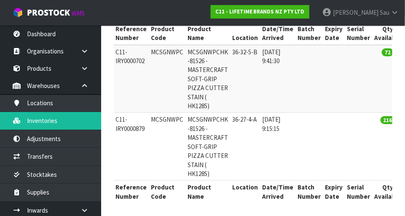
type input "MCSGNWPC"
copy td "MCSGNWPC"
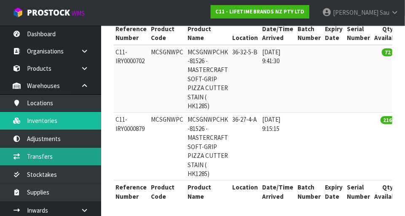
click at [54, 155] on link "Transfers" at bounding box center [50, 156] width 101 height 17
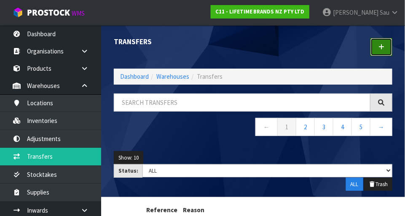
click at [384, 48] on icon at bounding box center [381, 47] width 6 height 6
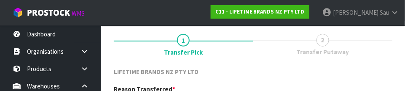
scroll to position [125, 0]
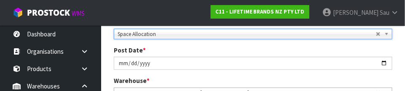
click at [345, 52] on div "Post Date * [DATE]" at bounding box center [252, 57] width 291 height 24
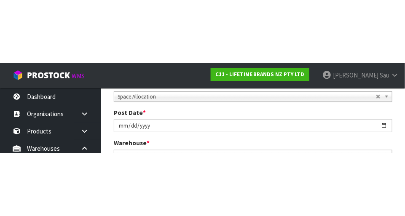
scroll to position [129, 0]
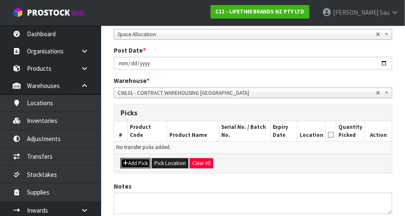
click at [140, 164] on button "Add Pick" at bounding box center [135, 163] width 30 height 10
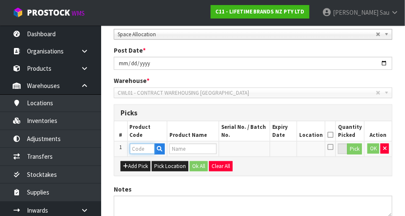
paste input "MCSGNWPC"
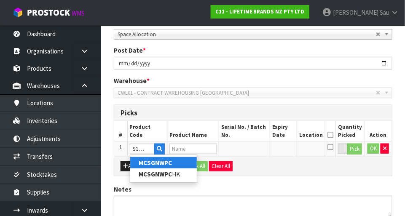
click at [173, 163] on link "MCSGNWPC" at bounding box center [163, 162] width 67 height 11
type input "MCSGNWPC"
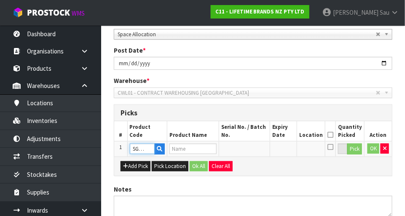
scroll to position [0, 0]
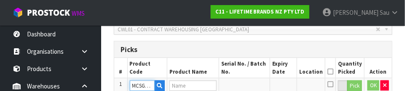
type input "MCSGNWPCHK -81526 - MASTERCRAFT SOFT-GRIP PIZZA CUTTER STAIN ( HK1285)"
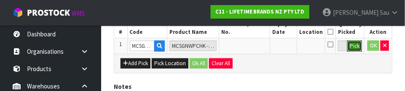
click at [355, 47] on button "Pick" at bounding box center [354, 45] width 15 height 11
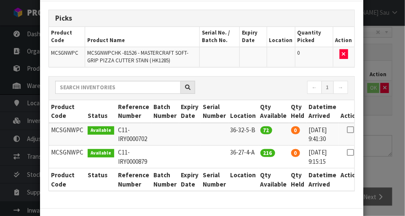
scroll to position [45, 0]
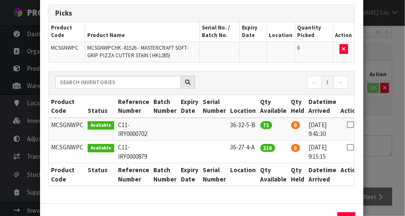
click at [347, 125] on icon at bounding box center [350, 125] width 7 height 0
click at [317, 215] on button "Assign Pick" at bounding box center [317, 218] width 35 height 13
type input "72"
click at [387, 137] on div "Pick Line Picks Product Code Product Name Serial No. / Batch No. Expiry Date Lo…" at bounding box center [202, 108] width 405 height 216
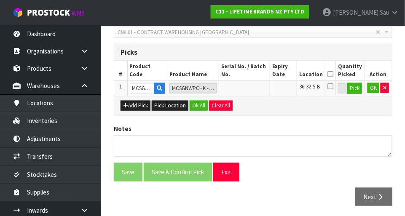
click at [333, 74] on icon at bounding box center [330, 74] width 6 height 0
click at [195, 104] on button "Ok All" at bounding box center [198, 106] width 18 height 10
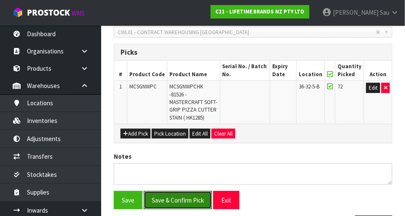
click at [183, 200] on button "Save & Confirm Pick" at bounding box center [178, 200] width 68 height 18
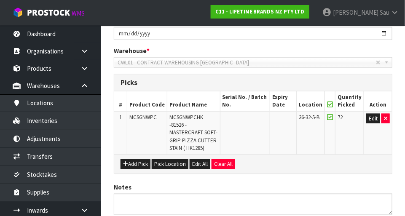
scroll to position [0, 0]
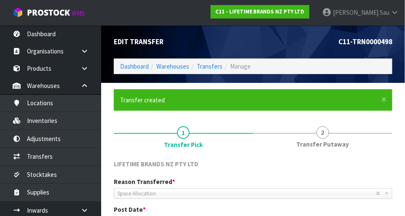
click at [326, 136] on span "2" at bounding box center [322, 132] width 13 height 13
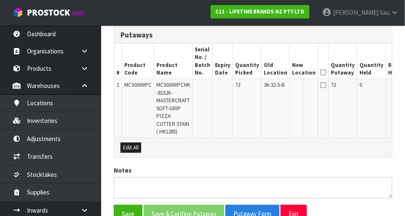
scroll to position [238, 0]
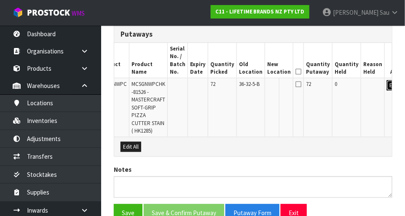
click at [387, 88] on button "Edit" at bounding box center [394, 85] width 14 height 10
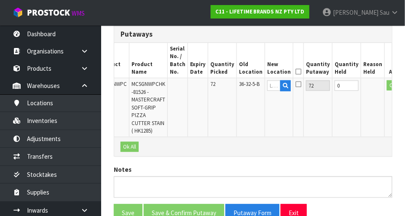
scroll to position [0, 23]
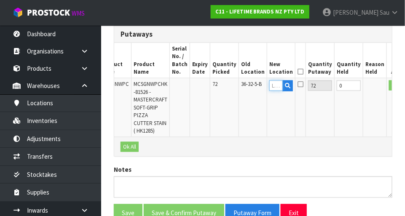
click at [269, 88] on input "text" at bounding box center [275, 85] width 13 height 11
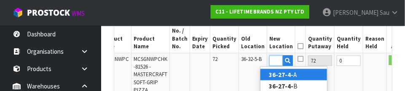
scroll to position [0, 16]
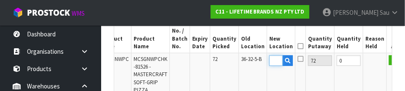
type input "36-27-4-A"
click at [366, 80] on td at bounding box center [375, 82] width 24 height 59
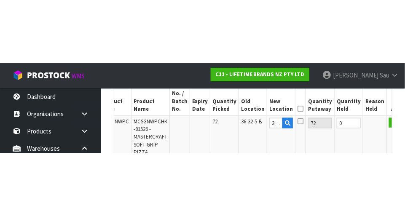
scroll to position [263, 0]
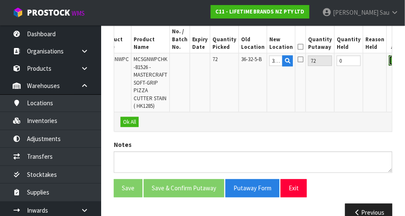
click at [389, 61] on button "OK" at bounding box center [395, 61] width 12 height 10
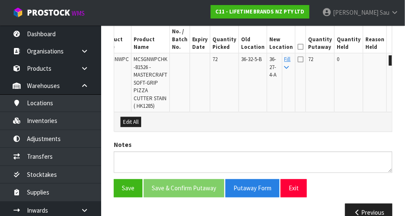
click at [297, 47] on icon at bounding box center [300, 47] width 6 height 0
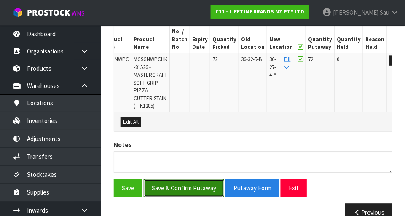
click at [193, 187] on button "Save & Confirm Putaway" at bounding box center [184, 188] width 80 height 18
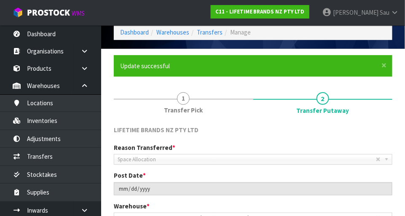
scroll to position [66, 0]
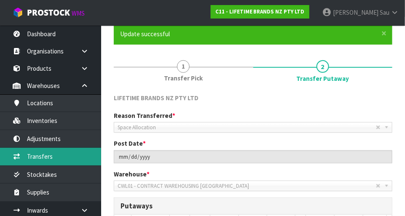
click at [67, 157] on link "Transfers" at bounding box center [50, 156] width 101 height 17
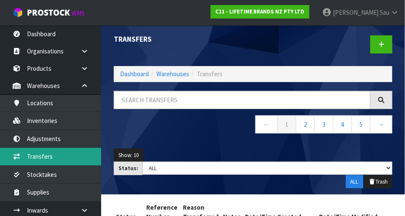
scroll to position [2, 0]
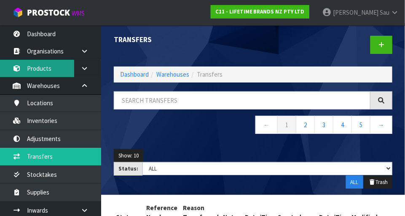
click at [51, 72] on link "Products" at bounding box center [50, 68] width 101 height 17
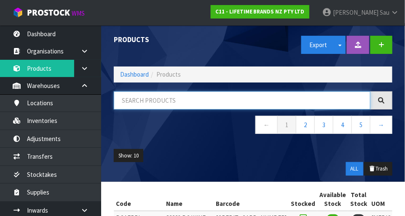
click at [192, 99] on input "text" at bounding box center [242, 100] width 256 height 18
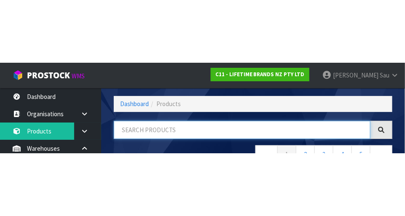
scroll to position [57, 0]
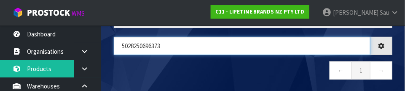
type input "5028250696373"
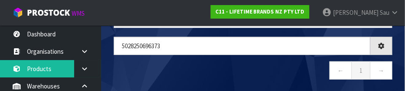
click at [216, 68] on nav "← 1 →" at bounding box center [253, 71] width 278 height 21
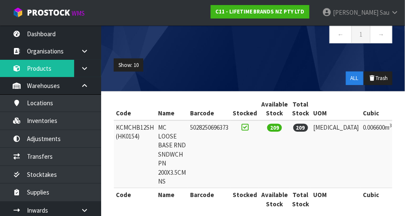
scroll to position [82, 0]
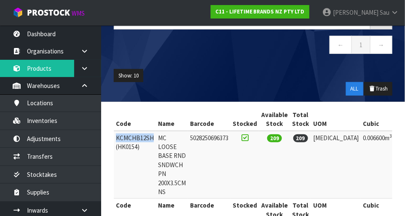
copy td "KCMCHB12SH"
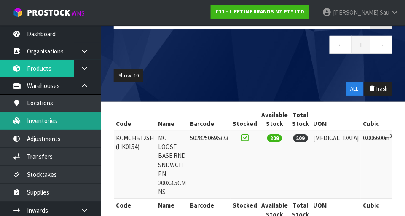
click at [60, 120] on link "Inventories" at bounding box center [50, 120] width 101 height 17
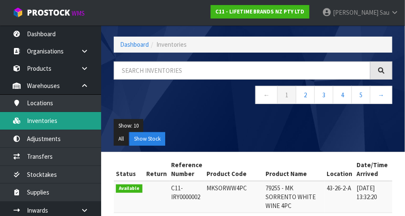
scroll to position [33, 0]
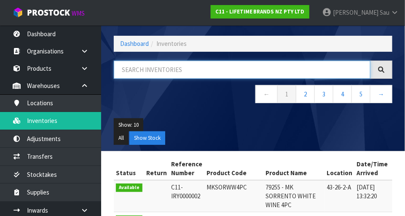
paste input "KCMCHB12SH"
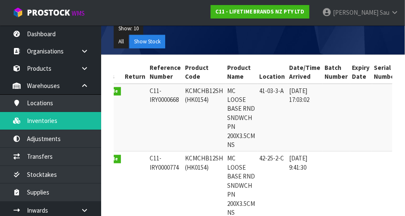
scroll to position [0, 23]
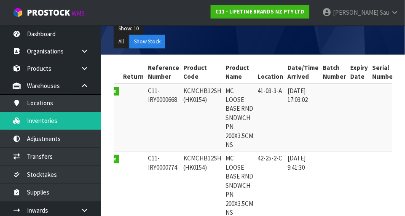
type input "KCMCHB12SH"
copy td "KCMCHB12SH"
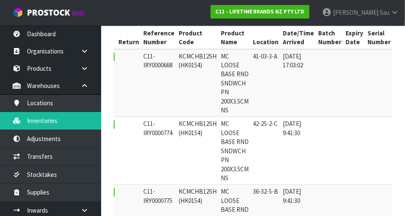
scroll to position [0, 26]
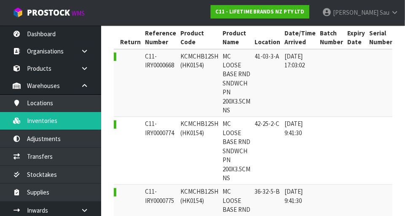
copy td "KCMCHB12SH"
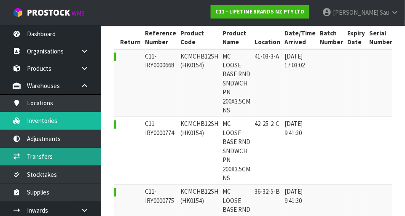
click at [74, 161] on link "Transfers" at bounding box center [50, 156] width 101 height 17
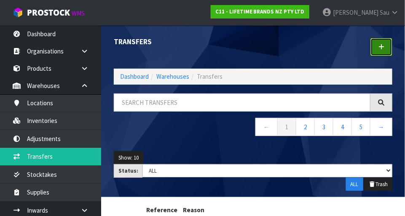
click at [385, 47] on link at bounding box center [381, 47] width 22 height 18
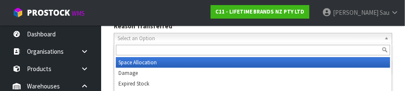
scroll to position [125, 0]
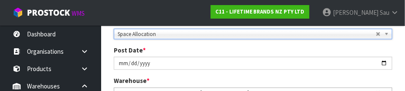
click at [387, 51] on div "Post Date * [DATE]" at bounding box center [252, 57] width 291 height 24
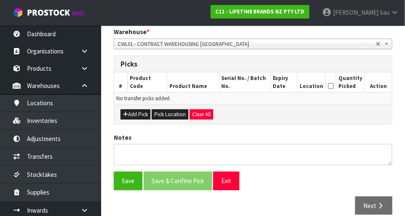
scroll to position [178, 0]
click at [137, 113] on button "Add Pick" at bounding box center [135, 114] width 30 height 10
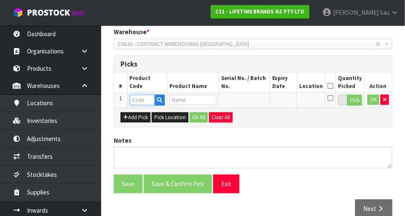
paste input "KCMCHB12SH"
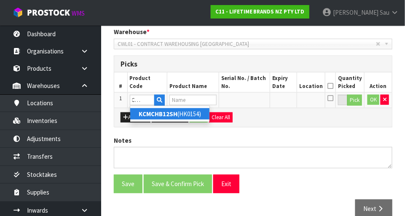
click at [199, 113] on link "KCMCHB12SH (HK0154)" at bounding box center [169, 113] width 79 height 11
type input "KCMCHB12SH (HK0154)"
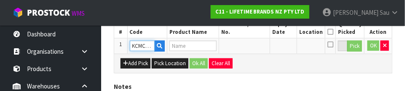
type input "MC LOOSE BASE RND SNDWCH PN 200X3.5CM NS"
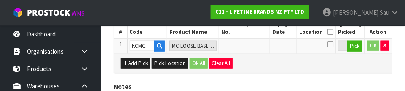
click at [293, 61] on div "Add Pick Pick Location Ok All Clear All" at bounding box center [252, 62] width 277 height 19
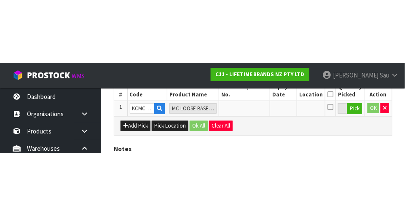
scroll to position [189, 0]
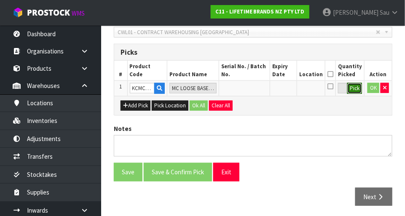
click at [353, 91] on button "Pick" at bounding box center [354, 88] width 15 height 11
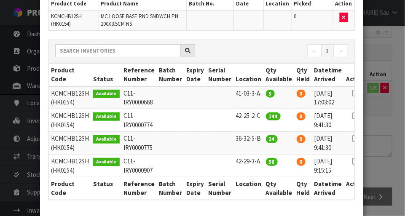
scroll to position [76, 0]
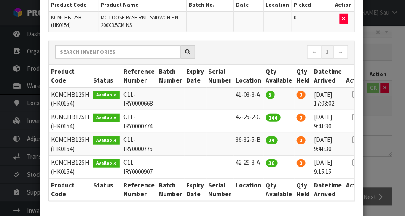
click at [352, 140] on icon at bounding box center [355, 140] width 7 height 0
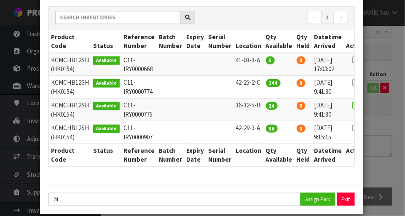
scroll to position [120, 0]
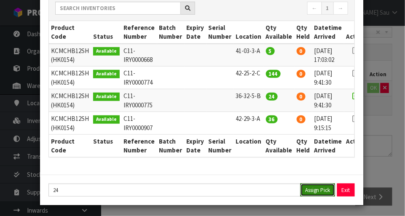
click at [314, 193] on button "Assign Pick" at bounding box center [317, 190] width 35 height 13
type input "24"
click at [384, 126] on div "Pick Line Picks Product Code Product Name Serial No. / Batch No. Expiry Date Lo…" at bounding box center [202, 108] width 405 height 216
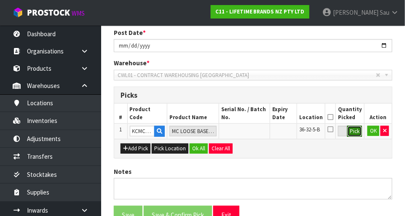
scroll to position [146, 0]
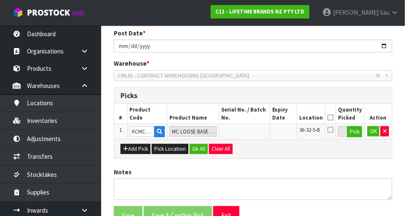
click at [333, 118] on icon at bounding box center [330, 117] width 6 height 0
click at [374, 133] on button "OK" at bounding box center [373, 131] width 12 height 10
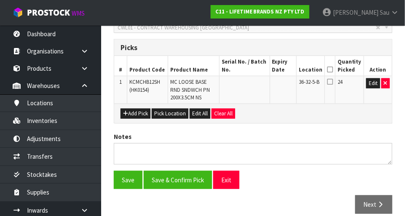
scroll to position [194, 0]
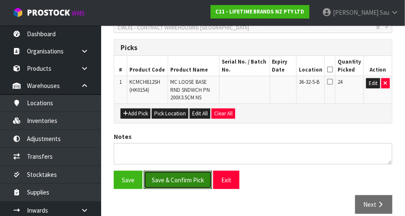
click at [179, 181] on button "Save & Confirm Pick" at bounding box center [178, 180] width 68 height 18
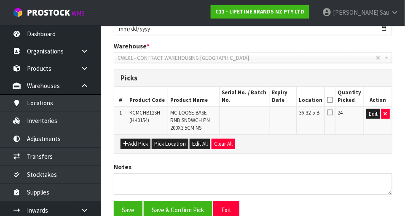
scroll to position [0, 0]
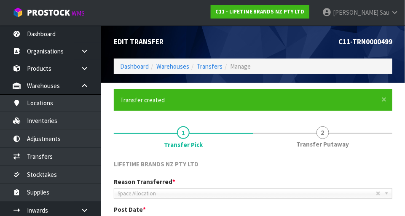
click at [326, 146] on span "Transfer Putaway" at bounding box center [322, 144] width 53 height 9
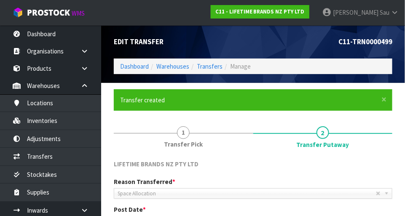
click at [183, 138] on span "1" at bounding box center [183, 132] width 13 height 13
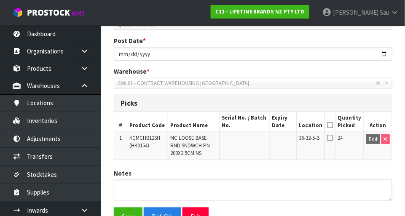
scroll to position [170, 0]
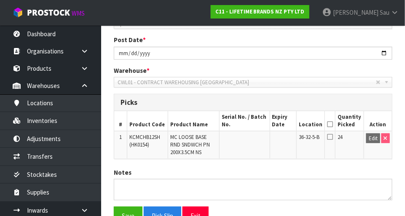
click at [333, 124] on icon at bounding box center [330, 124] width 6 height 0
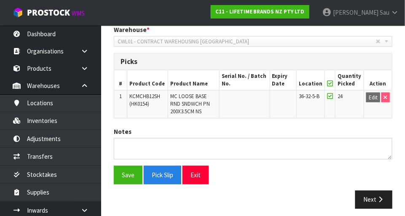
scroll to position [209, 0]
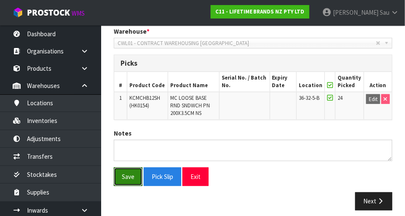
click at [128, 178] on button "Save" at bounding box center [128, 177] width 29 height 18
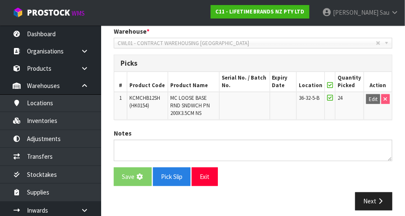
scroll to position [0, 0]
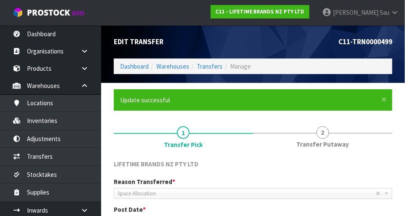
click at [328, 135] on link "2 Transfer Putaway" at bounding box center [322, 136] width 139 height 33
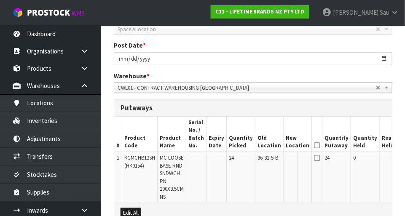
scroll to position [166, 0]
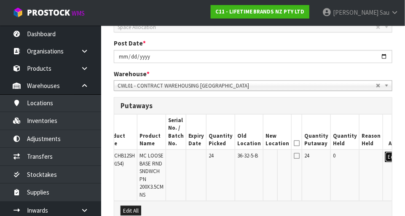
click at [385, 157] on button "Edit" at bounding box center [392, 157] width 14 height 10
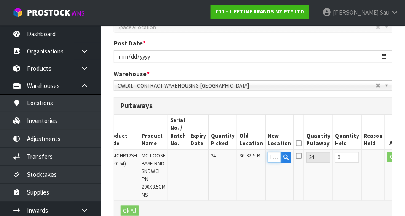
click at [267, 159] on input "text" at bounding box center [273, 157] width 13 height 11
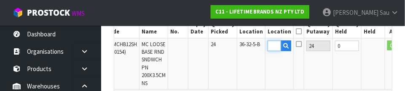
scroll to position [0, 13]
type input "41-3-3-A"
click at [385, 67] on td "OK" at bounding box center [398, 63] width 26 height 51
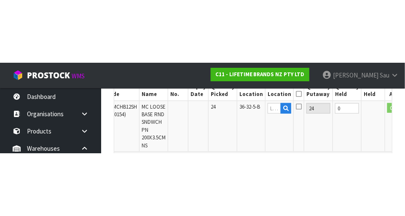
scroll to position [272, 0]
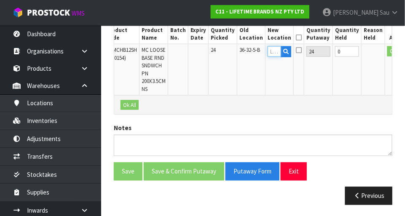
click at [267, 53] on input "text" at bounding box center [273, 51] width 13 height 11
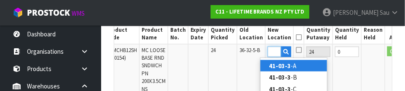
scroll to position [0, 13]
type input "41-03-3-A"
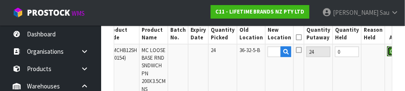
click at [387, 53] on button "OK" at bounding box center [393, 51] width 12 height 10
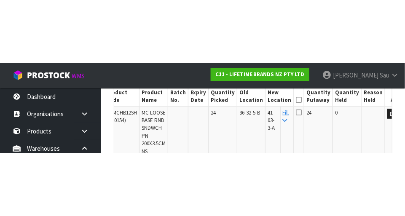
scroll to position [272, 0]
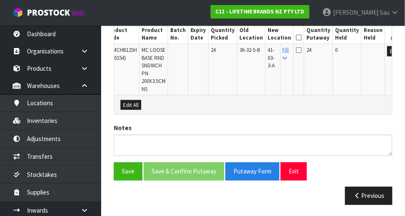
click at [296, 47] on icon at bounding box center [299, 50] width 6 height 7
click at [0, 0] on input "checkbox" at bounding box center [0, 0] width 0 height 0
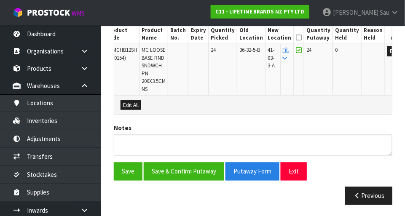
click at [296, 37] on icon at bounding box center [299, 37] width 6 height 0
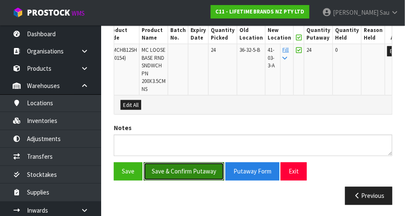
click at [190, 175] on button "Save & Confirm Putaway" at bounding box center [184, 172] width 80 height 18
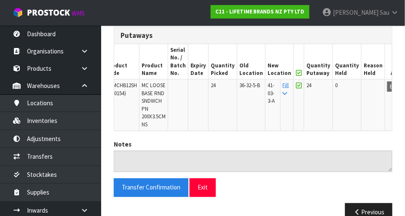
scroll to position [236, 0]
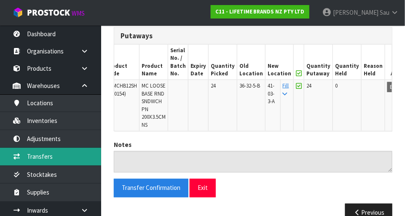
click at [37, 155] on link "Transfers" at bounding box center [50, 156] width 101 height 17
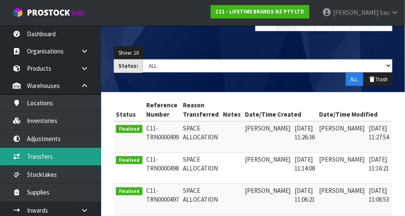
scroll to position [102, 0]
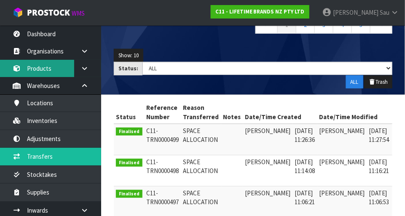
click at [62, 69] on link "Products" at bounding box center [50, 68] width 101 height 17
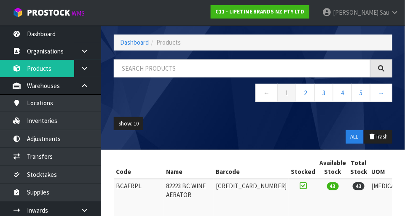
click at [183, 111] on div "Show: 10 5 10 25 50 ALL Trash" at bounding box center [252, 130] width 291 height 39
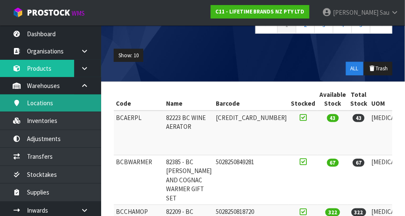
click at [70, 107] on link "Locations" at bounding box center [50, 102] width 101 height 17
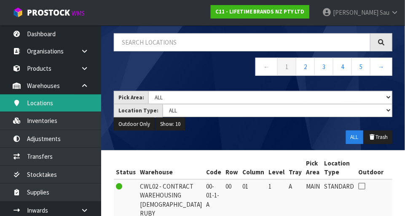
scroll to position [102, 0]
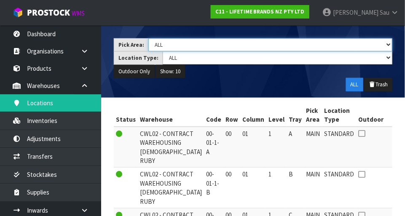
click at [190, 46] on select "Main Refurb Damaged Parts Showroom Yard Cross-dock ALL" at bounding box center [270, 44] width 244 height 13
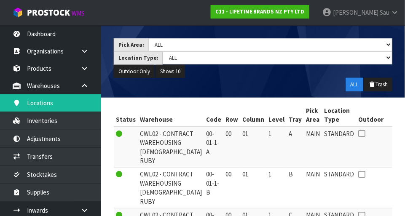
click at [121, 89] on div "Pick Area: Main Refurb Damaged Parts Showroom Yard Cross-dock ALL Location Type…" at bounding box center [252, 65] width 291 height 66
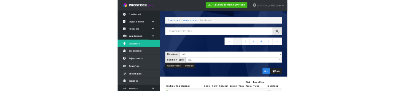
scroll to position [15, 0]
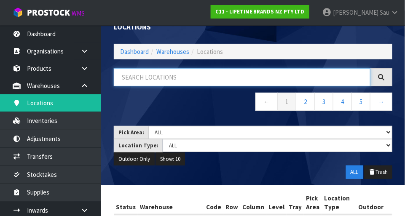
click at [207, 80] on input "text" at bounding box center [242, 77] width 256 height 18
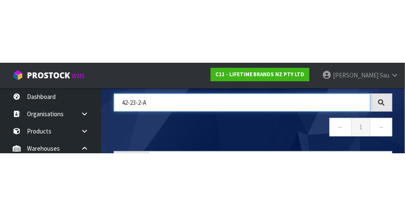
scroll to position [48, 0]
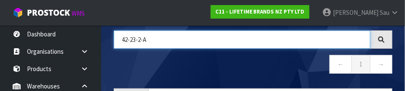
type input "42-23-2-A"
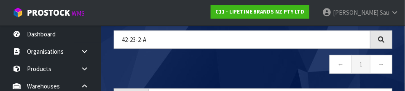
click at [246, 67] on nav "← 1 →" at bounding box center [253, 65] width 278 height 21
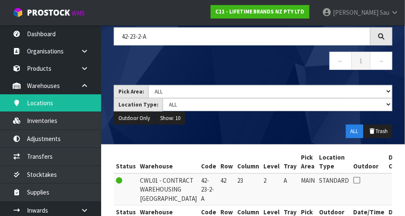
scroll to position [90, 0]
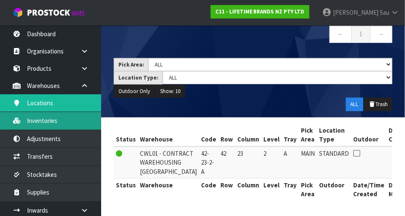
click at [37, 120] on link "Inventories" at bounding box center [50, 120] width 101 height 17
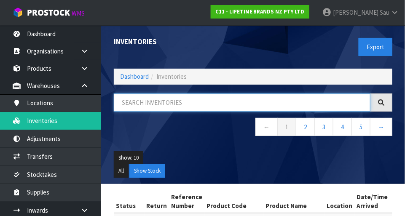
click at [212, 104] on input "text" at bounding box center [242, 102] width 256 height 18
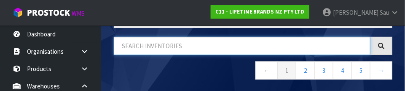
scroll to position [50, 0]
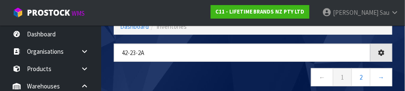
click at [224, 69] on nav "← 1 2 →" at bounding box center [253, 78] width 278 height 21
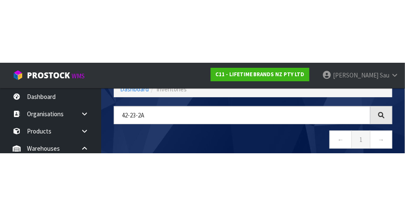
scroll to position [47, 0]
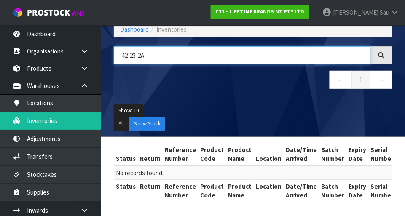
click at [177, 57] on input "42-23-2A" at bounding box center [242, 55] width 256 height 18
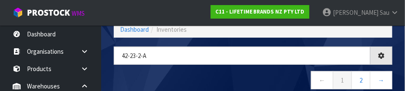
click at [215, 71] on nav "← 1 2 →" at bounding box center [253, 81] width 278 height 21
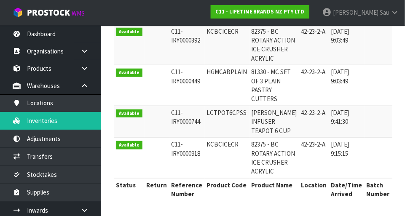
scroll to position [243, 0]
click at [299, 107] on td "42-23-2-A" at bounding box center [314, 122] width 30 height 32
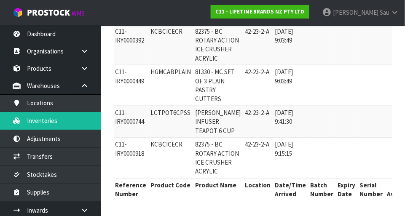
scroll to position [0, 0]
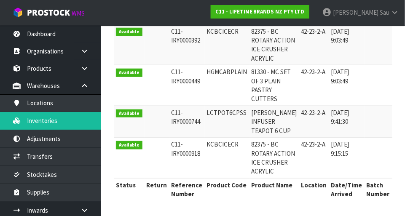
copy td "HGMCABPLAIN"
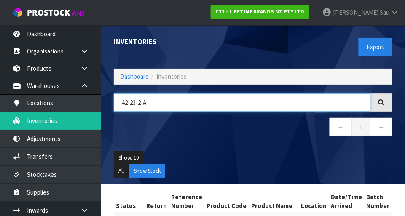
click at [171, 100] on input "42-23-2-A" at bounding box center [242, 102] width 256 height 18
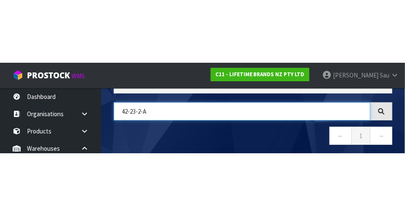
scroll to position [57, 0]
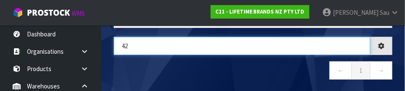
type input "4"
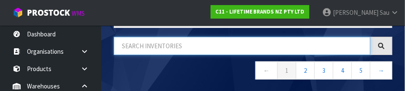
paste input "HGMCABPLAIN"
type input "HGMCABPLAIN"
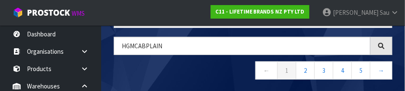
click at [181, 74] on nav "← 1 2 3 4 5 →" at bounding box center [253, 71] width 278 height 21
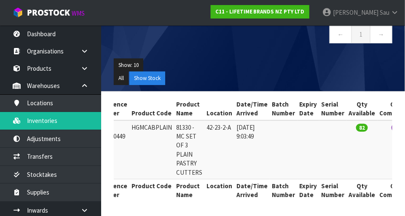
scroll to position [0, 71]
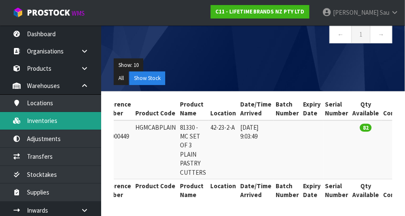
click at [39, 119] on link "Inventories" at bounding box center [50, 120] width 101 height 17
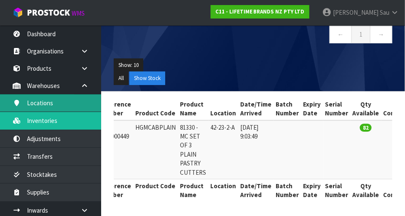
click at [37, 101] on link "Locations" at bounding box center [50, 102] width 101 height 17
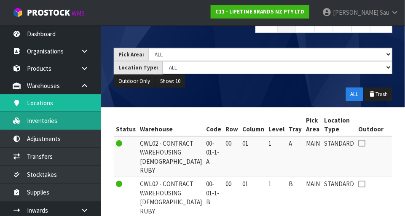
click at [36, 118] on link "Inventories" at bounding box center [50, 120] width 101 height 17
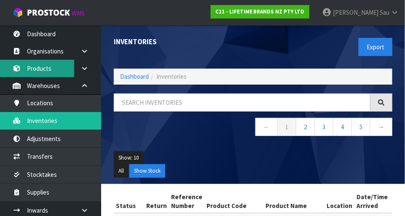
click at [43, 74] on link "Products" at bounding box center [50, 68] width 101 height 17
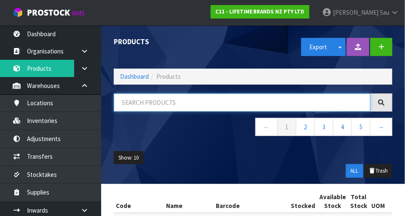
click at [200, 103] on input "text" at bounding box center [242, 102] width 256 height 18
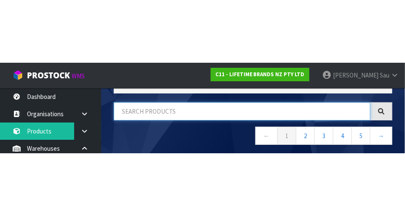
scroll to position [57, 0]
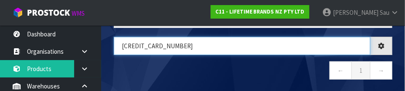
type input "[CREDIT_CARD_NUMBER]"
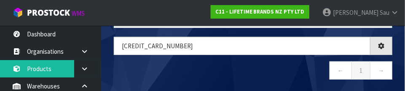
click at [251, 67] on nav "← 1 →" at bounding box center [253, 71] width 278 height 21
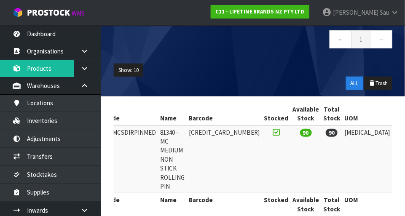
scroll to position [0, 0]
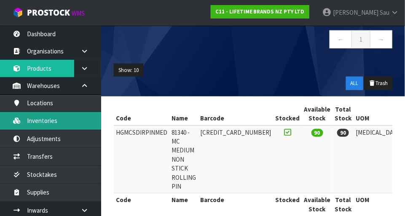
click at [80, 122] on link "Inventories" at bounding box center [50, 120] width 101 height 17
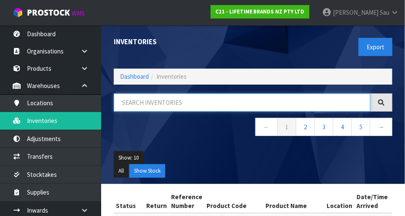
paste input "HGMCSDIRPINMED"
type input "HGMCSDIRPINMED"
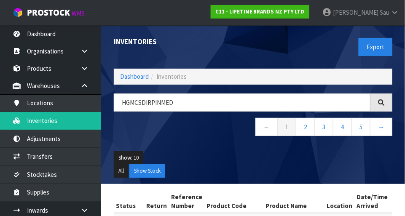
click at [206, 137] on nav "← 1 2 3 4 5 →" at bounding box center [253, 128] width 278 height 21
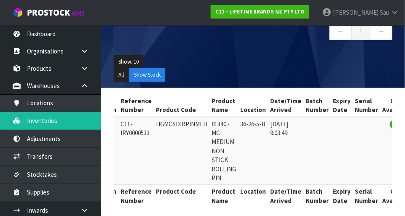
scroll to position [0, 40]
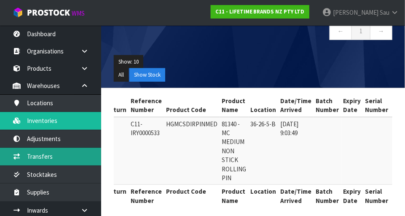
click at [74, 159] on link "Transfers" at bounding box center [50, 156] width 101 height 17
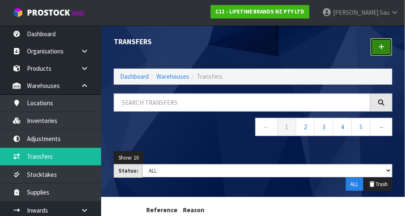
click at [383, 49] on icon at bounding box center [381, 47] width 6 height 6
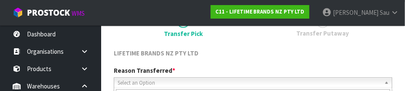
scroll to position [125, 0]
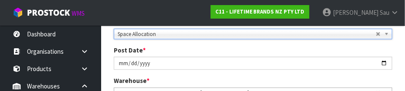
click at [369, 48] on div "Post Date * [DATE]" at bounding box center [252, 57] width 291 height 24
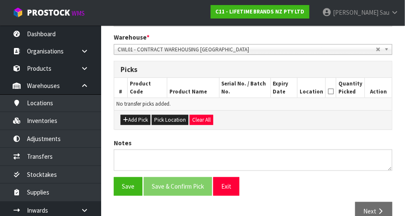
scroll to position [172, 0]
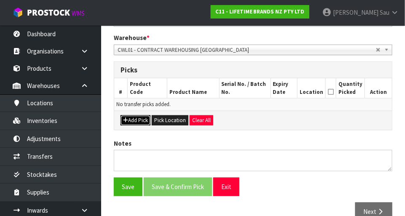
click at [143, 121] on button "Add Pick" at bounding box center [135, 120] width 30 height 10
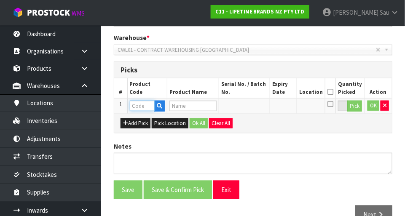
paste input "HGMCSDIRPINMED"
type input "HGMCSDIRPINMED"
type input "81340 - MC MEDIUM NON STICK ROLLING PIN"
type input "HGMCSDIRPINMED"
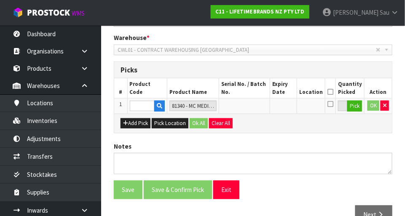
click at [279, 131] on div "LIFETIME BRANDS NZ PTY LTD Reason Transferred * Space Allocation Damage Expired…" at bounding box center [253, 93] width 278 height 272
click at [358, 108] on button "Pick" at bounding box center [354, 106] width 15 height 11
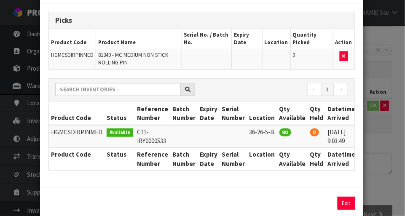
scroll to position [0, 18]
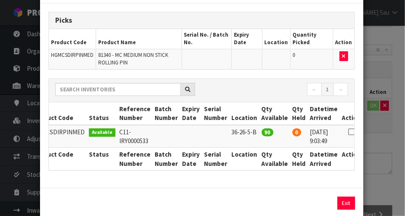
click at [348, 132] on icon at bounding box center [351, 132] width 7 height 0
click at [317, 208] on button "Assign Pick" at bounding box center [317, 203] width 35 height 13
type input "90"
click at [375, 142] on div "Pick Line Picks Product Code Product Name Serial No. / Batch No. Expiry Date Lo…" at bounding box center [202, 108] width 405 height 216
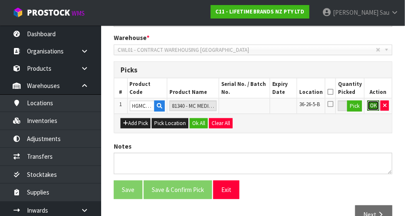
click at [373, 109] on button "OK" at bounding box center [373, 106] width 12 height 10
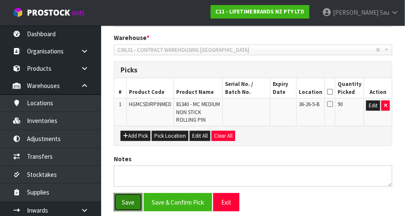
click at [136, 201] on button "Save" at bounding box center [128, 202] width 29 height 18
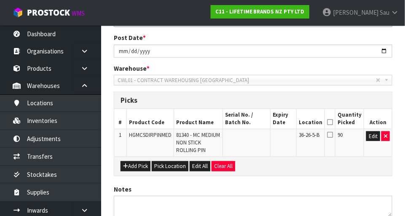
scroll to position [0, 0]
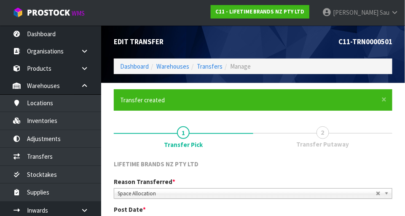
click at [319, 146] on span "Transfer Putaway" at bounding box center [322, 144] width 53 height 9
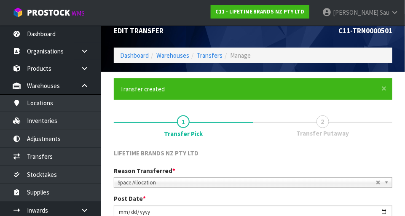
scroll to position [233, 0]
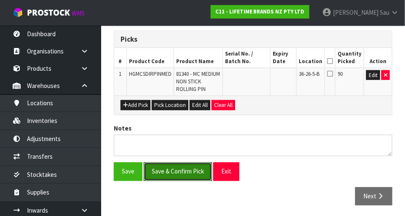
click at [189, 170] on button "Save & Confirm Pick" at bounding box center [178, 172] width 68 height 18
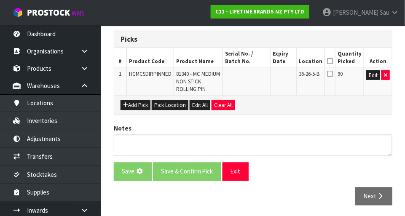
scroll to position [0, 0]
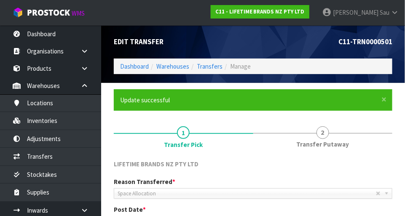
click at [328, 131] on span "2" at bounding box center [322, 132] width 13 height 13
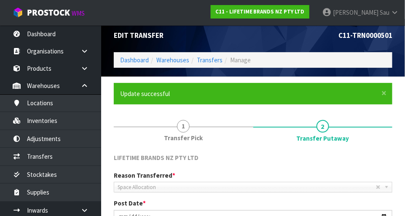
scroll to position [7, 0]
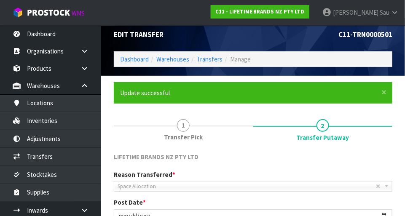
click at [181, 133] on span "Transfer Pick" at bounding box center [183, 137] width 39 height 9
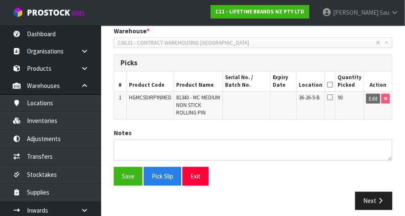
scroll to position [215, 0]
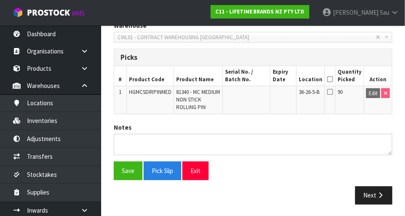
click at [332, 80] on icon at bounding box center [330, 79] width 6 height 0
click at [133, 171] on button "Save" at bounding box center [128, 171] width 29 height 18
click at [377, 202] on button "Next" at bounding box center [373, 196] width 37 height 18
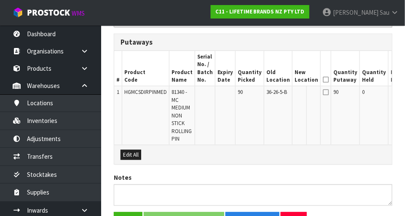
scroll to position [231, 0]
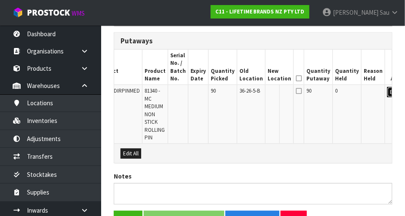
click at [387, 93] on button "Edit" at bounding box center [394, 92] width 14 height 10
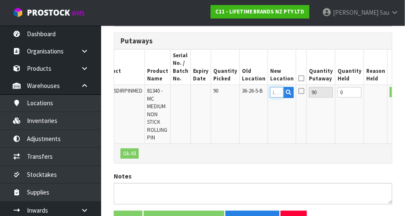
click at [270, 93] on input "text" at bounding box center [276, 92] width 13 height 11
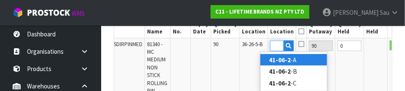
scroll to position [0, 13]
type input "41-06-2-B"
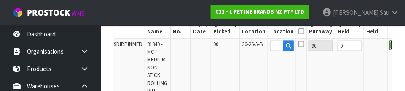
click at [390, 49] on button "OK" at bounding box center [396, 45] width 12 height 10
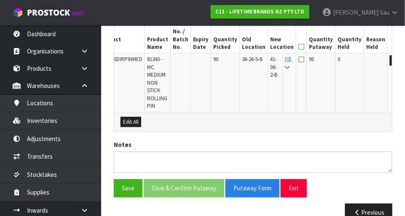
scroll to position [263, 0]
click at [298, 47] on icon at bounding box center [301, 47] width 6 height 0
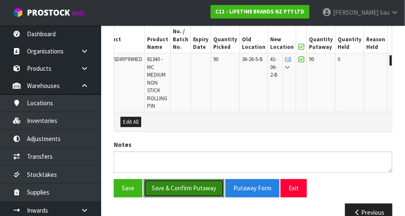
click at [183, 187] on button "Save & Confirm Putaway" at bounding box center [184, 188] width 80 height 18
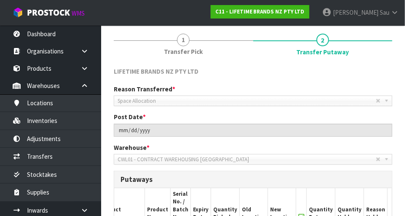
scroll to position [261, 0]
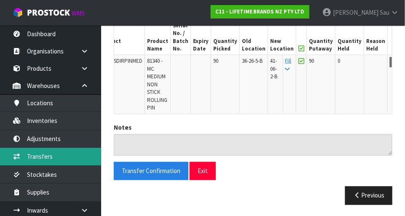
click at [31, 158] on link "Transfers" at bounding box center [50, 156] width 101 height 17
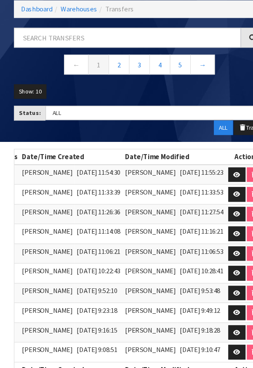
scroll to position [0, 181]
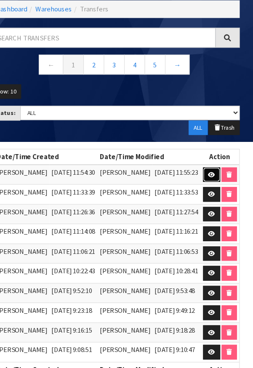
click at [215, 192] on icon at bounding box center [215, 191] width 6 height 5
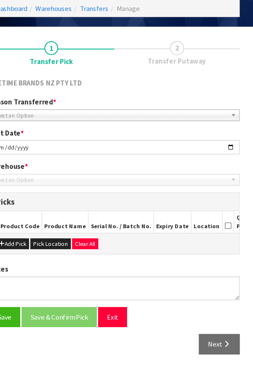
scroll to position [46, 0]
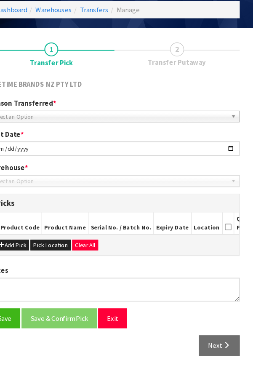
type input "[DATE]"
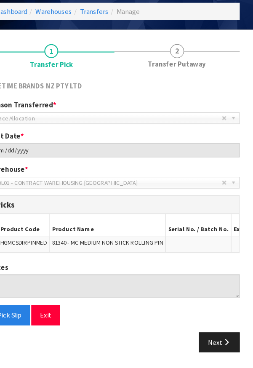
click at [183, 83] on span "2" at bounding box center [183, 78] width 13 height 13
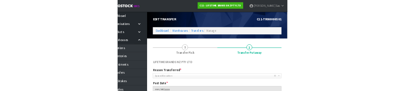
scroll to position [0, 0]
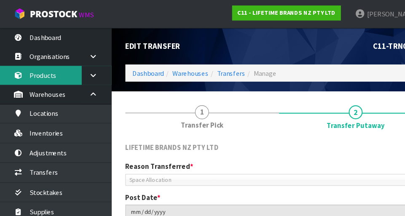
click at [56, 68] on link "Products" at bounding box center [50, 68] width 101 height 17
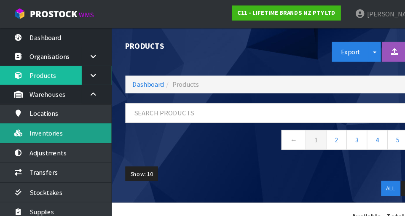
click at [63, 121] on link "Inventories" at bounding box center [50, 120] width 101 height 17
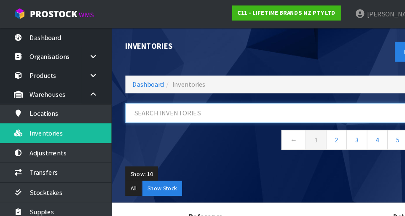
click at [153, 101] on input "text" at bounding box center [242, 102] width 256 height 18
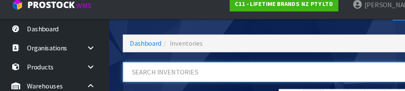
scroll to position [53, 0]
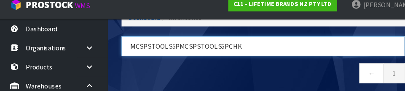
click at [197, 49] on input "MCSPSTOOLS5PMCSPSTOOLS5PCHK" at bounding box center [242, 50] width 256 height 18
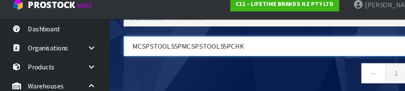
click at [201, 46] on input "MCSPSTOOLS5PMCSPSTOOLS5PCHK" at bounding box center [242, 50] width 256 height 18
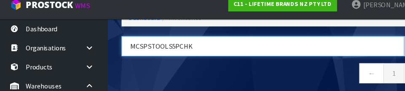
type input "MCSPSTOOLS5PCHK"
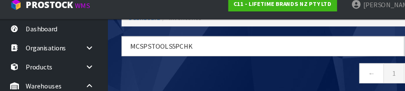
click at [291, 68] on nav "← 1 →" at bounding box center [253, 75] width 278 height 21
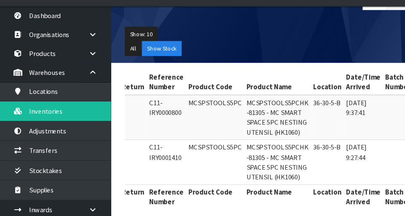
scroll to position [0, 0]
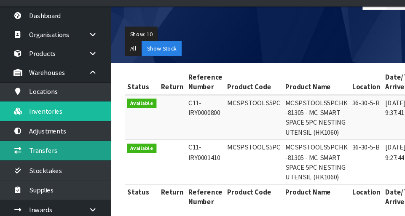
click at [70, 157] on link "Transfers" at bounding box center [50, 156] width 101 height 17
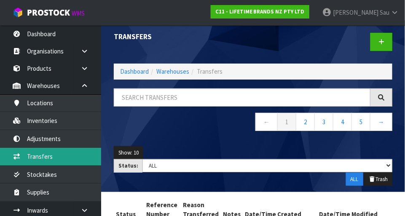
scroll to position [4, 0]
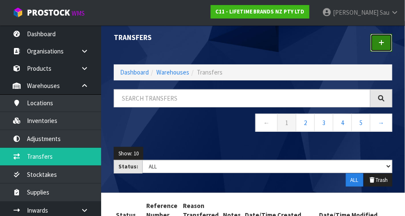
click at [375, 49] on link at bounding box center [381, 43] width 22 height 18
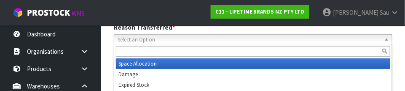
scroll to position [125, 0]
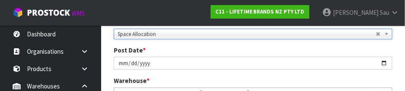
click at [382, 48] on div "Post Date * [DATE]" at bounding box center [252, 57] width 291 height 24
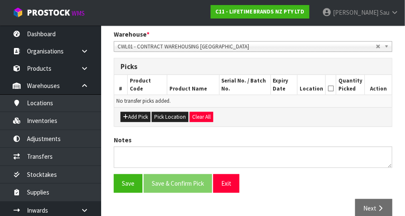
scroll to position [181, 0]
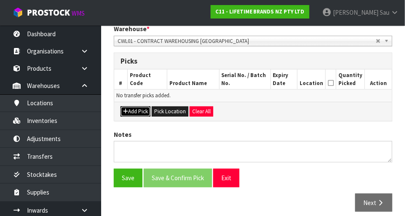
click at [136, 112] on button "Add Pick" at bounding box center [135, 112] width 30 height 10
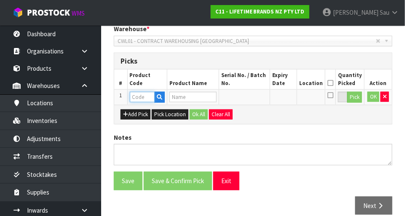
paste input "MCSPSTOOLS5PC"
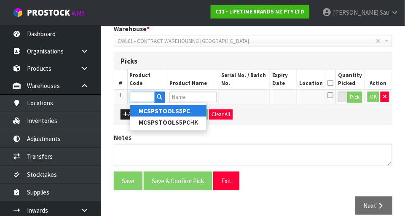
type input "MCSPSTOOLS5PC"
click at [286, 116] on div "Add Pick Pick Location Ok All Clear All" at bounding box center [252, 114] width 277 height 19
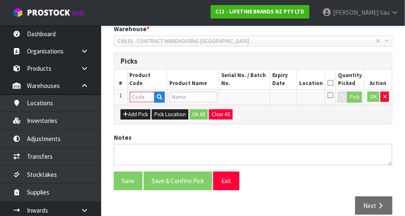
scroll to position [0, 0]
paste input "MCSPSTOOLS5PC"
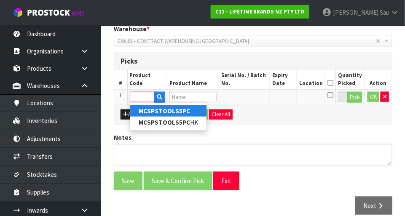
click at [194, 112] on link "MCSPSTOOLS5PC" at bounding box center [168, 110] width 76 height 11
type input "MCSPSTOOLS5PC"
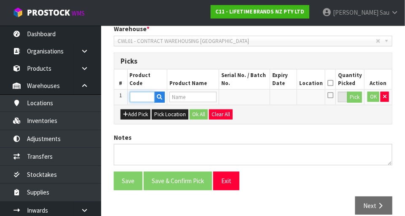
scroll to position [0, 0]
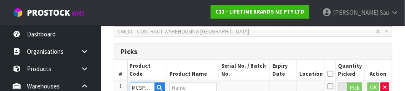
type input "MCSPSTOOLS5PCHK -81305 - MC SMART SPACE 5PC NESTING UTENSIL (HK1060)"
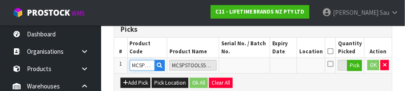
scroll to position [227, 0]
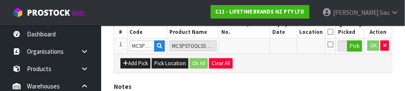
click at [334, 64] on div "Add Pick Pick Location Ok All Clear All" at bounding box center [252, 62] width 277 height 19
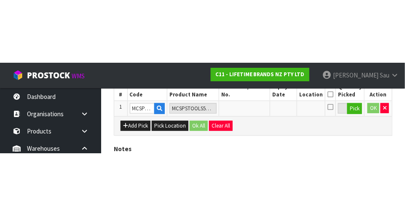
scroll to position [189, 0]
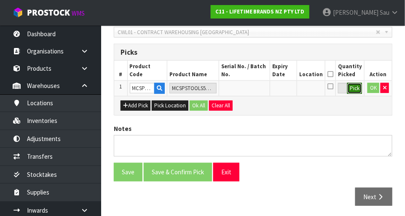
click at [357, 92] on button "Pick" at bounding box center [354, 88] width 15 height 11
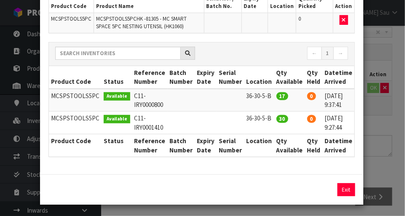
scroll to position [0, 14]
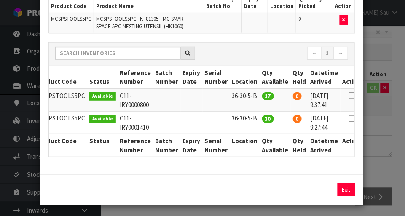
click at [348, 96] on icon at bounding box center [351, 96] width 7 height 0
click at [348, 118] on icon at bounding box center [351, 118] width 7 height 0
click at [348, 96] on icon at bounding box center [351, 96] width 7 height 0
type input "17"
click at [317, 189] on button "Assign Pick" at bounding box center [317, 189] width 35 height 13
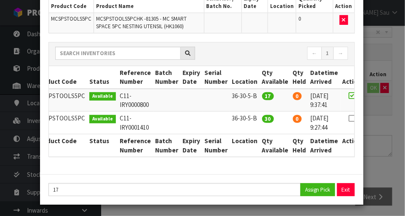
type input "17"
click at [348, 118] on icon at bounding box center [351, 118] width 7 height 0
click at [317, 194] on button "Assign Pick" at bounding box center [317, 189] width 35 height 13
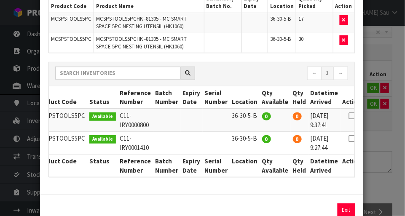
click at [384, 135] on div "Pick Line Picks Product Code Product Name Serial No. / Batch No. Expiry Date Lo…" at bounding box center [202, 108] width 405 height 216
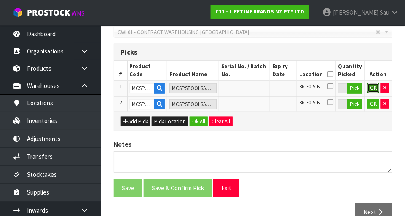
click at [371, 90] on button "OK" at bounding box center [373, 88] width 12 height 10
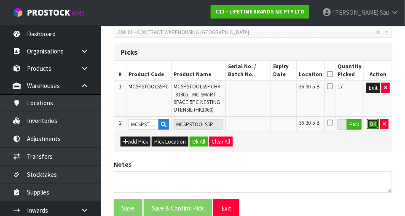
click at [369, 121] on button "OK" at bounding box center [373, 124] width 12 height 10
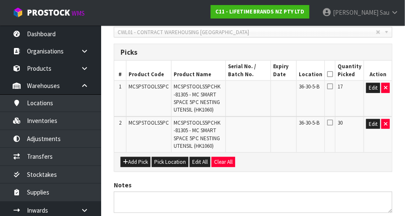
click at [333, 74] on icon at bounding box center [330, 74] width 6 height 0
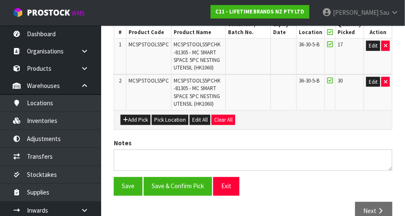
scroll to position [246, 0]
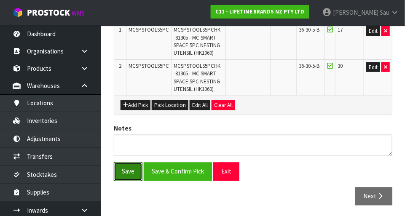
click at [132, 168] on button "Save" at bounding box center [128, 172] width 29 height 18
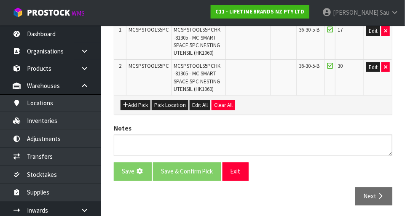
scroll to position [0, 0]
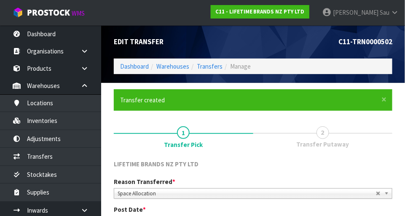
click at [325, 135] on span "2" at bounding box center [322, 132] width 13 height 13
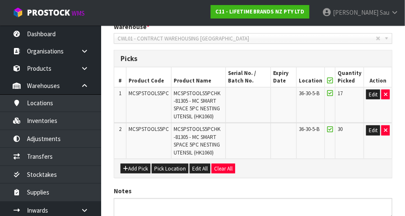
scroll to position [277, 0]
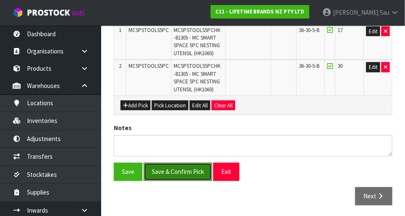
click at [175, 178] on button "Save & Confirm Pick" at bounding box center [178, 172] width 68 height 18
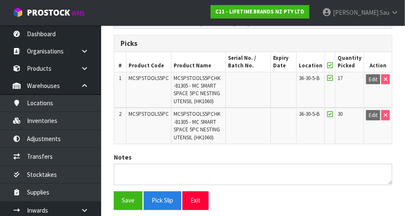
scroll to position [258, 0]
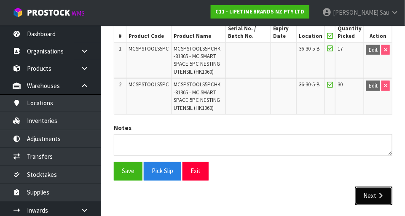
click at [376, 198] on button "Next" at bounding box center [373, 196] width 37 height 18
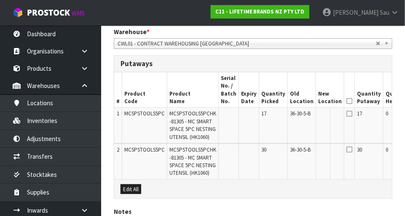
scroll to position [0, 51]
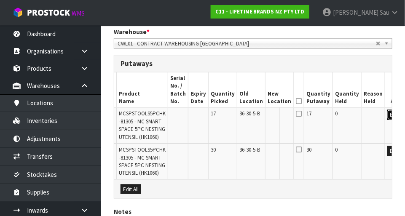
click at [387, 115] on button "Edit" at bounding box center [394, 115] width 14 height 10
click at [267, 115] on input "text" at bounding box center [273, 115] width 13 height 11
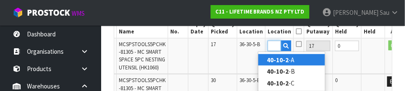
scroll to position [0, 13]
type input "40-10-2-A"
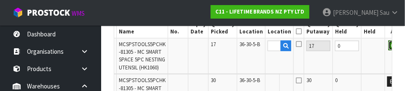
click at [388, 48] on button "OK" at bounding box center [394, 45] width 12 height 10
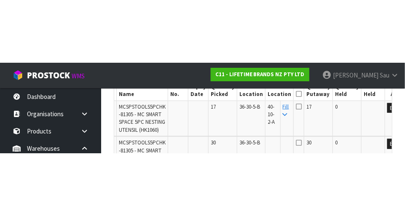
scroll to position [278, 0]
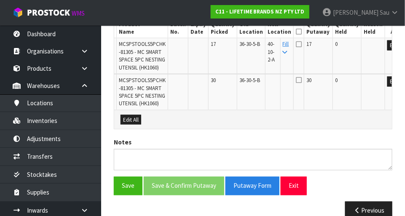
click at [283, 50] on icon at bounding box center [285, 52] width 5 height 5
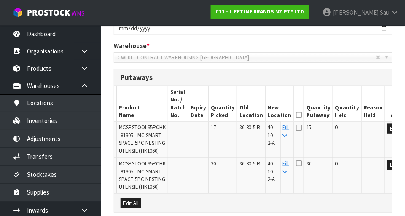
scroll to position [195, 0]
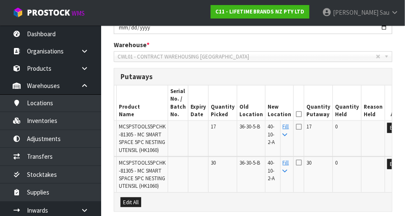
click at [293, 113] on th at bounding box center [298, 102] width 11 height 35
click at [296, 114] on icon at bounding box center [299, 114] width 6 height 0
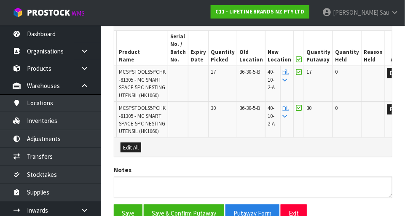
scroll to position [271, 0]
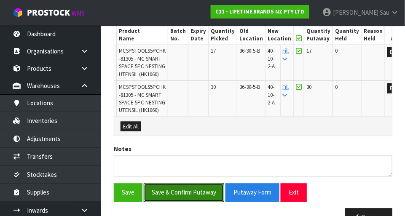
click at [194, 195] on button "Save & Confirm Putaway" at bounding box center [184, 193] width 80 height 18
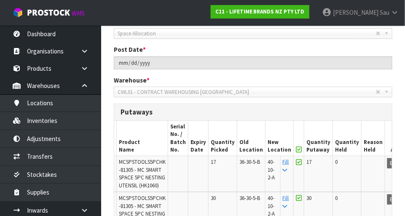
scroll to position [274, 0]
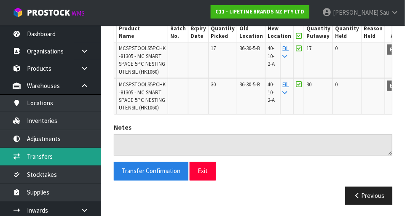
click at [37, 154] on link "Transfers" at bounding box center [50, 156] width 101 height 17
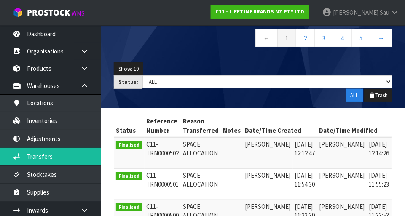
scroll to position [0, 13]
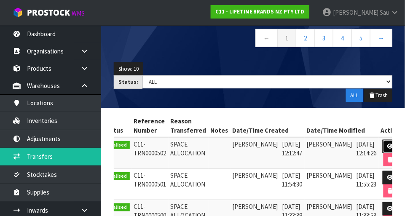
click at [385, 148] on link at bounding box center [390, 146] width 16 height 13
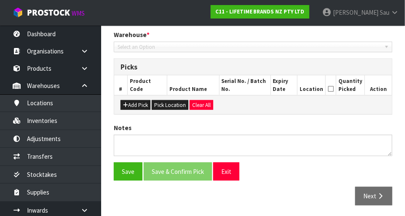
type input "[DATE]"
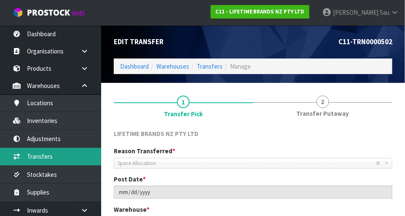
click at [67, 158] on link "Transfers" at bounding box center [50, 156] width 101 height 17
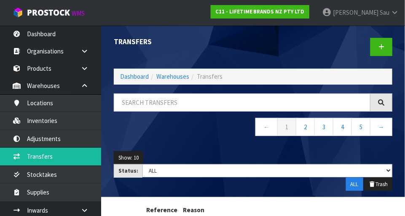
click at [274, 53] on div at bounding box center [326, 46] width 146 height 43
click at [381, 51] on link at bounding box center [381, 47] width 22 height 18
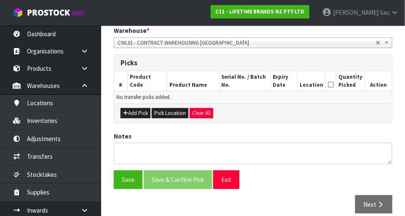
scroll to position [174, 0]
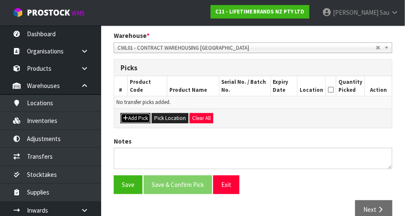
click at [142, 117] on button "Add Pick" at bounding box center [135, 118] width 30 height 10
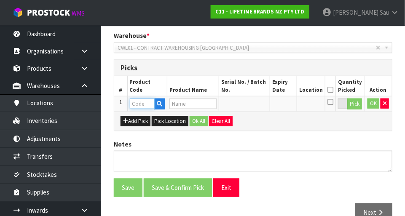
paste input "MCSPSTOOLS5PC"
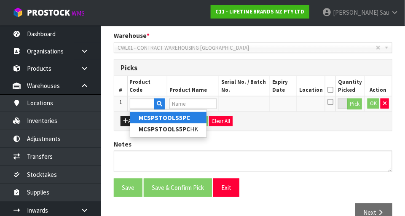
click at [188, 120] on link "MCSPSTOOLS5PC" at bounding box center [168, 117] width 76 height 11
type input "MCSPSTOOLS5PC"
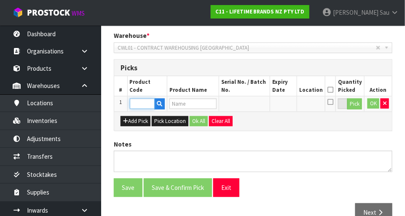
scroll to position [0, 0]
type input "MCSPSTOOLS5PCHK -81305 - MC SMART SPACE 5PC NESTING UTENSIL (HK1060)"
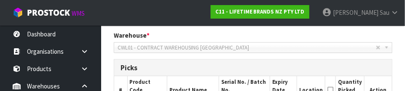
scroll to position [227, 0]
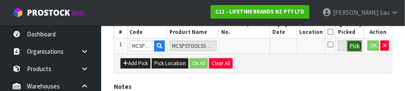
click at [358, 48] on button "Pick" at bounding box center [354, 45] width 15 height 11
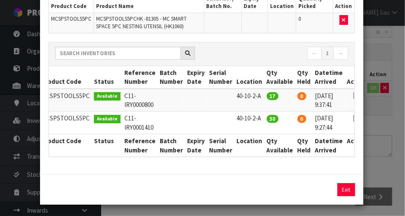
scroll to position [0, 9]
click at [353, 96] on icon at bounding box center [356, 96] width 7 height 0
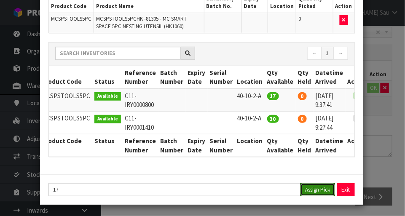
click at [319, 192] on button "Assign Pick" at bounding box center [317, 189] width 35 height 13
type input "17"
click at [353, 119] on icon at bounding box center [356, 118] width 7 height 0
click at [318, 192] on button "Assign Pick" at bounding box center [317, 189] width 35 height 13
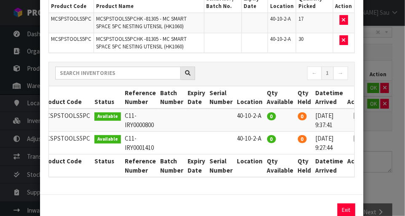
click at [384, 155] on div "Pick Line Picks Product Code Product Name Serial No. / Batch No. Expiry Date Lo…" at bounding box center [202, 108] width 405 height 216
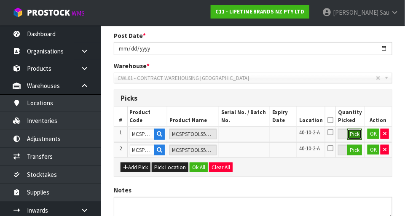
scroll to position [143, 0]
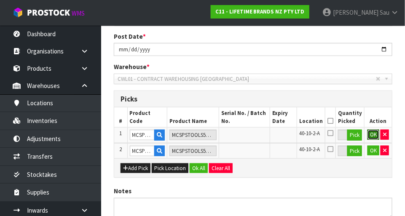
click at [371, 137] on button "OK" at bounding box center [373, 135] width 12 height 10
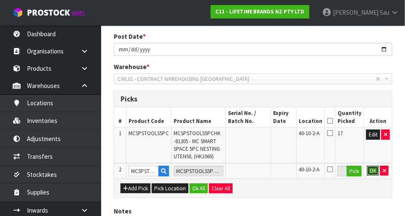
click at [374, 169] on button "OK" at bounding box center [373, 171] width 12 height 10
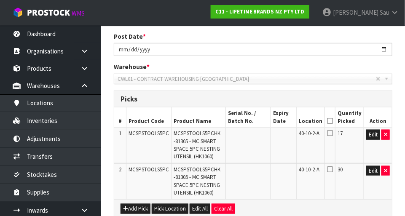
click at [333, 134] on icon at bounding box center [330, 133] width 6 height 7
click at [0, 0] on input "checkbox" at bounding box center [0, 0] width 0 height 0
click at [333, 121] on icon at bounding box center [330, 121] width 6 height 0
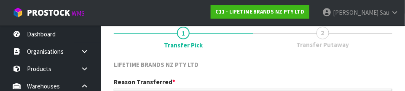
scroll to position [125, 0]
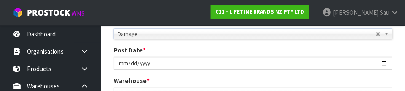
click at [390, 35] on b at bounding box center [388, 34] width 8 height 10
click at [379, 36] on link "Damage" at bounding box center [253, 34] width 278 height 11
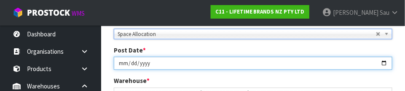
click at [387, 58] on input "[DATE]" at bounding box center [253, 62] width 278 height 13
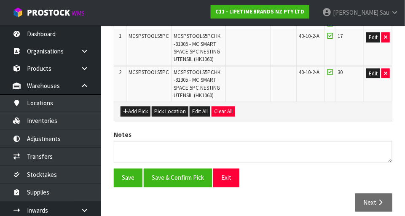
scroll to position [246, 0]
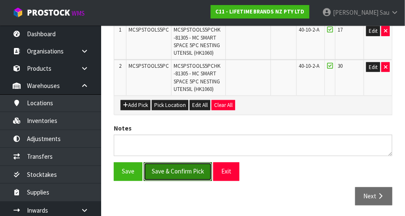
click at [184, 174] on button "Save & Confirm Pick" at bounding box center [178, 172] width 68 height 18
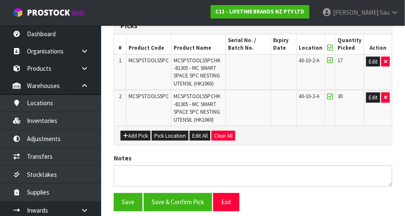
scroll to position [0, 0]
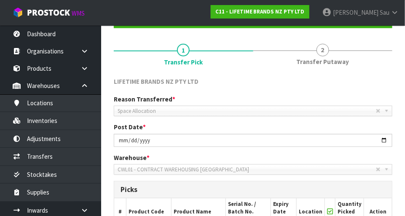
scroll to position [258, 0]
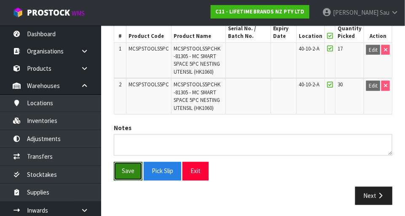
click at [132, 172] on button "Save" at bounding box center [128, 171] width 29 height 18
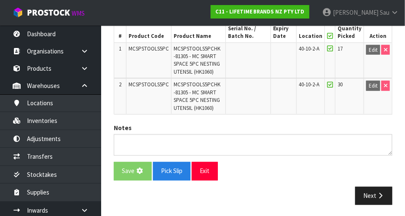
scroll to position [0, 0]
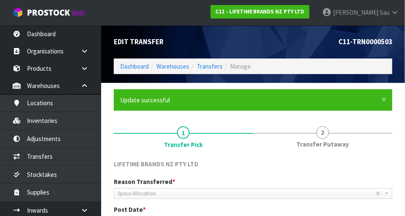
click at [325, 142] on span "Transfer Putaway" at bounding box center [322, 144] width 53 height 9
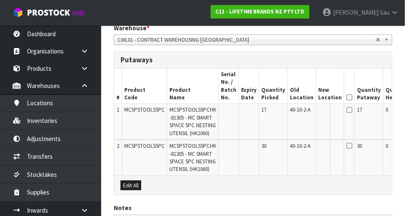
scroll to position [0, 51]
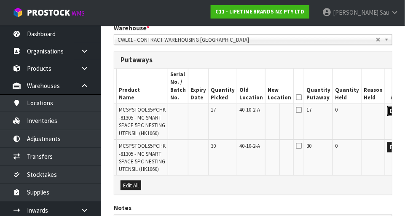
click at [387, 113] on button "Edit" at bounding box center [394, 111] width 14 height 10
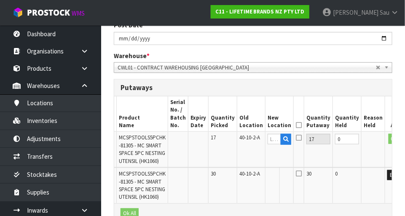
scroll to position [187, 0]
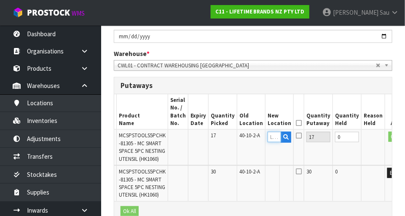
click at [267, 138] on input "text" at bounding box center [273, 137] width 13 height 11
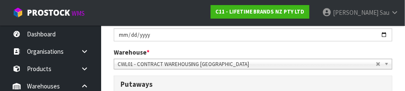
scroll to position [274, 0]
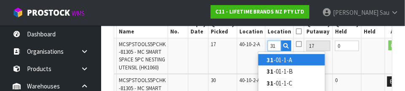
type input "3"
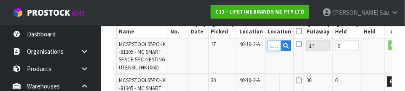
type input "4"
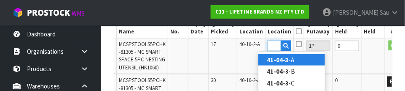
scroll to position [0, 13]
type input "41-04-3-B"
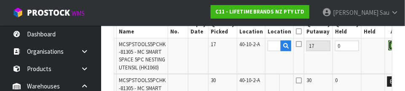
click at [388, 48] on button "OK" at bounding box center [394, 45] width 12 height 10
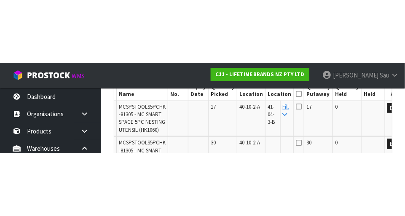
scroll to position [278, 0]
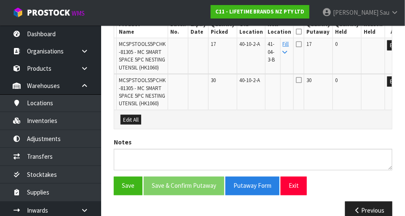
click at [283, 53] on icon at bounding box center [285, 52] width 5 height 5
click at [296, 43] on icon at bounding box center [299, 44] width 6 height 7
click at [0, 0] on input "checkbox" at bounding box center [0, 0] width 0 height 0
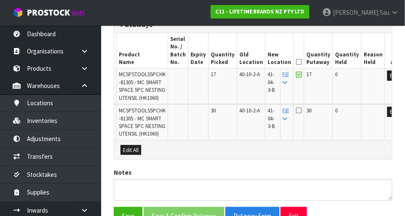
scroll to position [248, 0]
click at [296, 61] on icon at bounding box center [299, 61] width 6 height 0
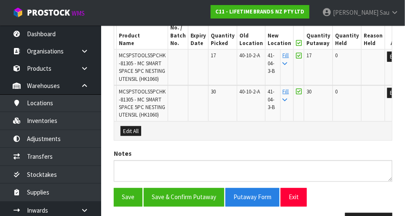
scroll to position [267, 0]
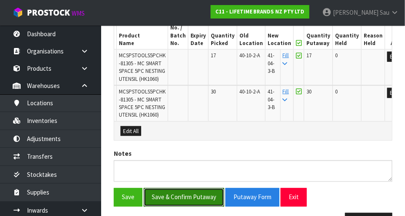
click at [179, 197] on button "Save & Confirm Putaway" at bounding box center [184, 197] width 80 height 18
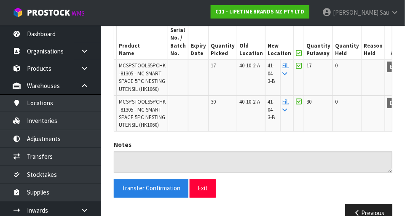
scroll to position [254, 0]
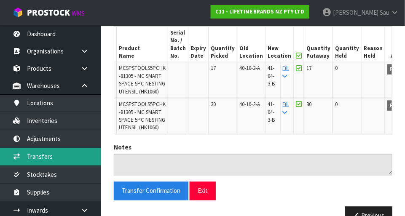
click at [37, 154] on link "Transfers" at bounding box center [50, 156] width 101 height 17
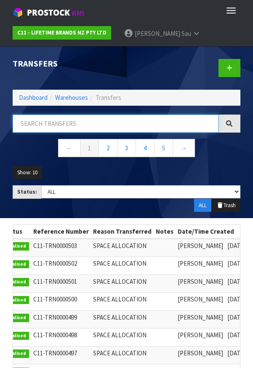
click at [95, 125] on input "text" at bounding box center [116, 124] width 206 height 18
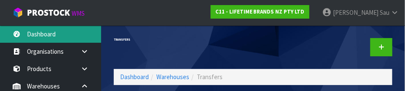
click at [56, 34] on link "Dashboard" at bounding box center [50, 33] width 101 height 17
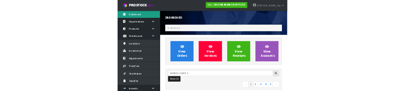
scroll to position [664, 291]
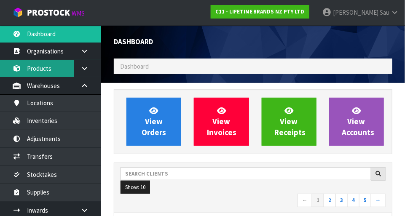
click at [55, 67] on link "Products" at bounding box center [50, 68] width 101 height 17
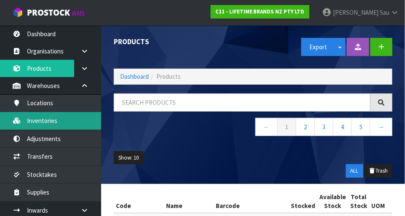
click at [63, 122] on link "Inventories" at bounding box center [50, 120] width 101 height 17
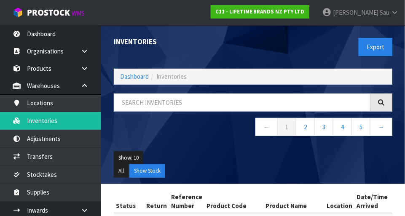
click at [159, 79] on span "Inventories" at bounding box center [171, 76] width 30 height 8
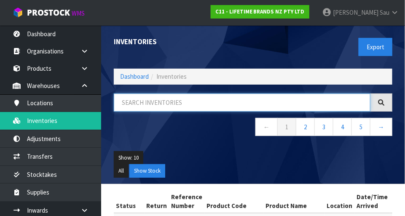
click at [168, 105] on input "text" at bounding box center [242, 102] width 256 height 18
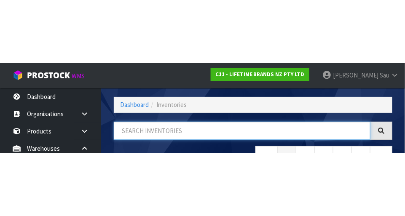
scroll to position [57, 0]
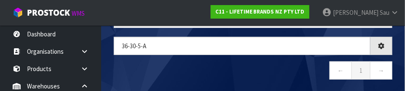
click at [234, 64] on nav "← 1 →" at bounding box center [253, 71] width 278 height 21
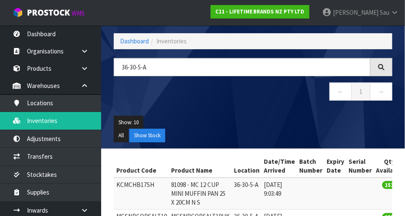
scroll to position [32, 0]
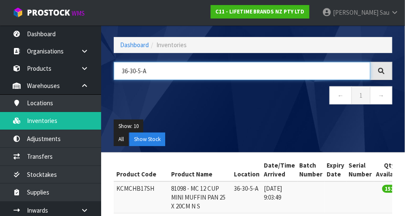
click at [165, 71] on input "36-30-5-A" at bounding box center [242, 71] width 256 height 18
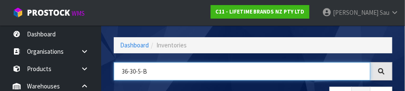
click at [300, 79] on input "36-30-5-B" at bounding box center [242, 71] width 256 height 18
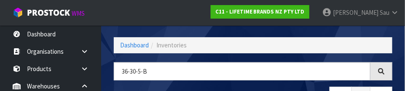
click at [301, 84] on div "36-30-5-B ← 1 →" at bounding box center [252, 87] width 291 height 51
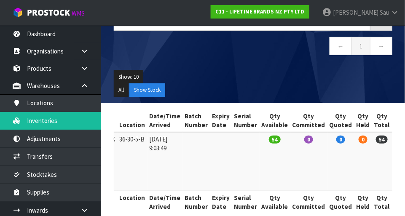
scroll to position [0, 185]
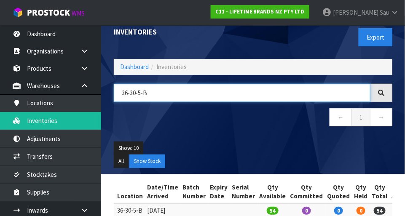
click at [187, 93] on input "36-30-5-B" at bounding box center [242, 93] width 256 height 18
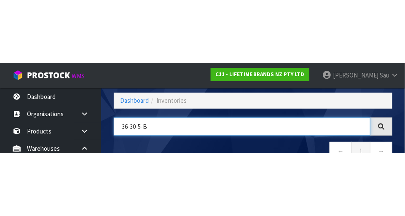
scroll to position [57, 0]
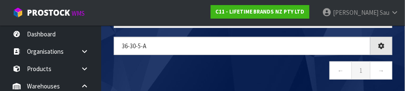
click at [235, 68] on nav "← 1 →" at bounding box center [253, 71] width 278 height 21
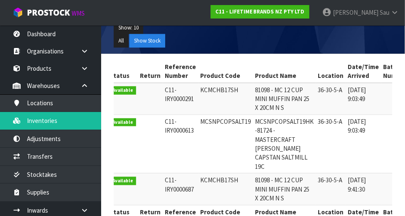
scroll to position [0, 0]
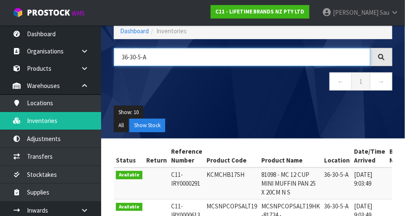
click at [176, 56] on input "36-30-5-A" at bounding box center [242, 57] width 256 height 18
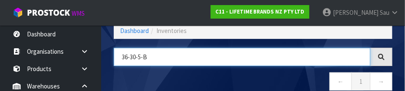
click at [251, 64] on input "36-30-5-b" at bounding box center [242, 57] width 256 height 18
type input "36-30-5-B"
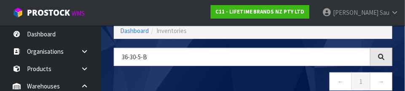
click at [287, 78] on nav "← 1 →" at bounding box center [253, 82] width 278 height 21
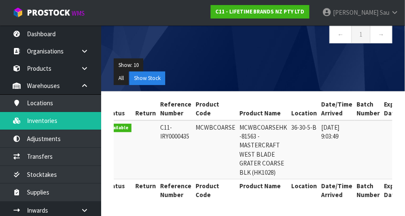
scroll to position [0, 11]
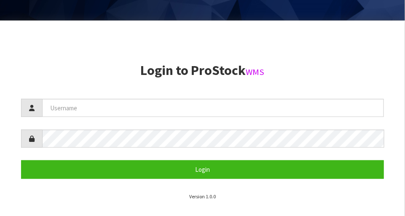
scroll to position [195, 0]
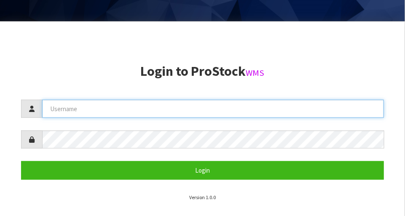
click at [224, 110] on input "text" at bounding box center [212, 109] width 341 height 18
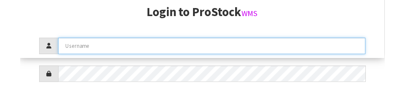
scroll to position [127, 0]
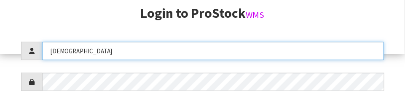
type input "[DEMOGRAPHIC_DATA]"
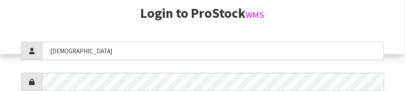
click at [252, 67] on form "[DEMOGRAPHIC_DATA] Login" at bounding box center [202, 82] width 363 height 80
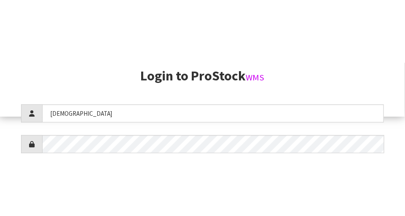
scroll to position [216, 0]
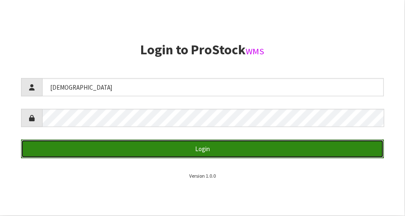
click at [245, 150] on button "Login" at bounding box center [202, 149] width 363 height 18
